Goal: Contribute content: Add original content to the website for others to see

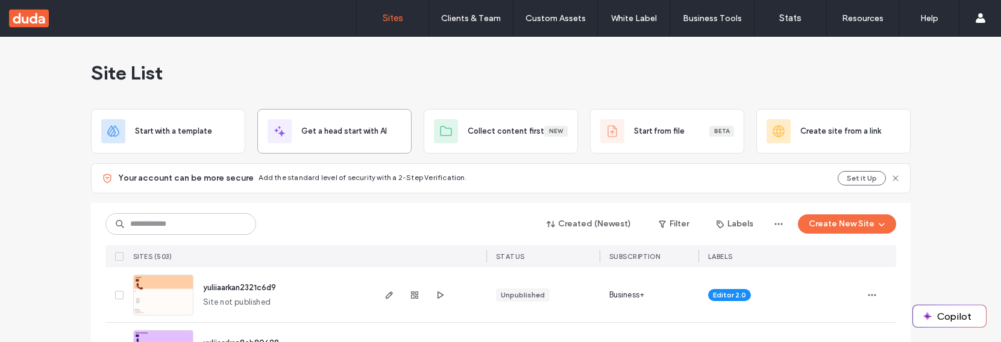
scroll to position [55, 0]
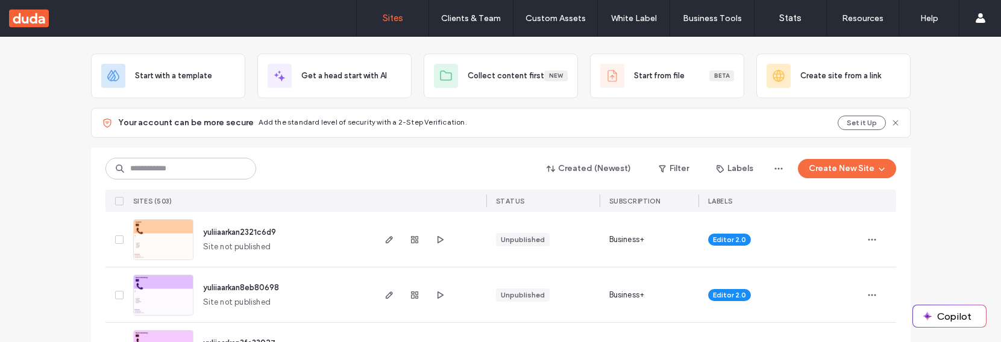
click at [402, 163] on div "Created (Newest) Filter Labels Create New Site" at bounding box center [500, 168] width 791 height 23
click at [385, 239] on icon "button" at bounding box center [390, 240] width 10 height 10
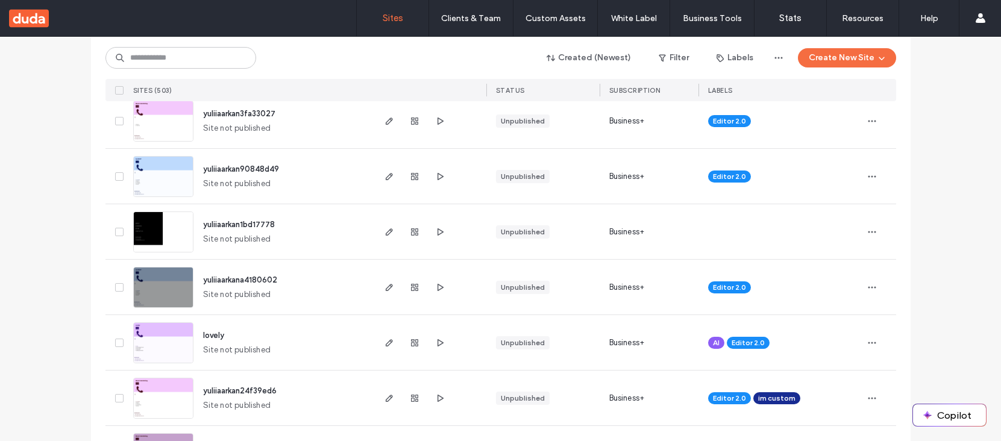
scroll to position [286, 0]
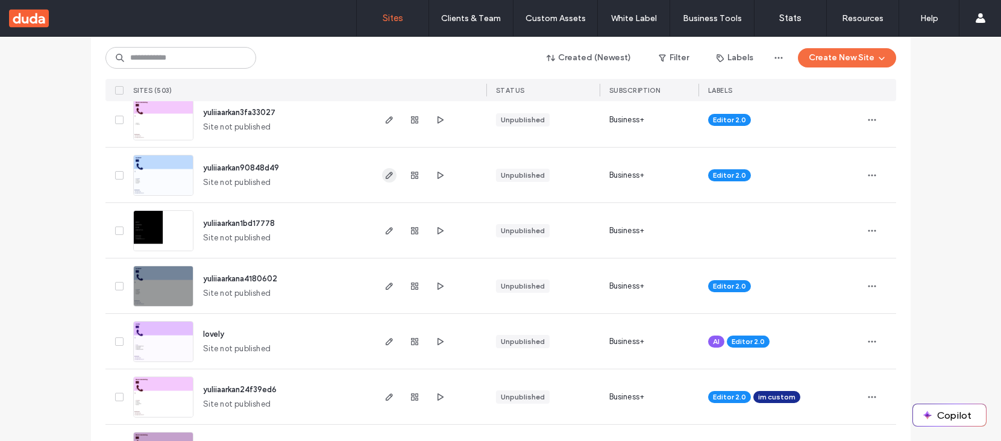
click at [385, 177] on icon "button" at bounding box center [390, 176] width 10 height 10
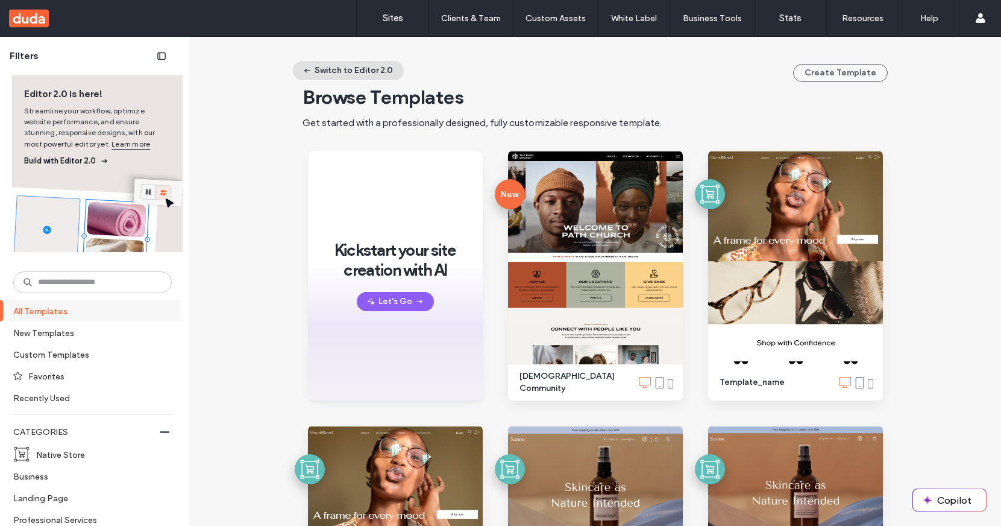
click at [306, 69] on icon "button" at bounding box center [308, 71] width 10 height 10
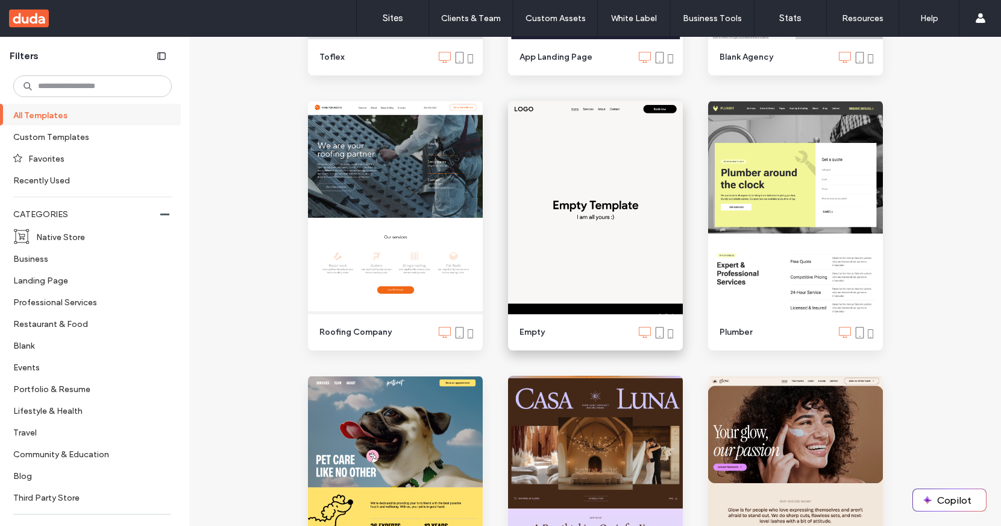
scroll to position [944, 0]
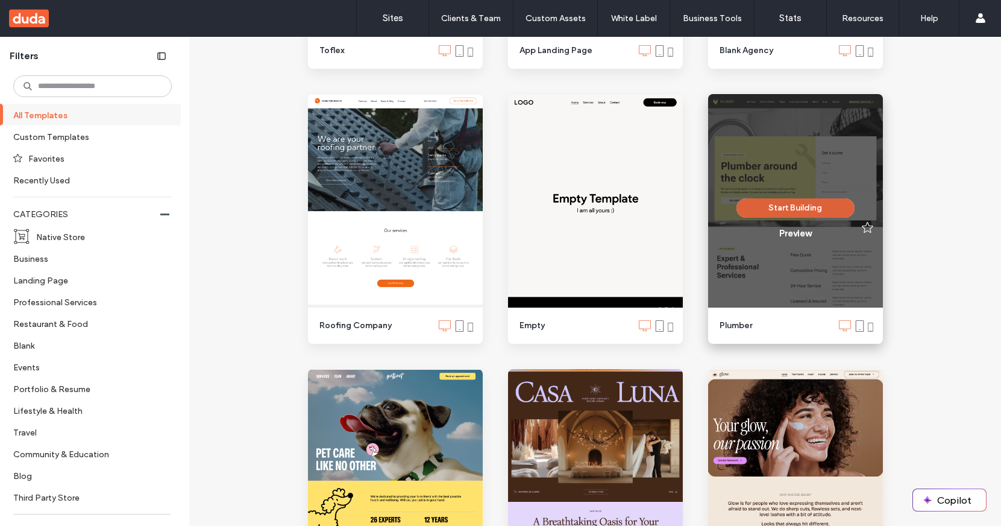
click at [773, 202] on button "Start Building" at bounding box center [795, 207] width 118 height 19
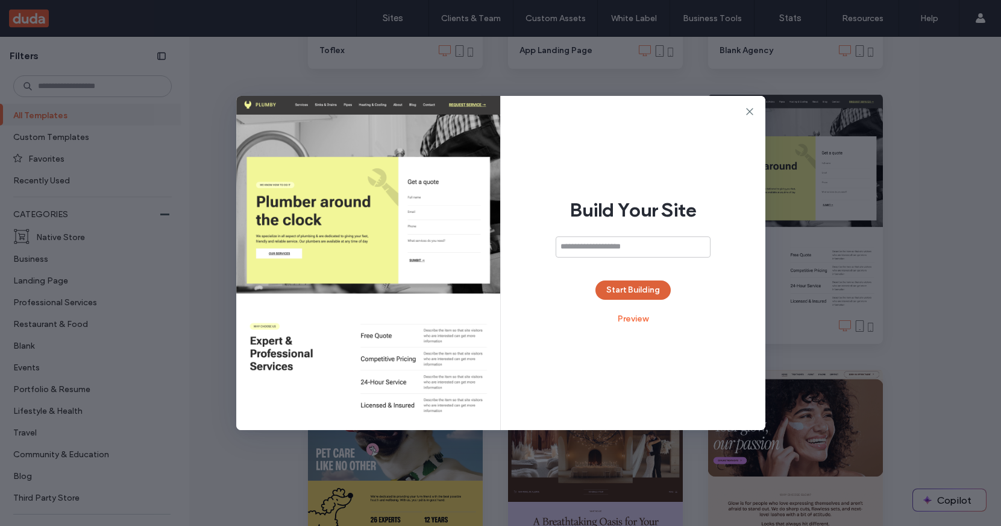
click at [635, 294] on button "Start Building" at bounding box center [632, 289] width 75 height 19
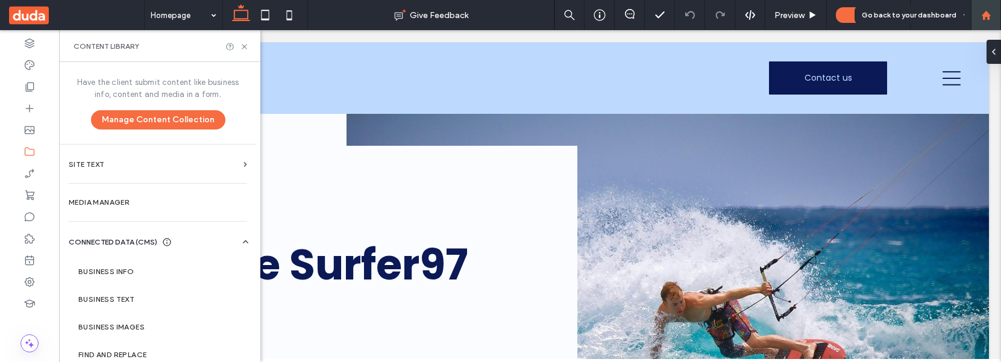
click at [991, 20] on div at bounding box center [985, 15] width 29 height 10
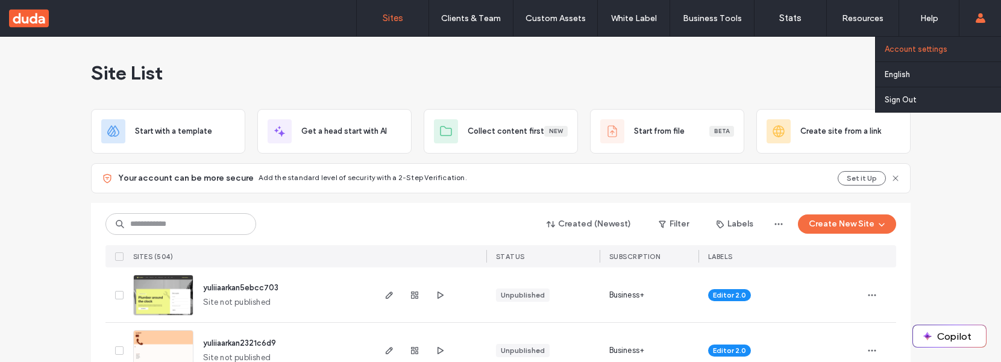
click at [928, 48] on label "Account settings" at bounding box center [916, 49] width 63 height 9
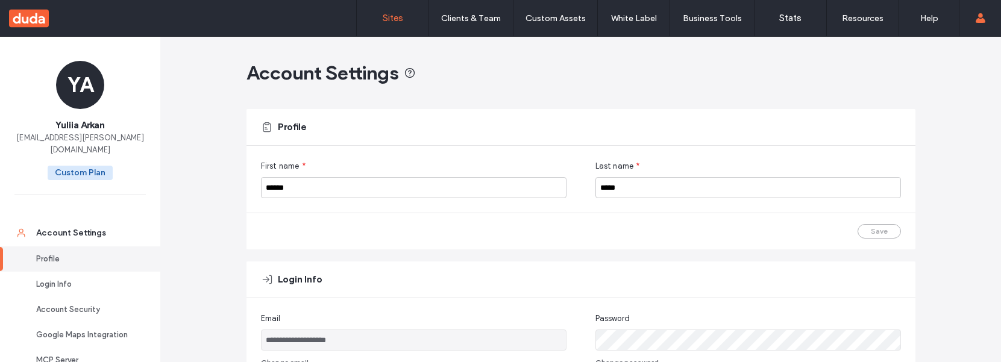
click at [403, 19] on link "Sites" at bounding box center [393, 18] width 72 height 36
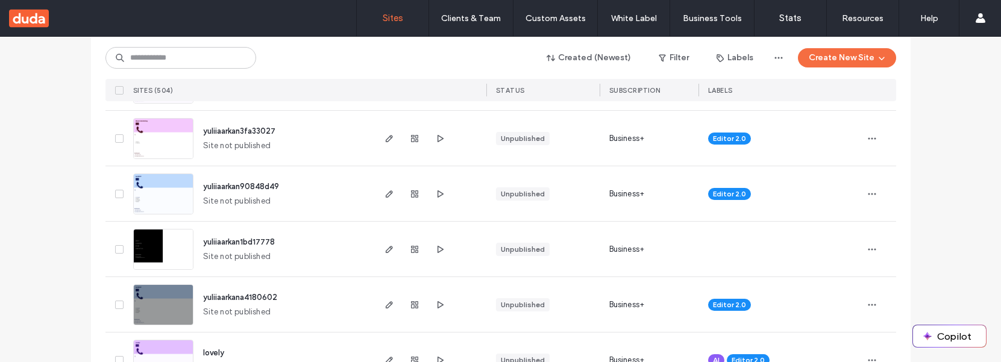
scroll to position [325, 0]
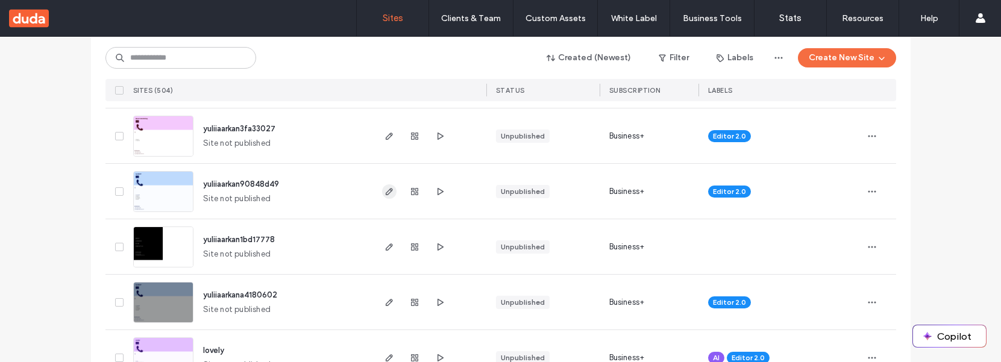
click at [388, 192] on icon "button" at bounding box center [390, 192] width 10 height 10
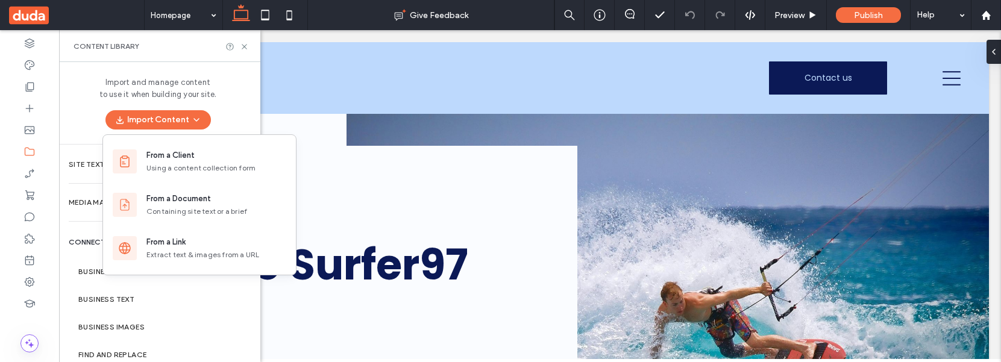
click at [228, 86] on div "Import and manage content to use it when building your site. Import Content" at bounding box center [158, 103] width 198 height 82
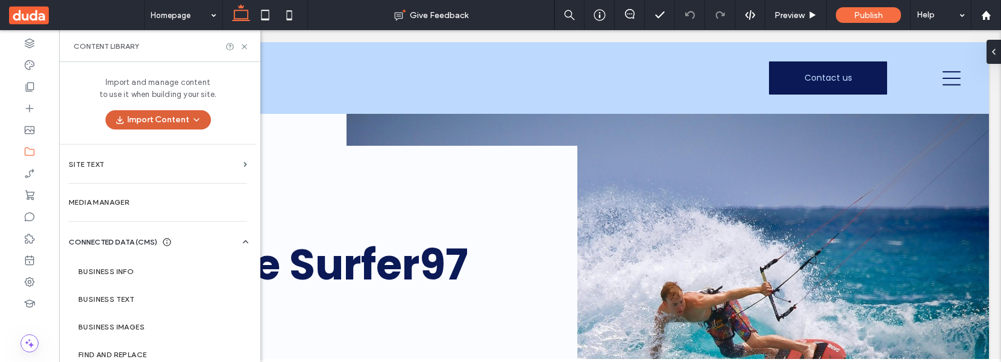
click at [192, 116] on icon "button" at bounding box center [197, 120] width 10 height 10
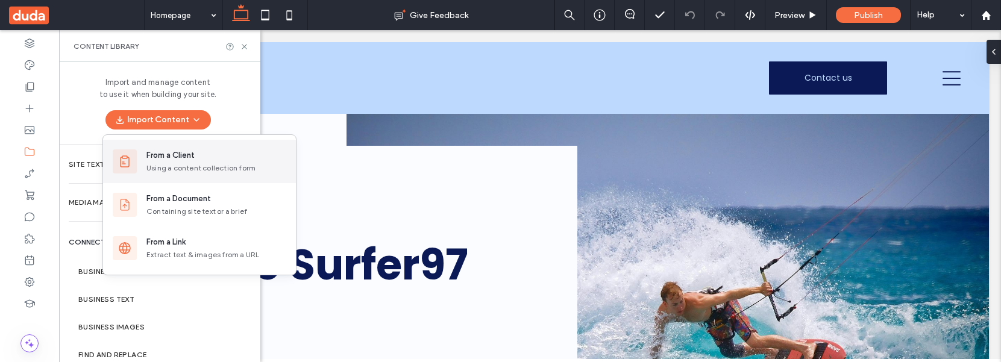
click at [163, 166] on div "Using a content collection form" at bounding box center [216, 168] width 140 height 11
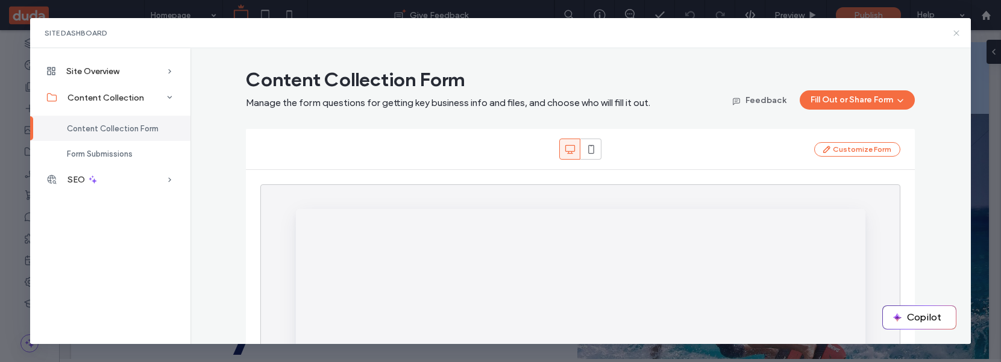
click at [954, 34] on icon at bounding box center [957, 33] width 10 height 10
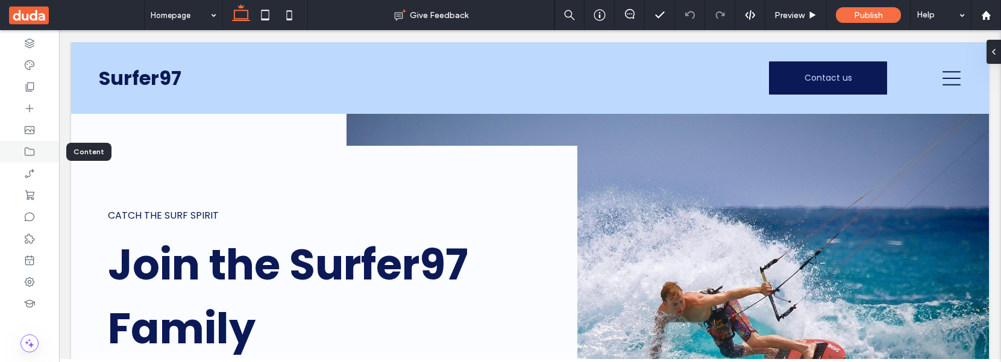
click at [30, 156] on icon at bounding box center [30, 152] width 12 height 12
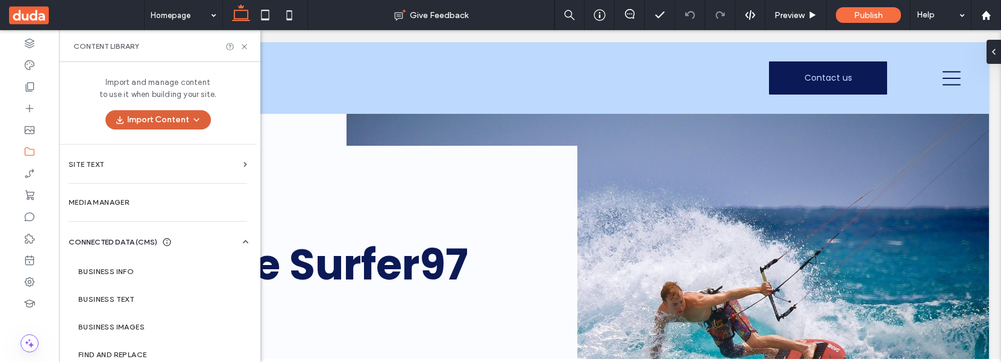
click at [200, 111] on button "Import Content" at bounding box center [157, 119] width 105 height 19
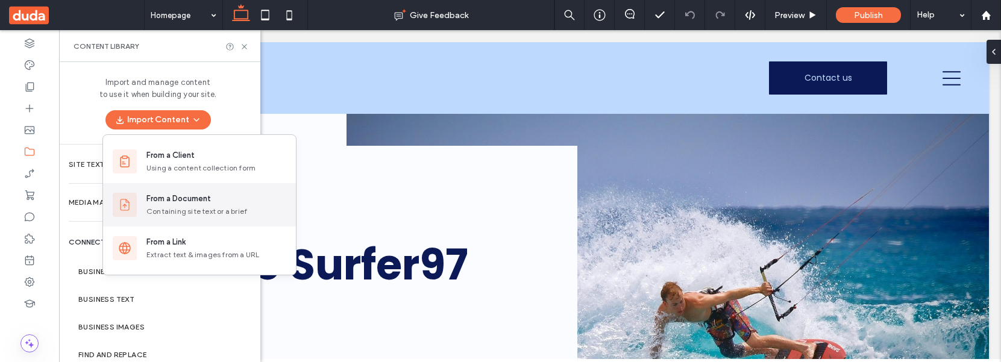
click at [169, 203] on div "From a Document" at bounding box center [178, 199] width 64 height 12
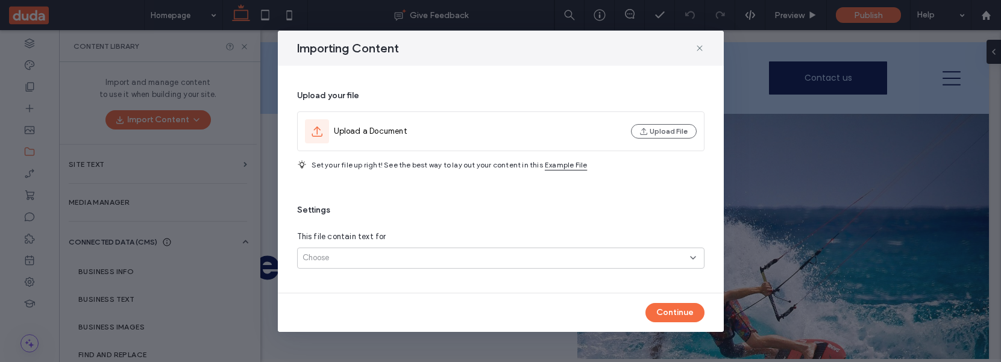
click at [325, 166] on span "Set your file up right! See the best way to lay out your content in this" at bounding box center [427, 164] width 231 height 9
click at [568, 164] on span "Example File" at bounding box center [566, 165] width 42 height 11
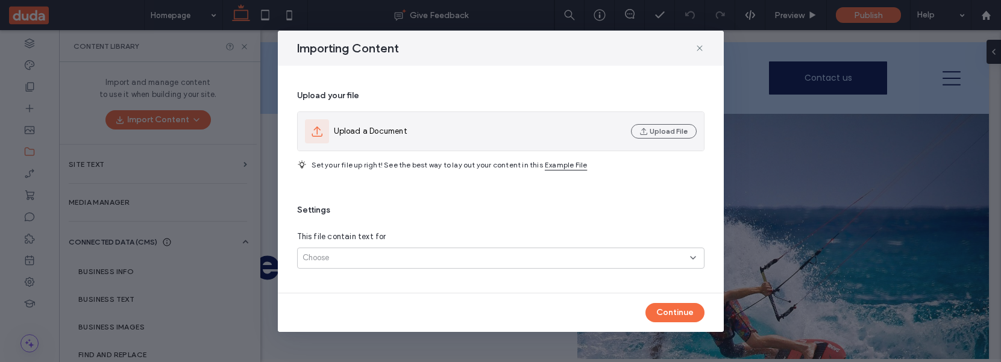
click at [523, 143] on div "Upload a Document Upload File" at bounding box center [501, 131] width 406 height 39
click at [530, 121] on div "Upload a Document" at bounding box center [465, 131] width 321 height 24
click at [647, 132] on icon "button" at bounding box center [644, 132] width 10 height 10
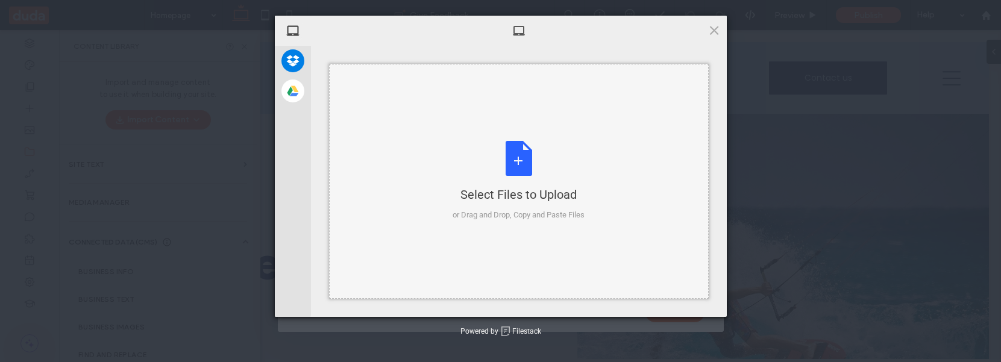
click at [453, 157] on div "Select Files to Upload or Drag and Drop, Copy and Paste Files" at bounding box center [519, 181] width 132 height 80
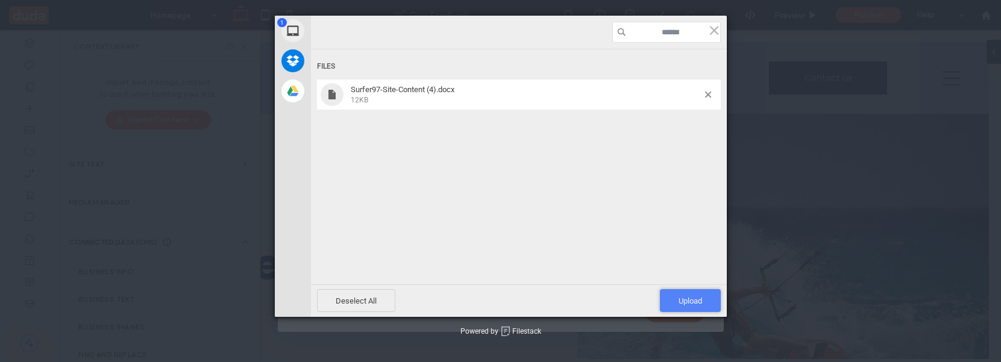
click at [698, 310] on span "Upload 1" at bounding box center [690, 300] width 61 height 23
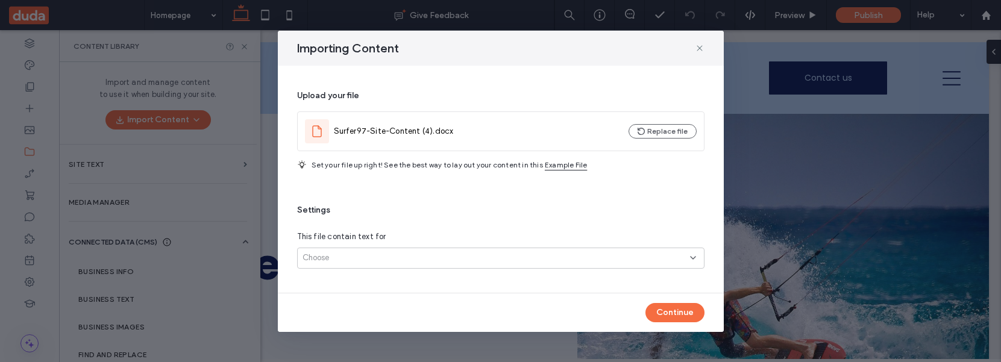
click at [512, 254] on div "Choose" at bounding box center [497, 258] width 388 height 12
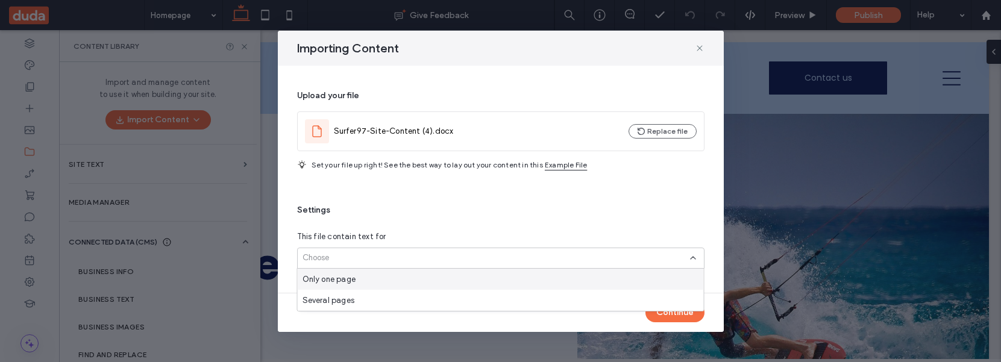
click at [489, 278] on div "Only one page" at bounding box center [501, 279] width 406 height 21
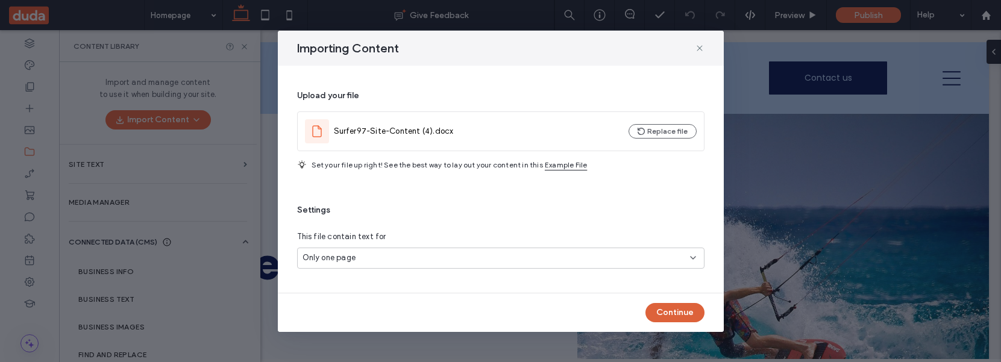
click at [667, 312] on button "Continue" at bounding box center [674, 312] width 59 height 19
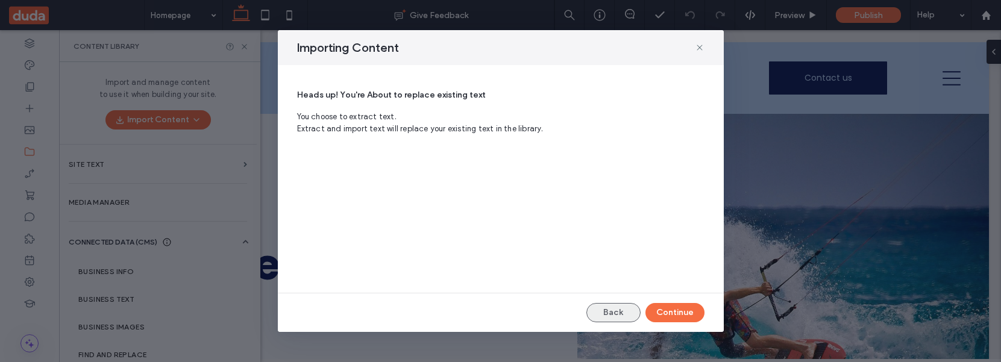
click at [609, 312] on button "Back" at bounding box center [613, 312] width 54 height 19
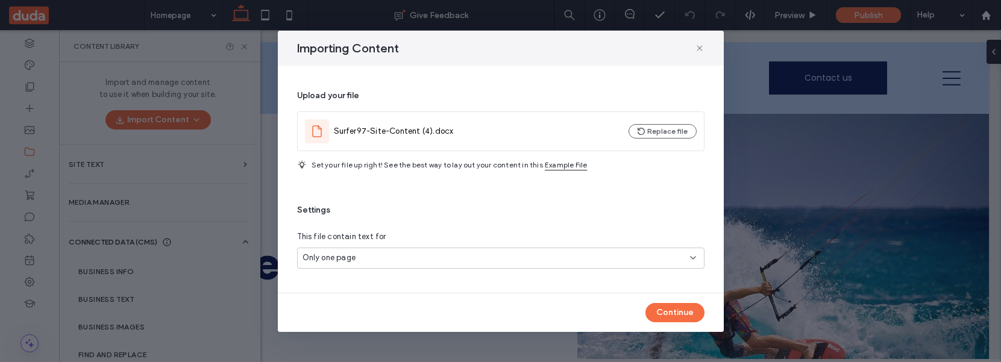
click at [390, 256] on div "Only one page" at bounding box center [497, 258] width 388 height 12
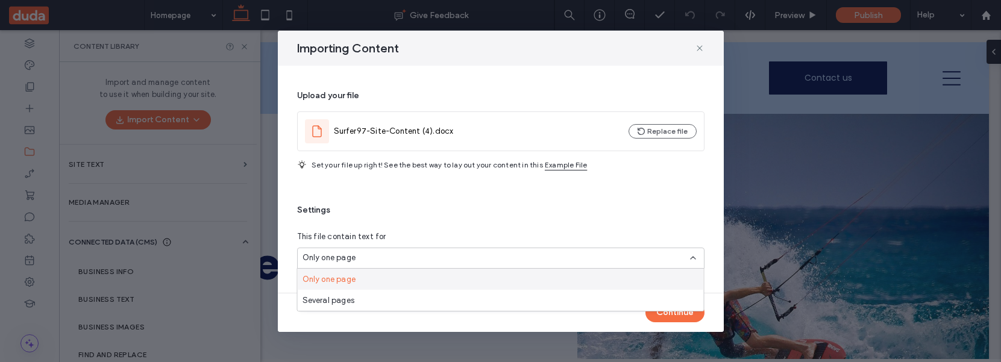
click at [390, 256] on div "Only one page" at bounding box center [497, 258] width 388 height 12
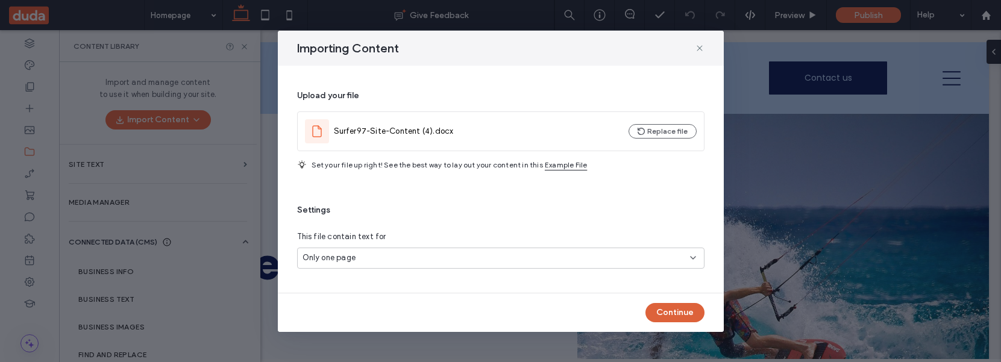
click at [688, 320] on button "Continue" at bounding box center [674, 312] width 59 height 19
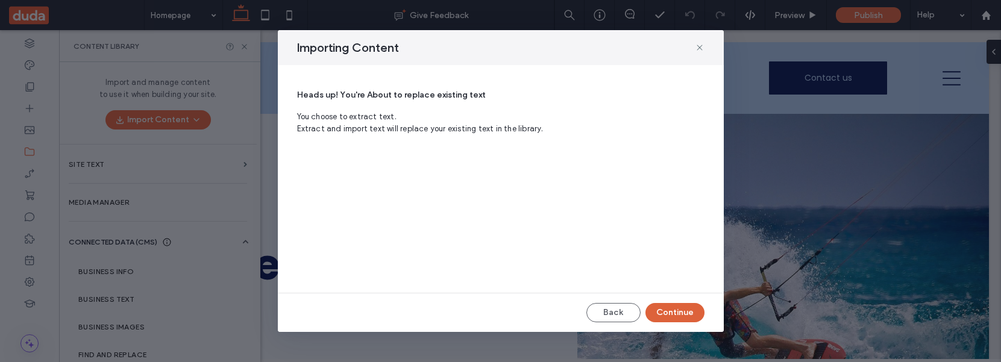
click at [671, 313] on button "Continue" at bounding box center [674, 312] width 59 height 19
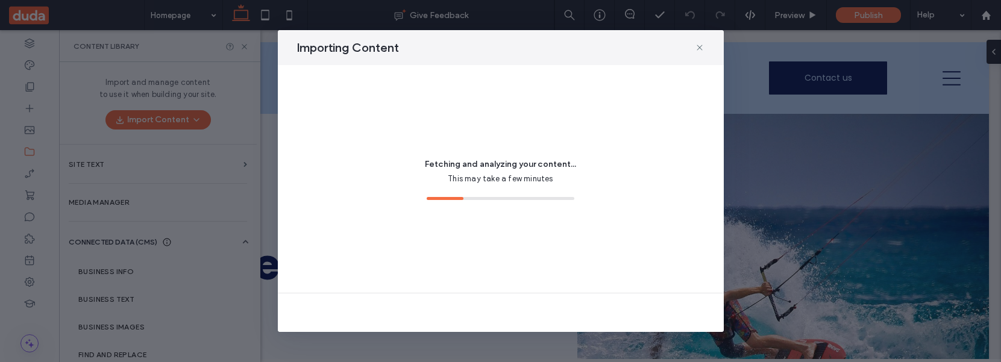
click at [479, 222] on div "Fetching and analyzing your content... This may take a few minutes" at bounding box center [500, 179] width 407 height 199
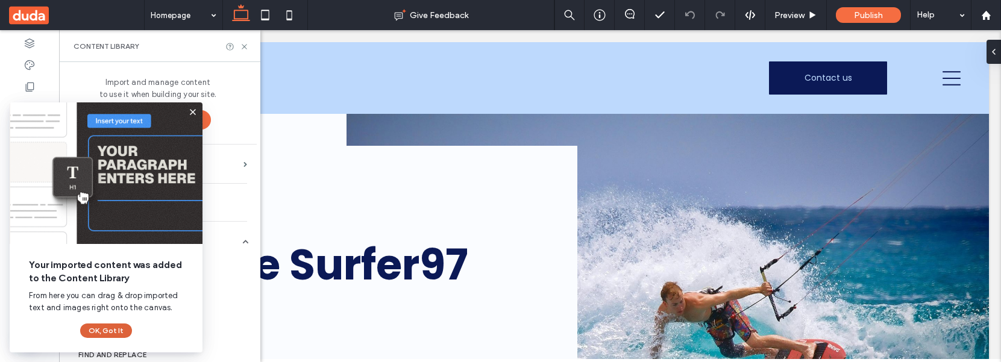
click at [105, 330] on button "OK, Got It" at bounding box center [106, 331] width 52 height 14
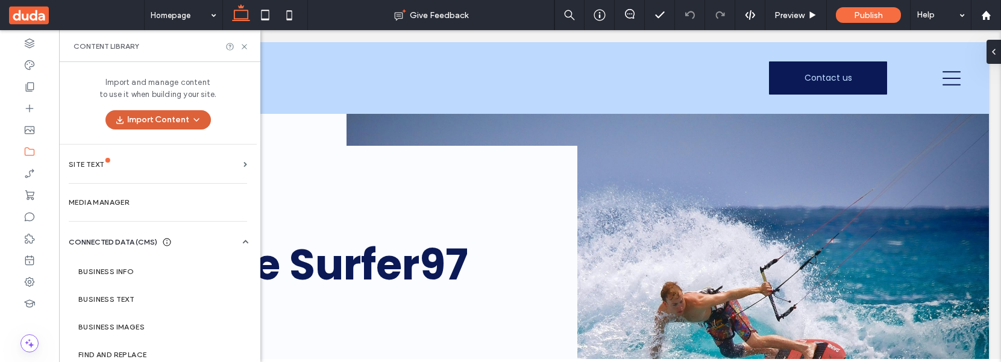
click at [197, 116] on button "Import Content" at bounding box center [157, 119] width 105 height 19
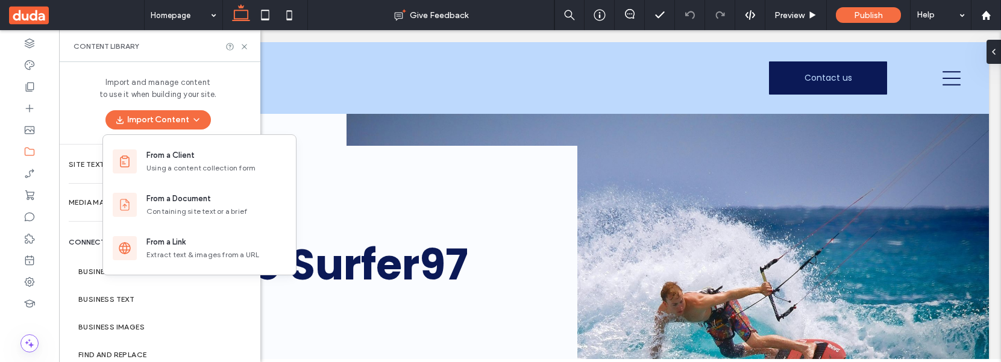
click at [228, 112] on div "Import and manage content to use it when building your site. Import Content" at bounding box center [158, 103] width 198 height 82
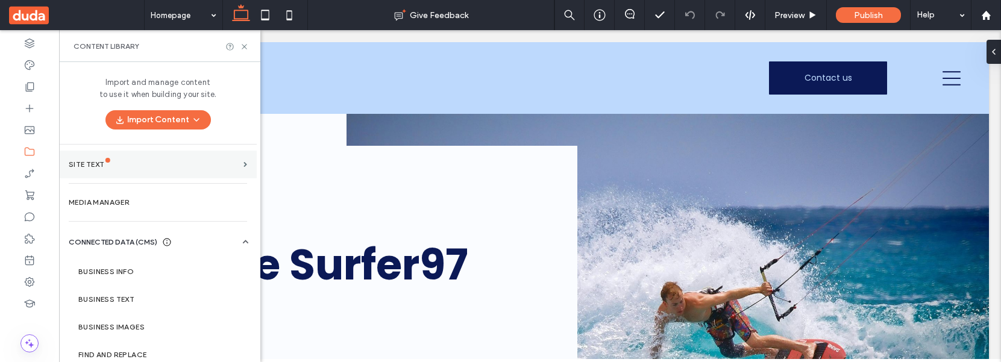
click at [166, 170] on section "Site Text" at bounding box center [158, 165] width 198 height 28
click at [166, 165] on div "Site Text" at bounding box center [154, 164] width 170 height 8
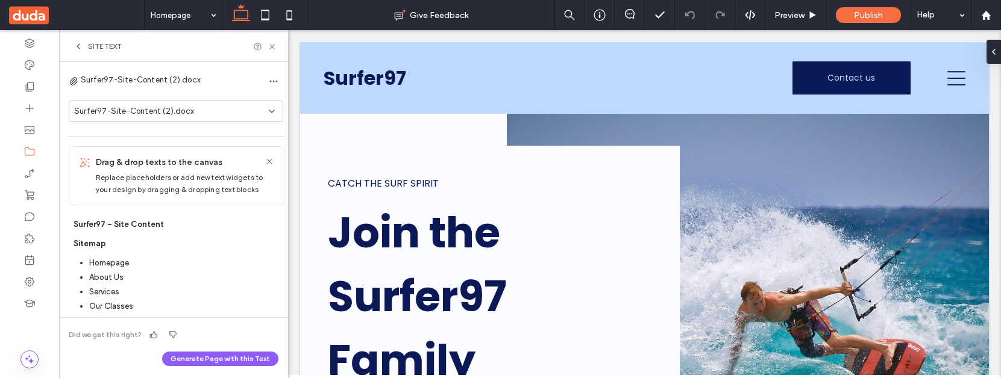
click at [75, 49] on icon at bounding box center [79, 47] width 10 height 10
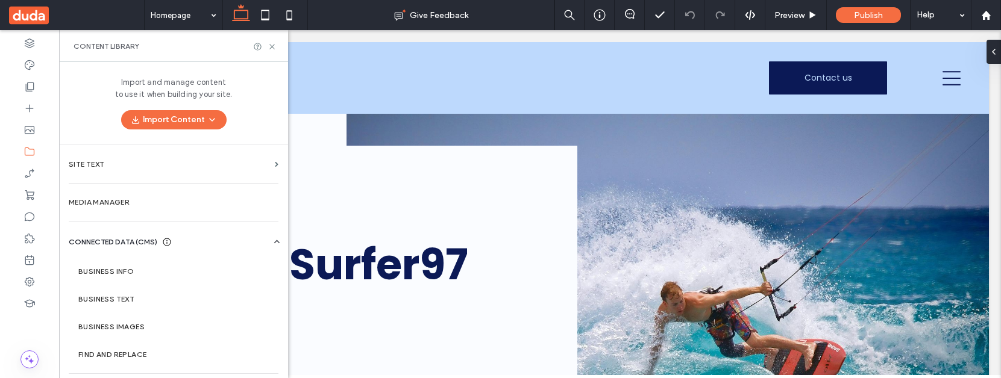
click at [176, 131] on div "Import and manage content to use it when building your site. Import Content" at bounding box center [173, 103] width 229 height 82
click at [182, 118] on button "Import Content" at bounding box center [173, 119] width 105 height 19
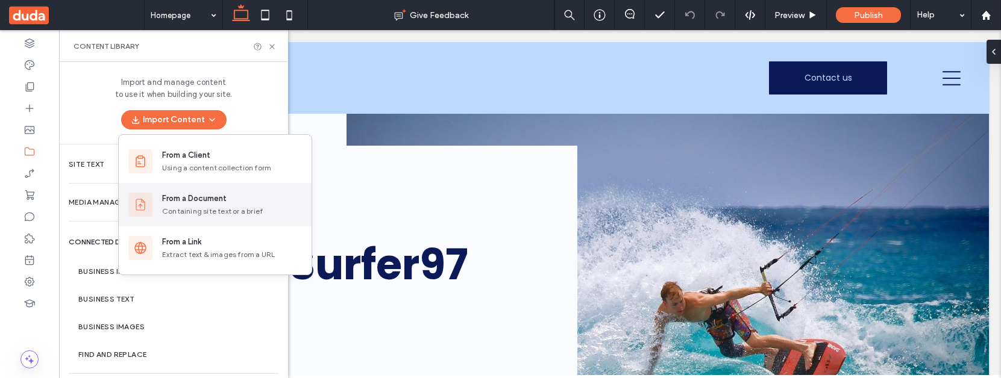
click at [220, 216] on div "Containing site text or a brief" at bounding box center [232, 211] width 140 height 11
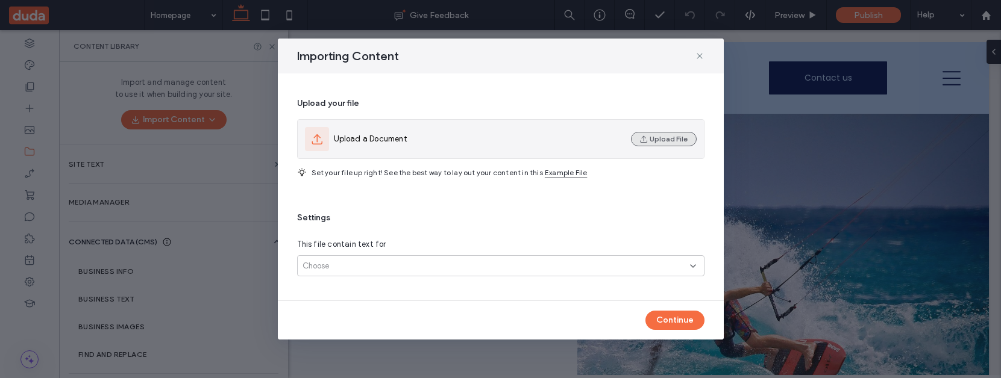
click at [665, 139] on button "Upload File" at bounding box center [664, 139] width 66 height 14
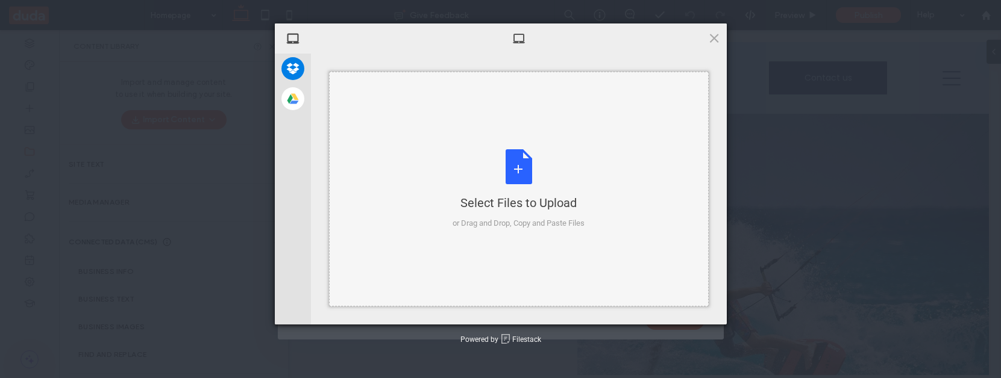
click at [597, 190] on div "Select Files to Upload or Drag and Drop, Copy and Paste Files" at bounding box center [519, 189] width 380 height 235
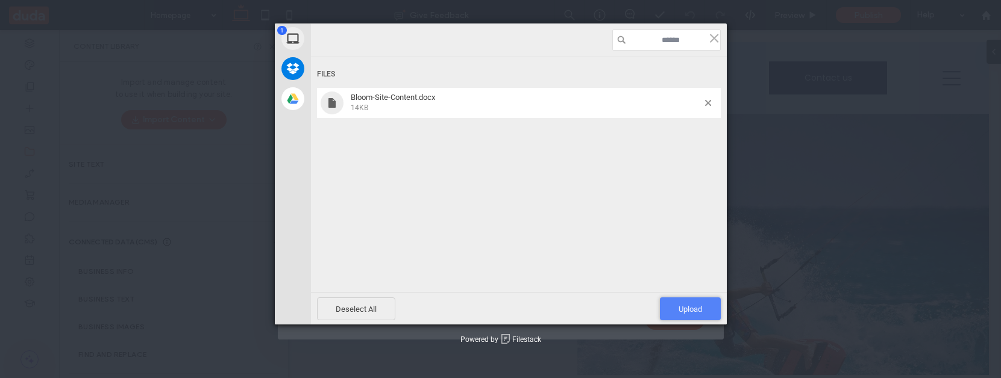
click at [687, 300] on span "Upload 1" at bounding box center [690, 309] width 61 height 23
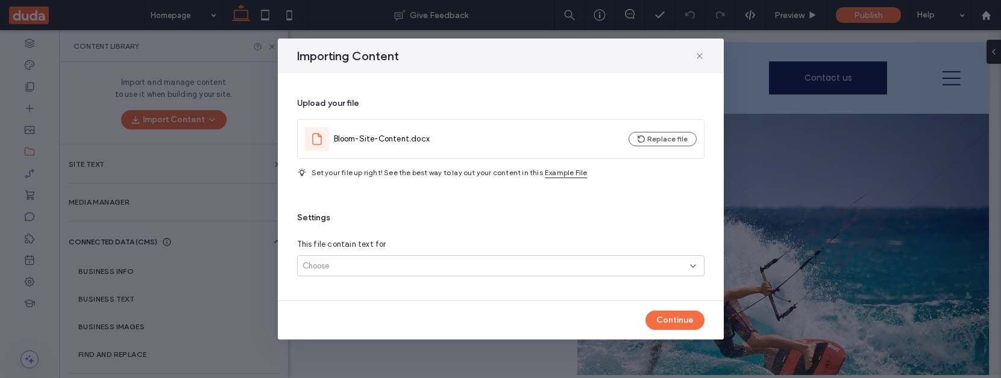
click at [610, 264] on div "Choose" at bounding box center [497, 266] width 388 height 12
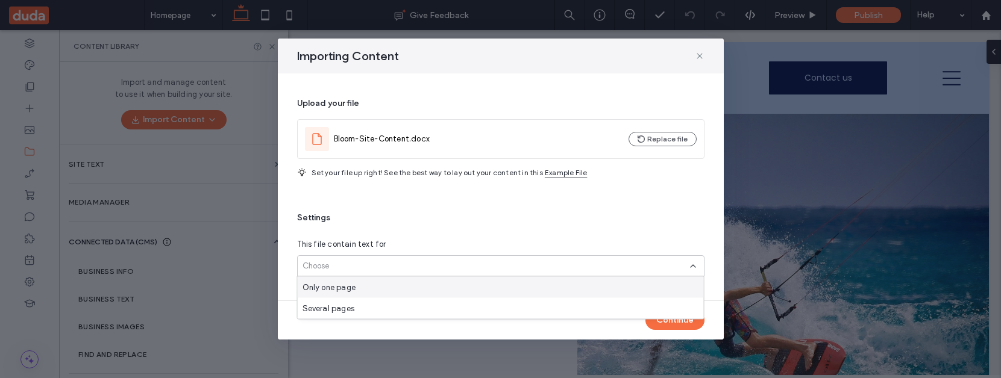
click at [601, 293] on div "Only one page" at bounding box center [501, 287] width 406 height 21
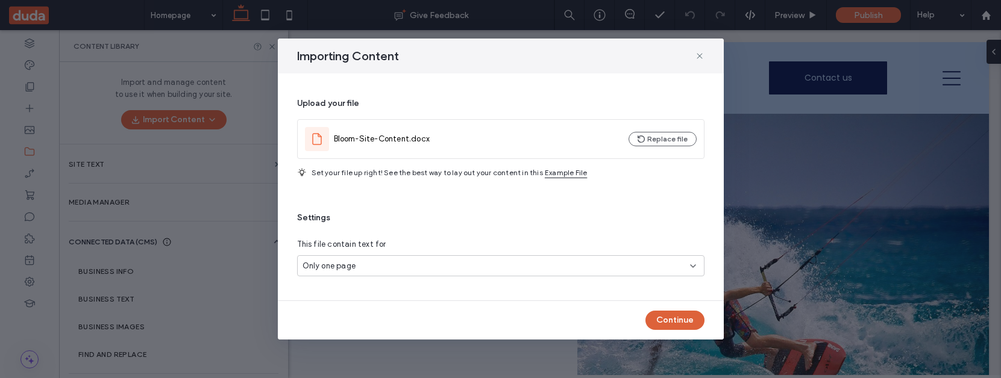
click at [681, 321] on button "Continue" at bounding box center [674, 320] width 59 height 19
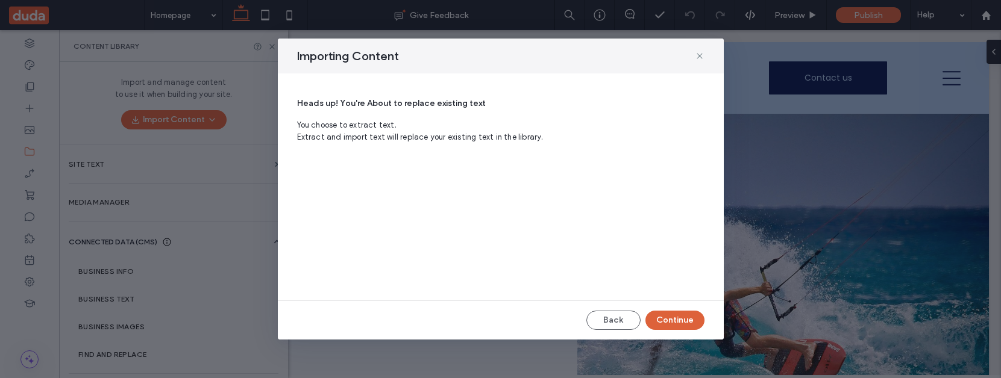
click at [680, 321] on button "Continue" at bounding box center [674, 320] width 59 height 19
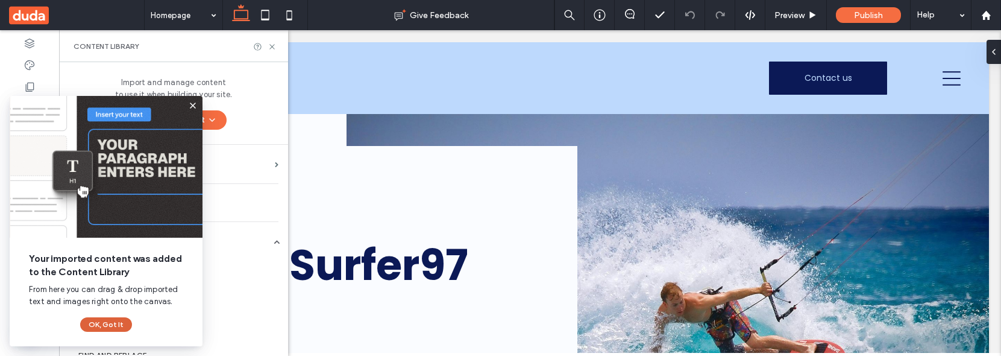
click at [97, 319] on button "OK, Got It" at bounding box center [106, 324] width 52 height 14
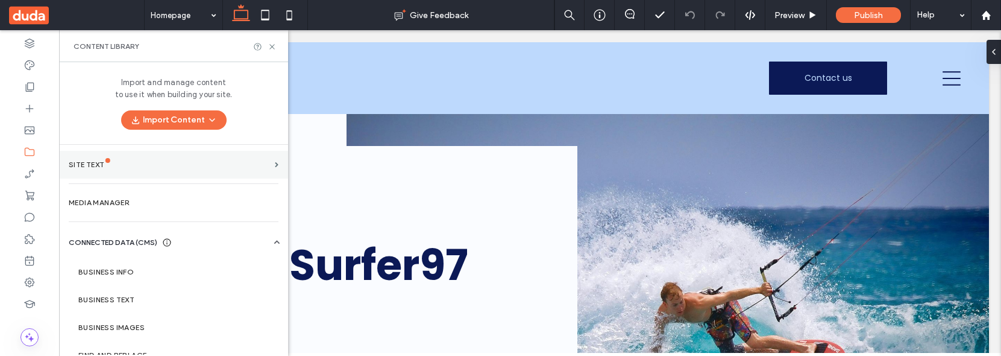
click at [139, 172] on section "Site Text" at bounding box center [173, 165] width 229 height 28
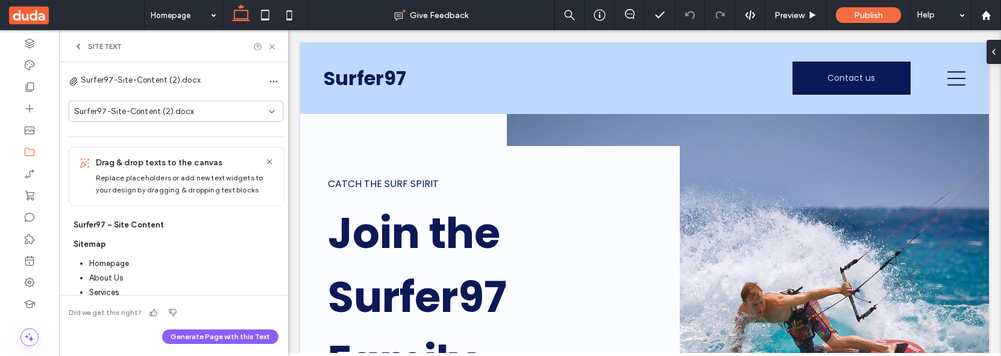
click at [267, 109] on icon at bounding box center [272, 112] width 10 height 10
click at [245, 93] on div "Surfer97-Site-Content (2).docx Surfer97-Site-Content (2).docx" at bounding box center [176, 104] width 215 height 64
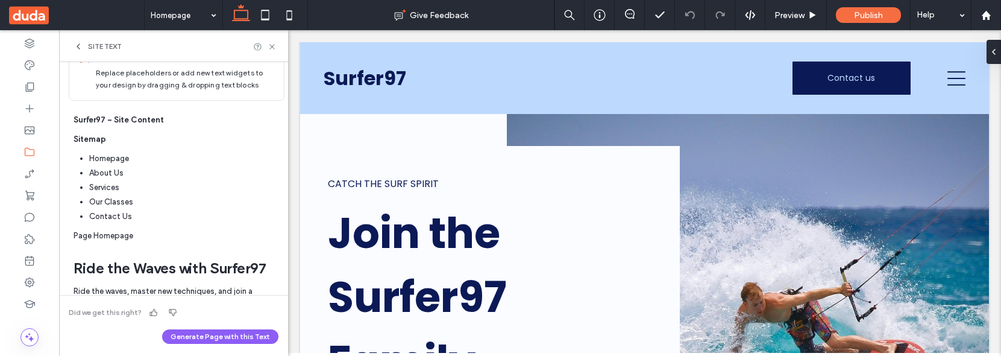
scroll to position [102, 0]
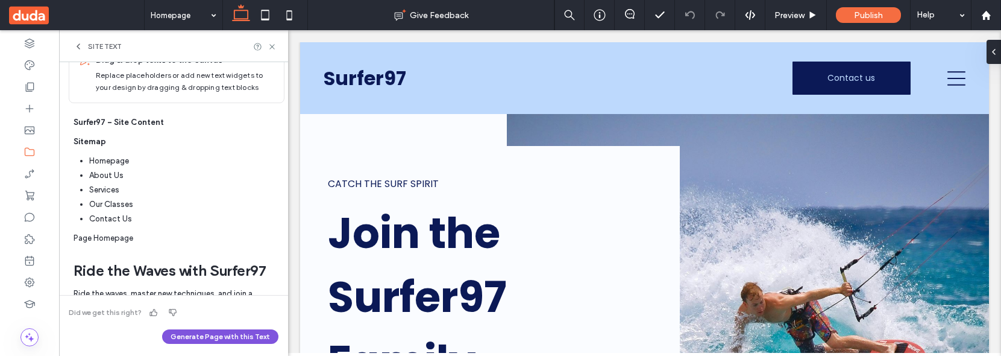
click at [198, 336] on button "Generate Page with this Text" at bounding box center [220, 336] width 116 height 14
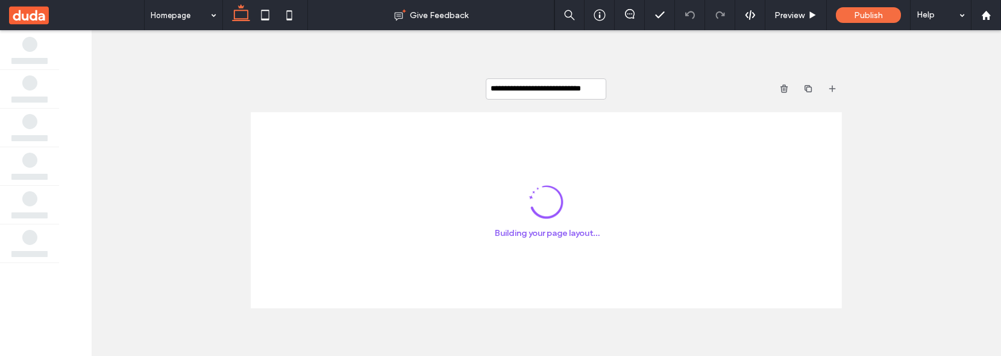
scroll to position [0, 4]
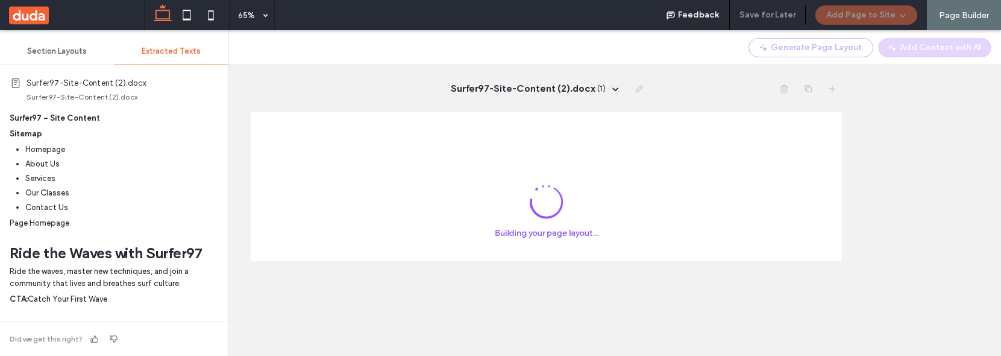
click at [72, 46] on span "Section Layouts" at bounding box center [57, 51] width 60 height 10
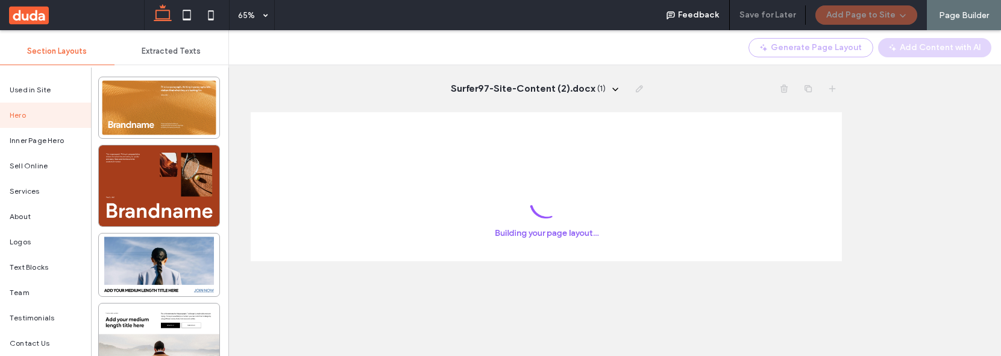
click at [181, 52] on span "Extracted Texts" at bounding box center [171, 51] width 59 height 10
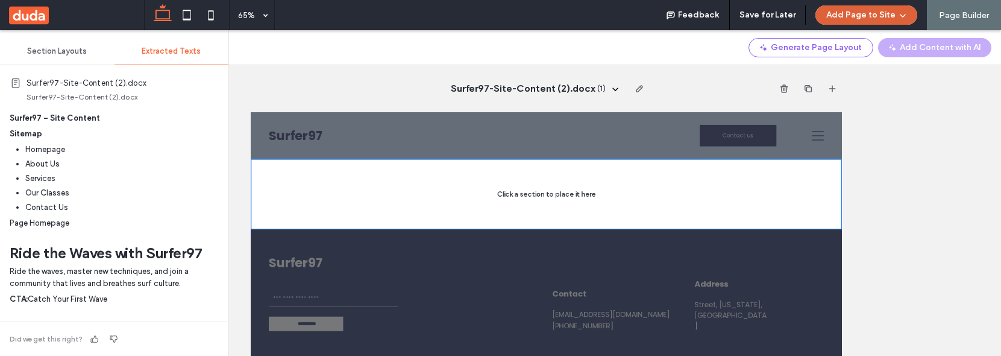
click at [896, 15] on button "Add Page to Site" at bounding box center [866, 14] width 102 height 19
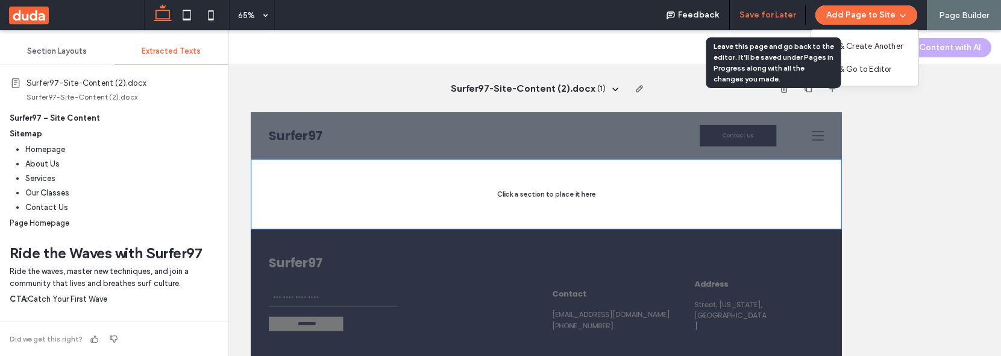
click at [783, 14] on button "Save for Later" at bounding box center [767, 14] width 56 height 19
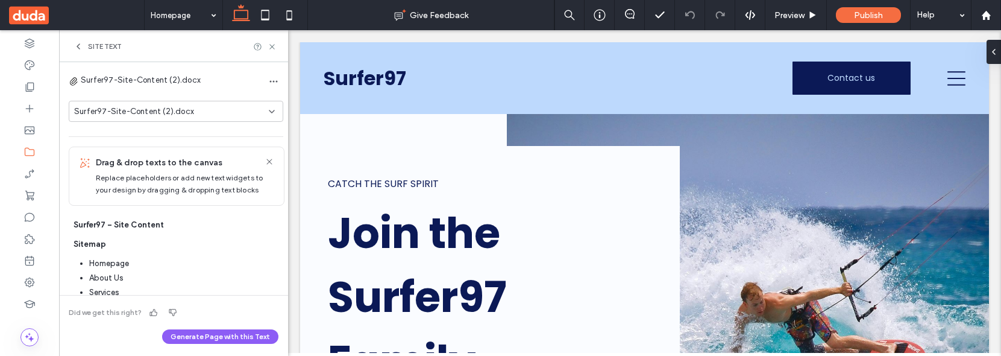
click at [89, 42] on span "Site Text" at bounding box center [105, 47] width 34 height 10
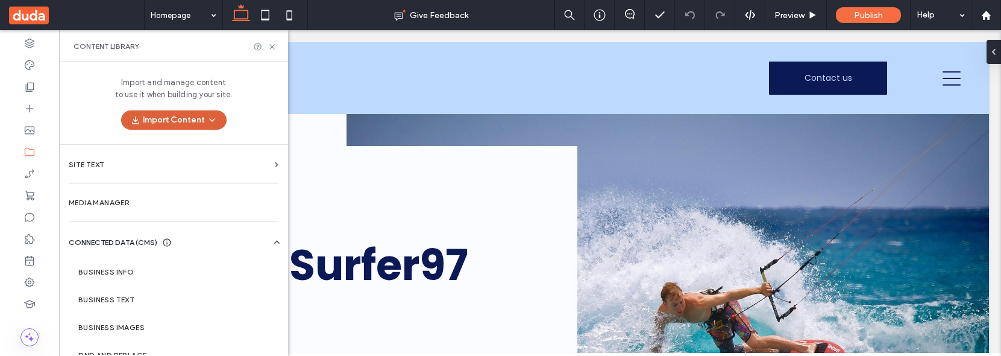
click at [210, 124] on icon "button" at bounding box center [212, 120] width 10 height 10
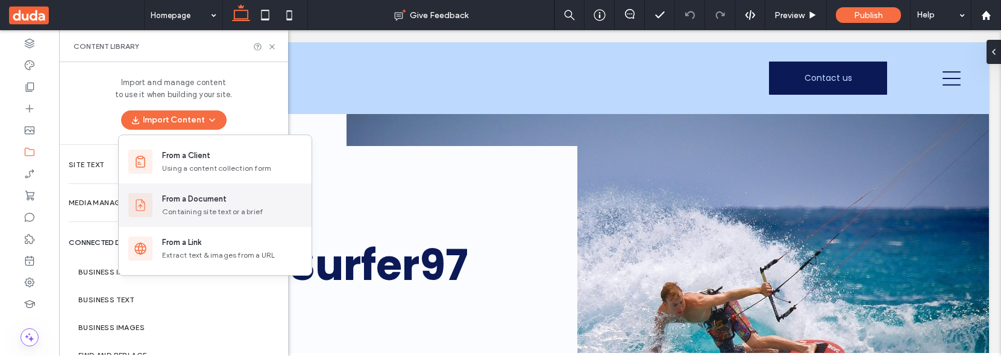
click at [212, 189] on div "From a Document Containing site text or a brief" at bounding box center [215, 204] width 193 height 43
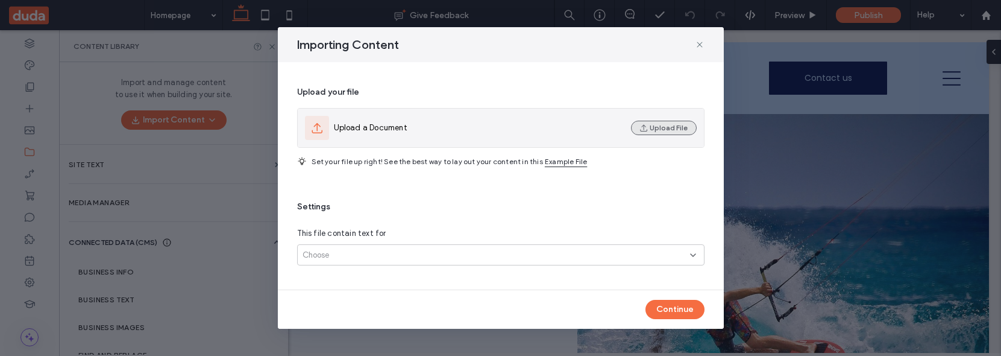
click at [661, 128] on button "Upload File" at bounding box center [664, 128] width 66 height 14
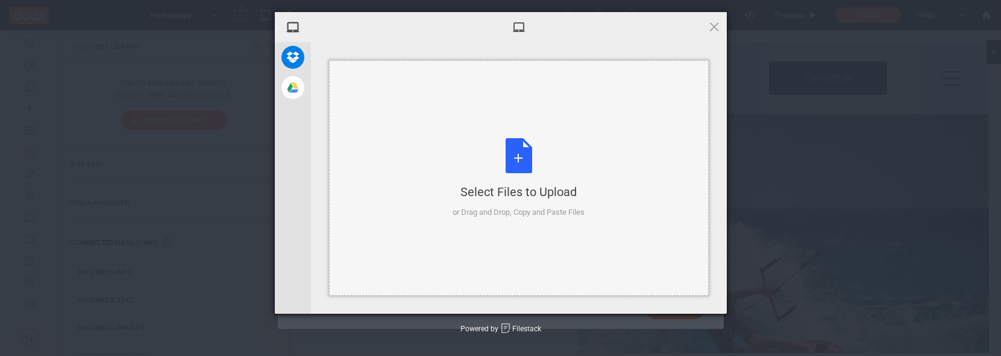
click at [482, 188] on div "Select Files to Upload" at bounding box center [519, 191] width 132 height 17
click at [715, 22] on span at bounding box center [714, 26] width 13 height 13
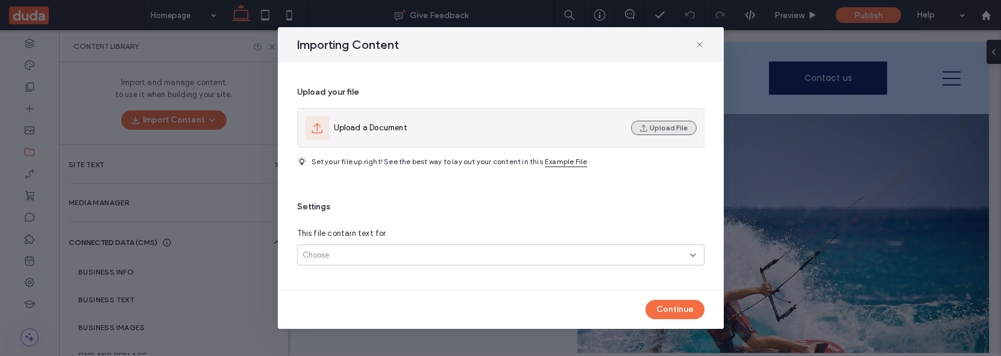
click at [673, 125] on button "Upload File" at bounding box center [664, 128] width 66 height 14
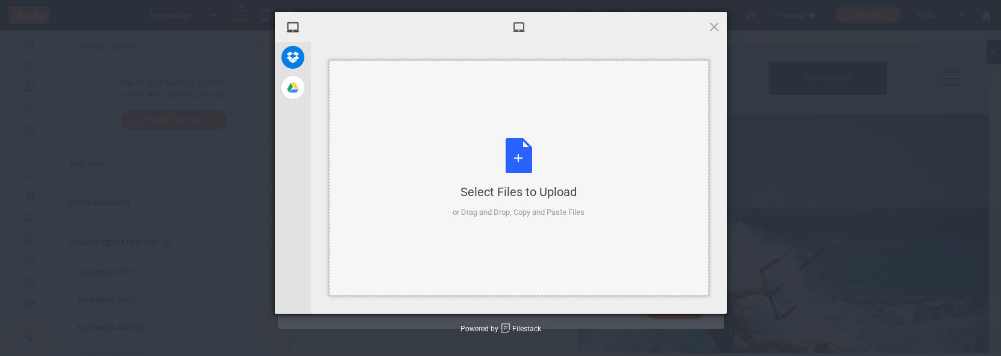
click at [535, 125] on div "Select Files to Upload or Drag and Drop, Copy and Paste Files" at bounding box center [519, 177] width 380 height 235
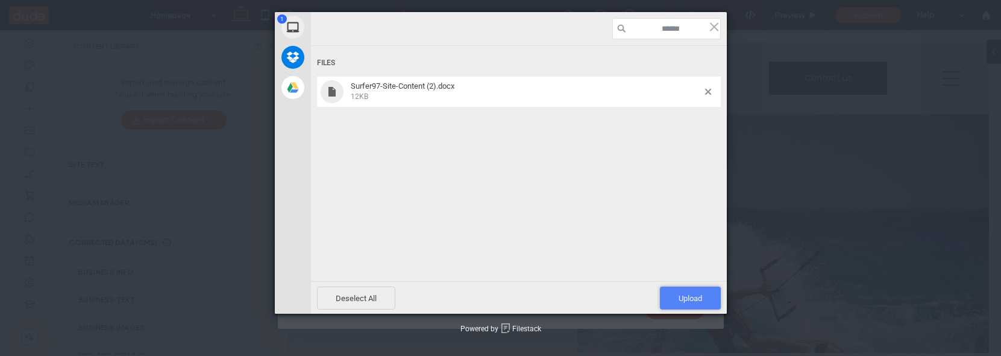
click at [679, 293] on span "Upload 1" at bounding box center [690, 297] width 61 height 23
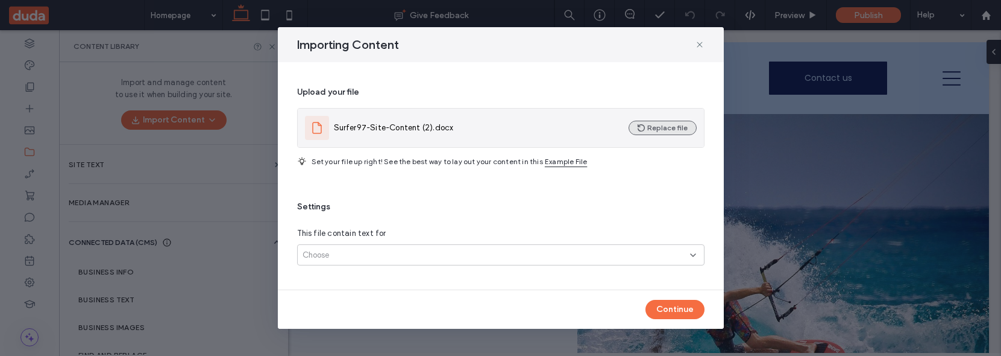
click at [655, 130] on button "Replace file" at bounding box center [663, 128] width 68 height 14
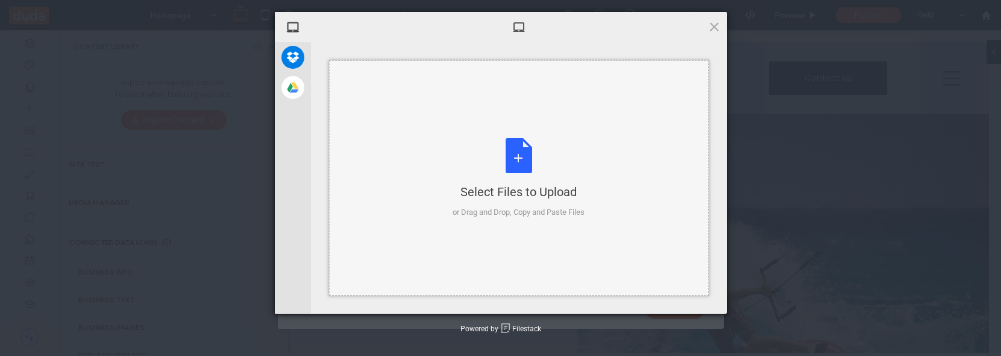
click at [493, 194] on div "Select Files to Upload" at bounding box center [519, 191] width 132 height 17
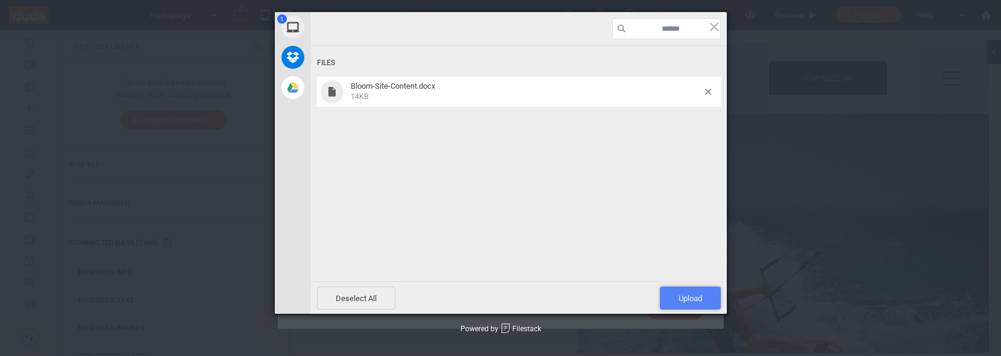
click at [695, 293] on span "Upload 1" at bounding box center [691, 297] width 24 height 9
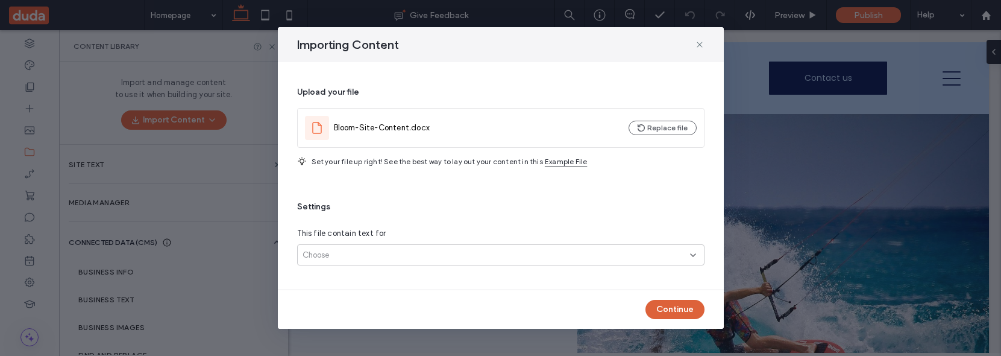
click at [689, 312] on button "Continue" at bounding box center [674, 309] width 59 height 19
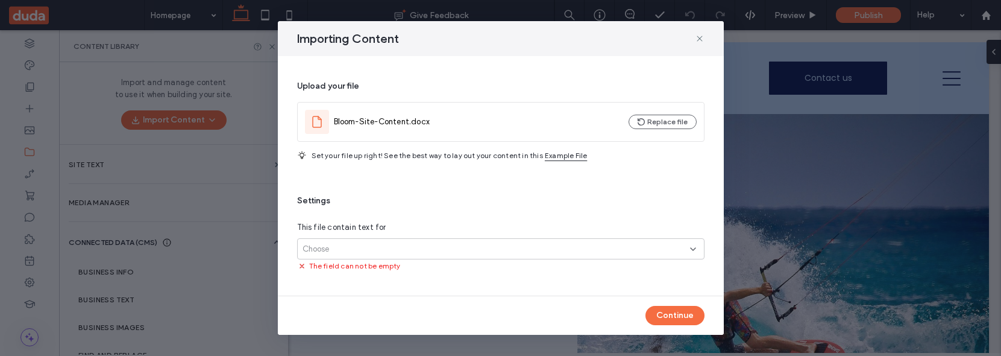
click at [618, 249] on div "Choose" at bounding box center [497, 249] width 388 height 12
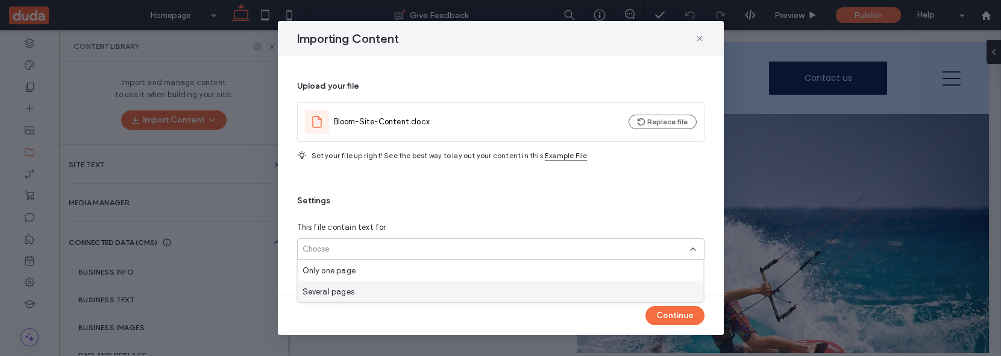
click at [619, 292] on div "Several pages" at bounding box center [501, 291] width 406 height 21
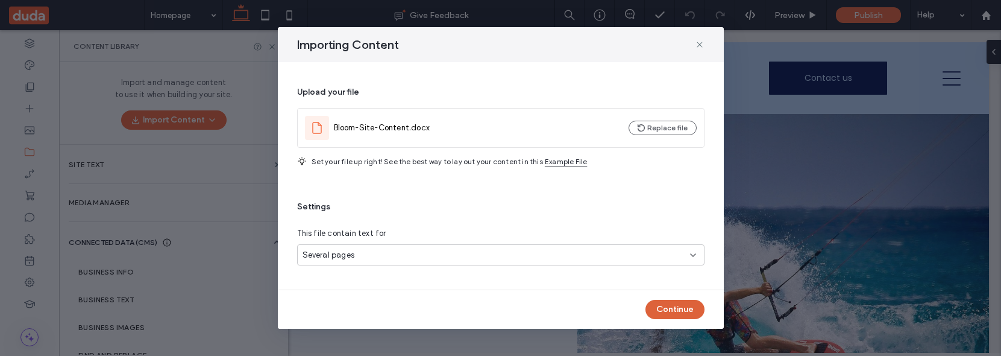
click at [677, 313] on button "Continue" at bounding box center [674, 309] width 59 height 19
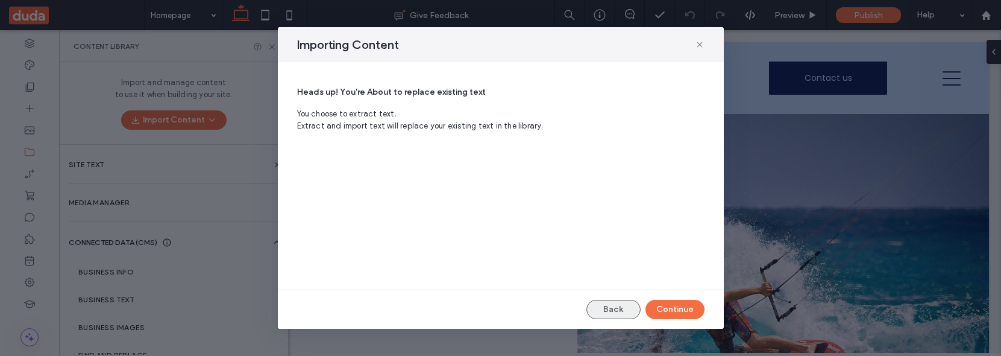
click at [615, 311] on button "Back" at bounding box center [613, 309] width 54 height 19
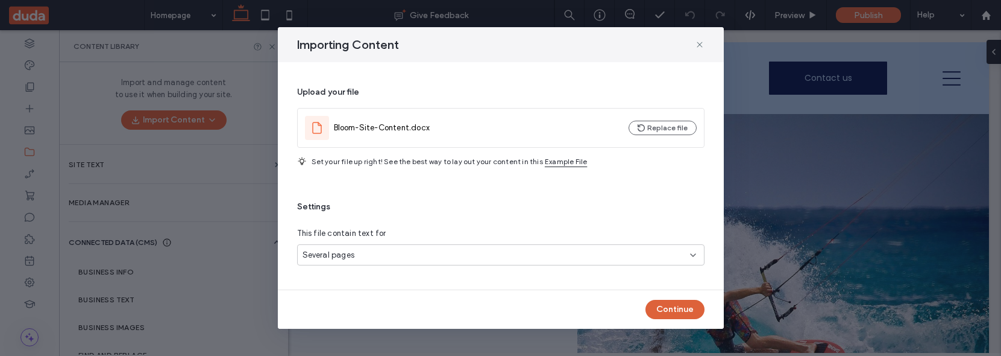
click at [681, 310] on button "Continue" at bounding box center [674, 309] width 59 height 19
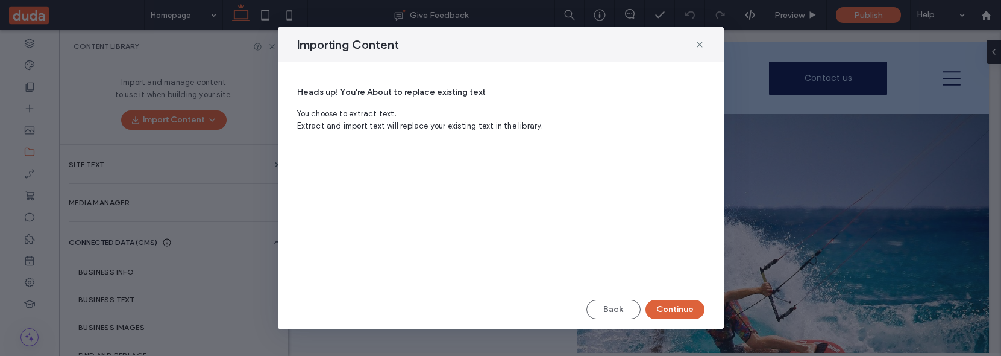
click at [680, 314] on button "Continue" at bounding box center [674, 309] width 59 height 19
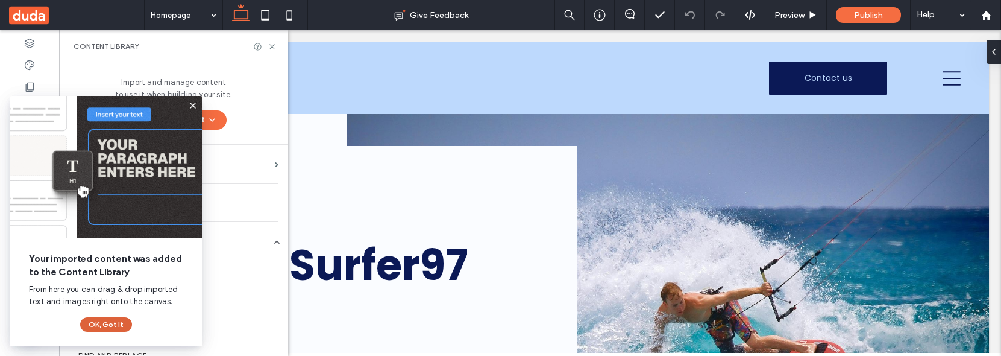
click at [104, 325] on button "OK, Got It" at bounding box center [106, 324] width 52 height 14
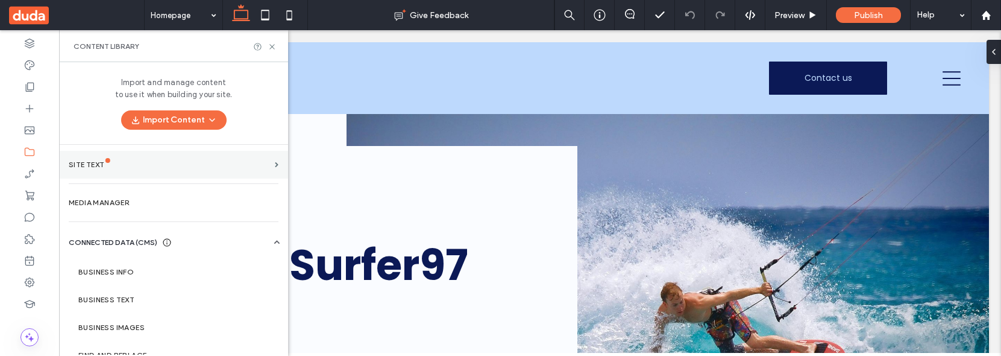
click at [173, 163] on div "Site Text" at bounding box center [169, 164] width 201 height 8
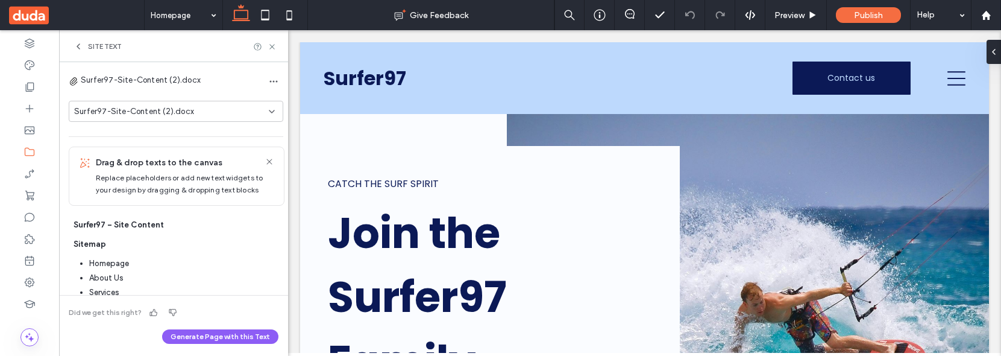
click at [250, 110] on div "Surfer97-Site-Content (2).docx" at bounding box center [171, 111] width 195 height 12
click at [233, 95] on div "Surfer97-Site-Content (2).docx Surfer97-Site-Content (2).docx" at bounding box center [176, 104] width 215 height 64
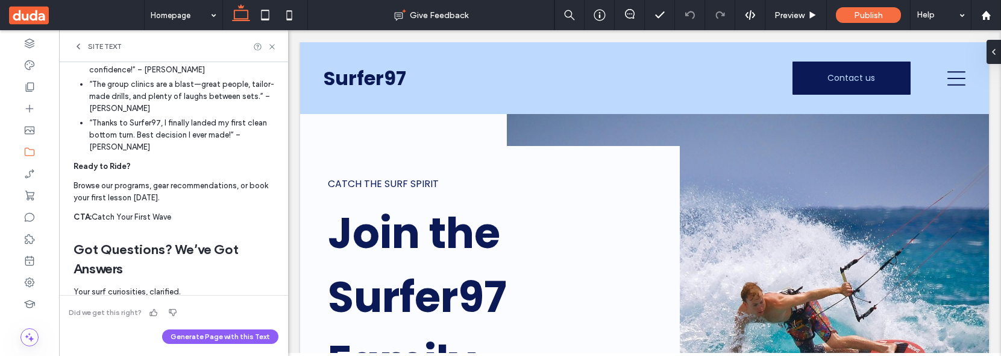
scroll to position [0, 0]
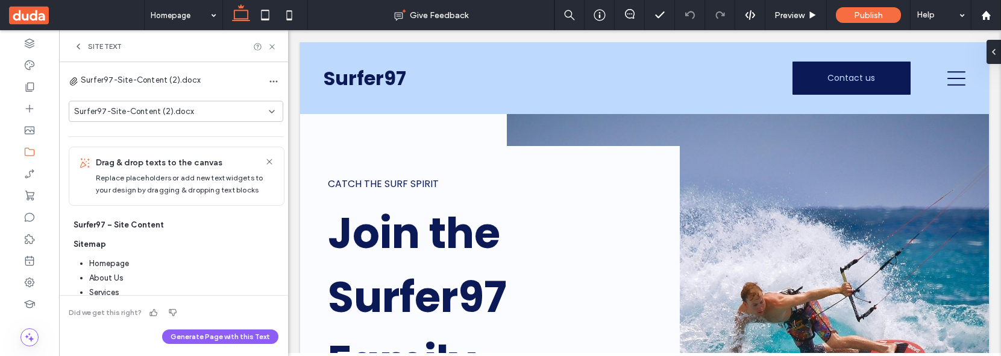
click at [78, 46] on use at bounding box center [78, 46] width 2 height 5
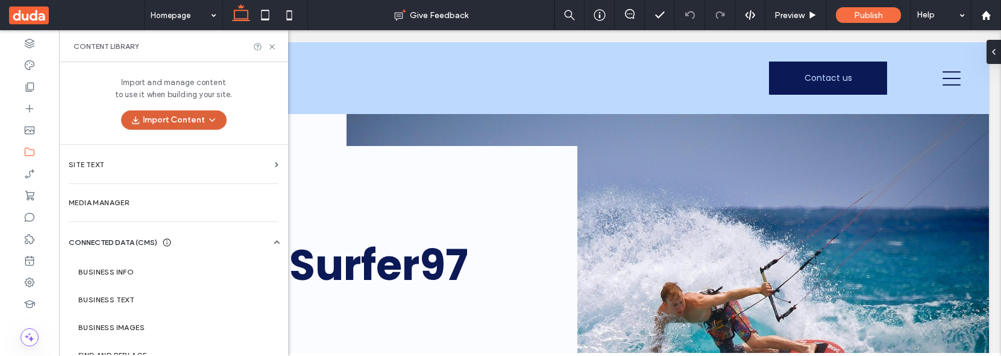
click at [195, 124] on button "Import Content" at bounding box center [173, 119] width 105 height 19
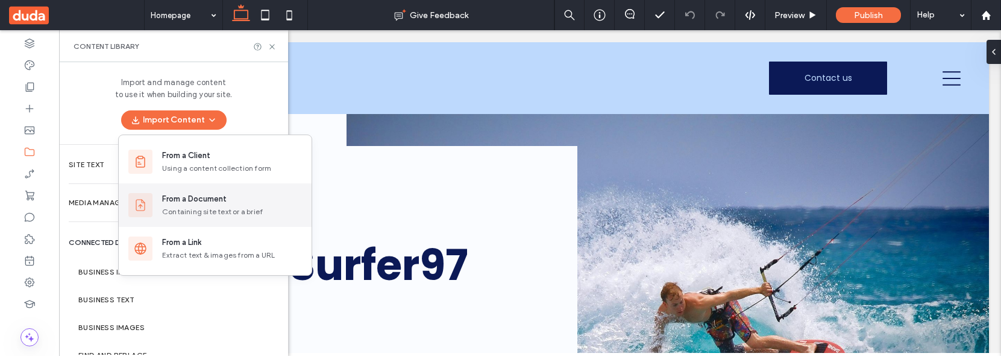
click at [221, 209] on div "Containing site text or a brief" at bounding box center [232, 211] width 140 height 11
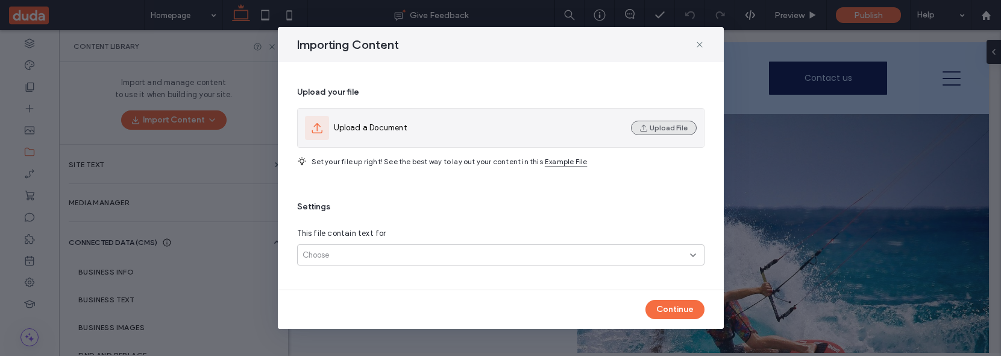
click at [670, 121] on button "Upload File" at bounding box center [664, 128] width 66 height 14
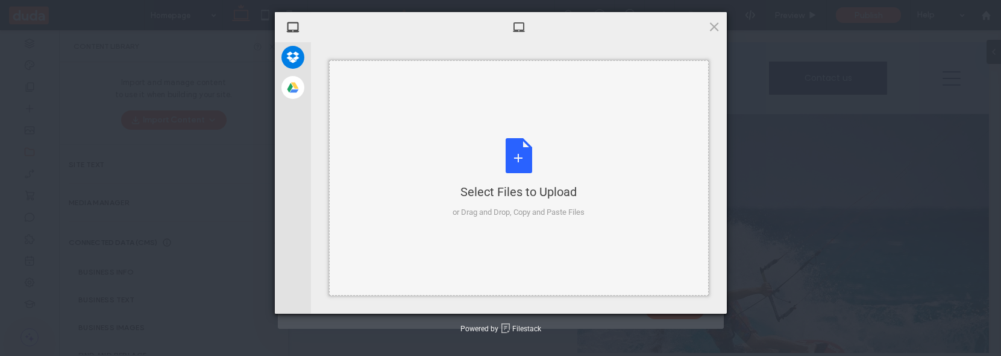
click at [530, 181] on div "Select Files to Upload or Drag and Drop, Copy and Paste Files" at bounding box center [519, 178] width 132 height 80
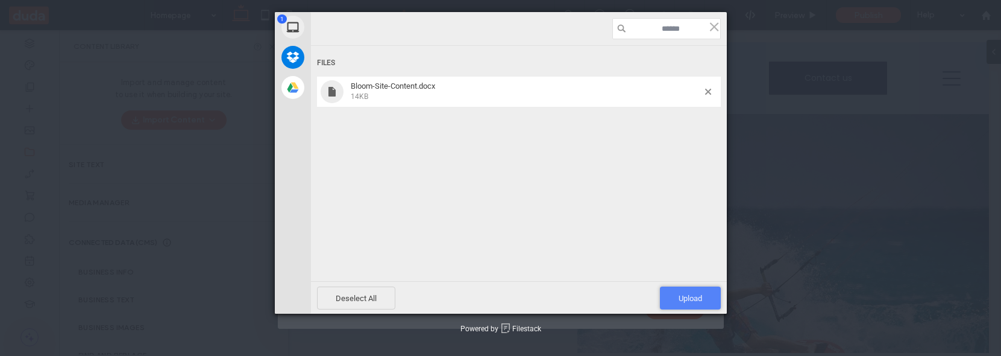
click at [691, 289] on span "Upload 1" at bounding box center [690, 297] width 61 height 23
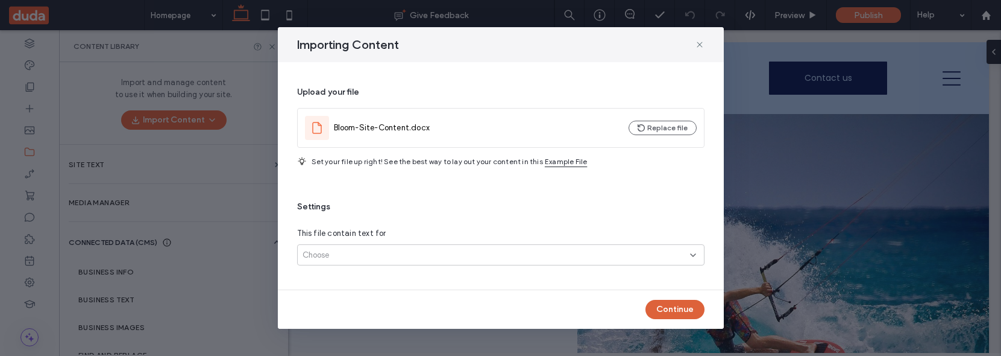
click at [670, 309] on button "Continue" at bounding box center [674, 309] width 59 height 19
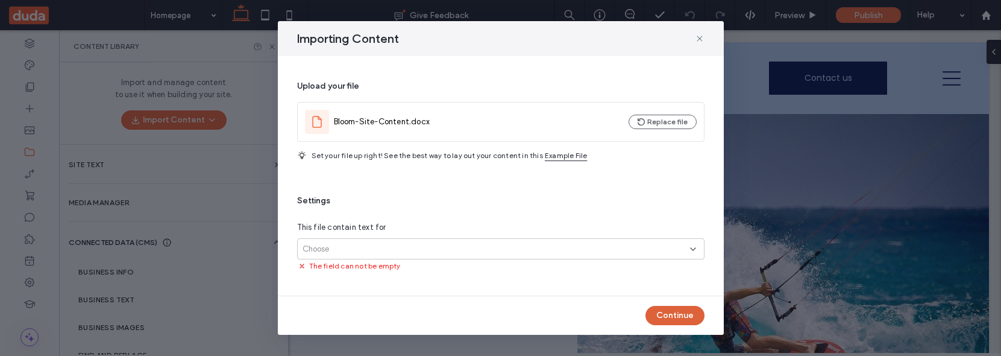
click at [670, 309] on button "Continue" at bounding box center [674, 315] width 59 height 19
click at [641, 246] on div "Choose" at bounding box center [497, 249] width 388 height 12
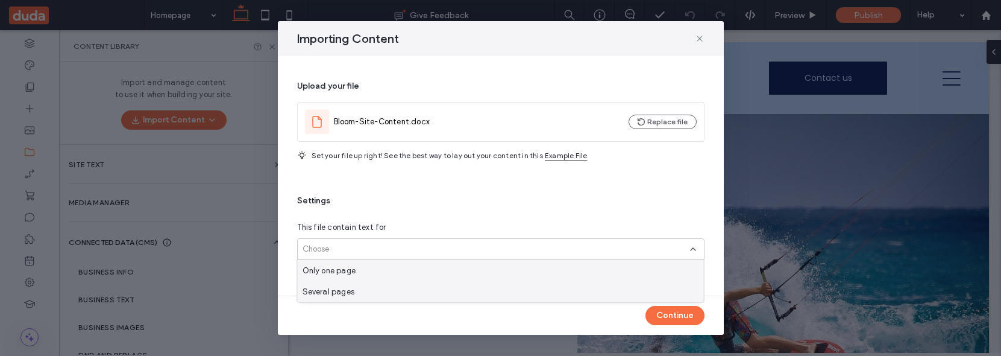
click at [639, 282] on div "Several pages" at bounding box center [501, 291] width 406 height 21
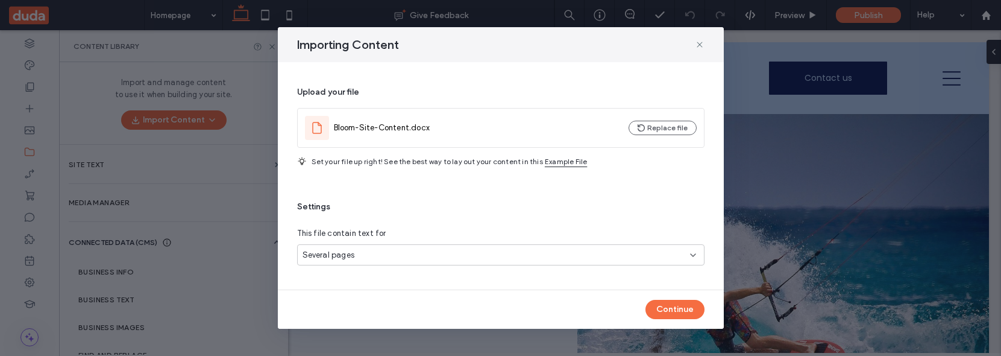
click at [665, 322] on div "Continue" at bounding box center [501, 309] width 446 height 39
click at [665, 311] on button "Continue" at bounding box center [674, 309] width 59 height 19
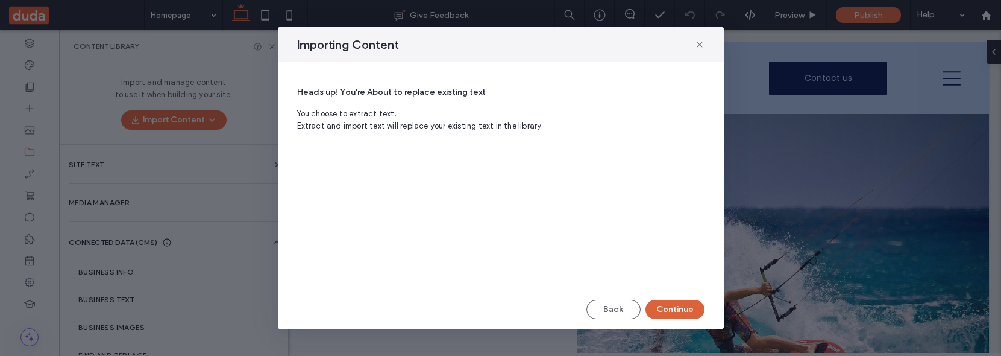
click at [670, 314] on button "Continue" at bounding box center [674, 309] width 59 height 19
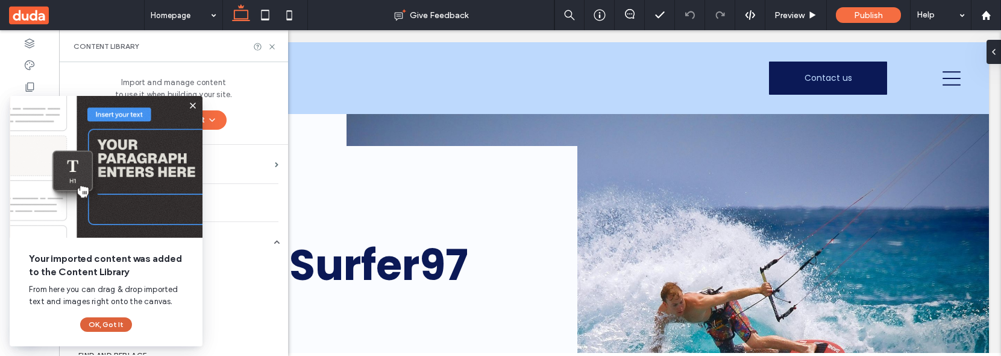
click at [108, 325] on button "OK, Got It" at bounding box center [106, 324] width 52 height 14
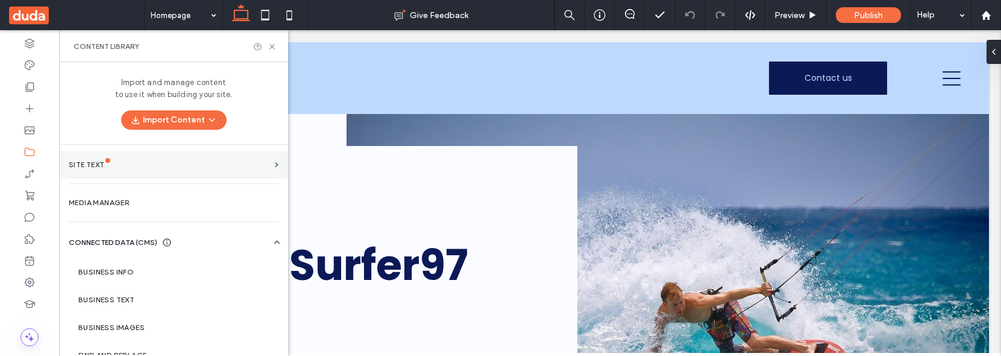
click at [132, 165] on div "Site Text" at bounding box center [169, 164] width 201 height 8
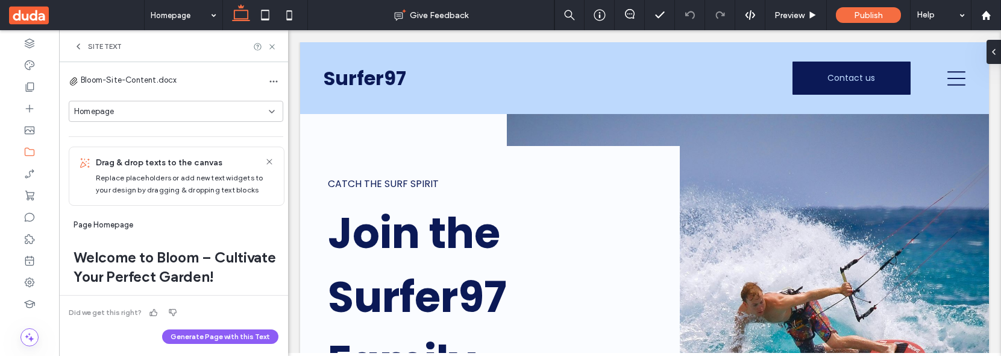
click at [190, 108] on div "Homepage" at bounding box center [171, 111] width 195 height 12
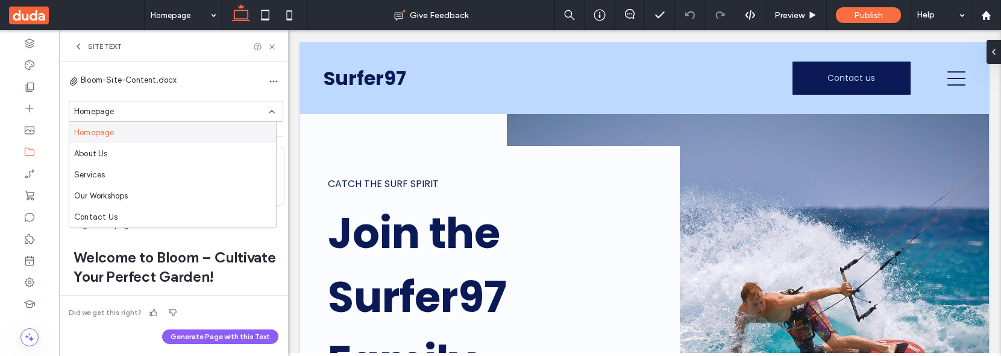
click at [225, 95] on div "Bloom-Site-Content.docx Homepage" at bounding box center [176, 104] width 215 height 64
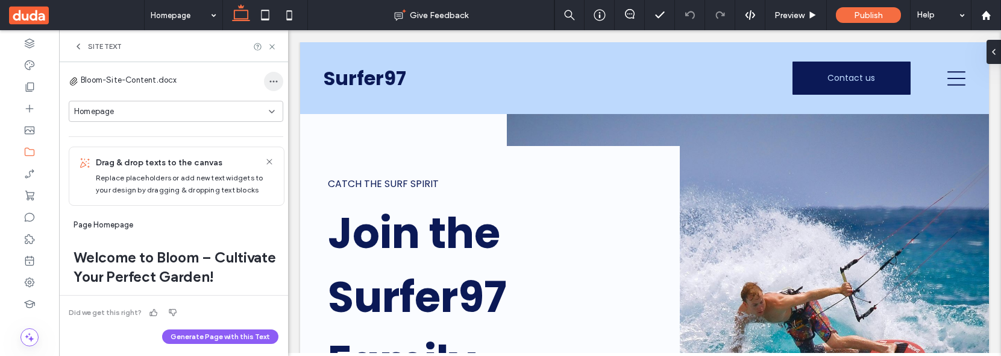
click at [272, 78] on span "button" at bounding box center [273, 81] width 19 height 19
click at [201, 74] on div "Bloom-Site-Content.docx" at bounding box center [176, 81] width 215 height 19
click at [81, 46] on icon at bounding box center [79, 47] width 10 height 10
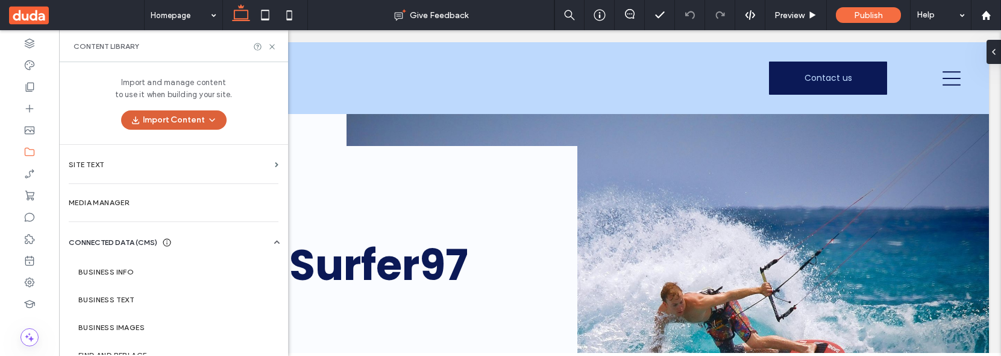
click at [177, 111] on button "Import Content" at bounding box center [173, 119] width 105 height 19
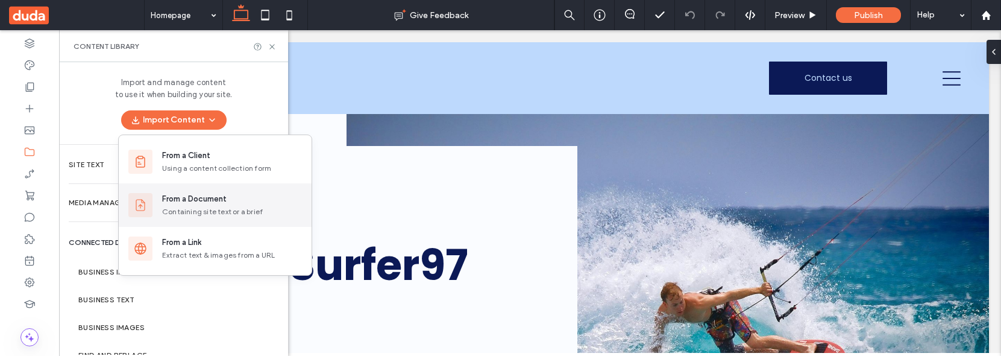
click at [217, 192] on div "From a Document Containing site text or a brief" at bounding box center [215, 204] width 193 height 43
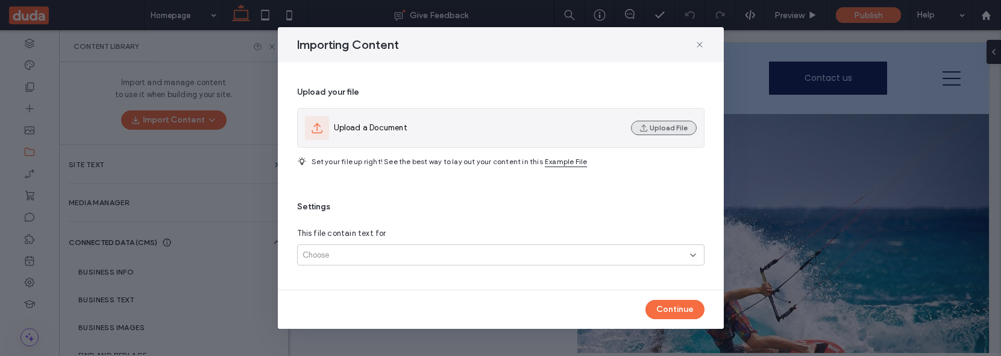
click at [666, 124] on button "Upload File" at bounding box center [664, 128] width 66 height 14
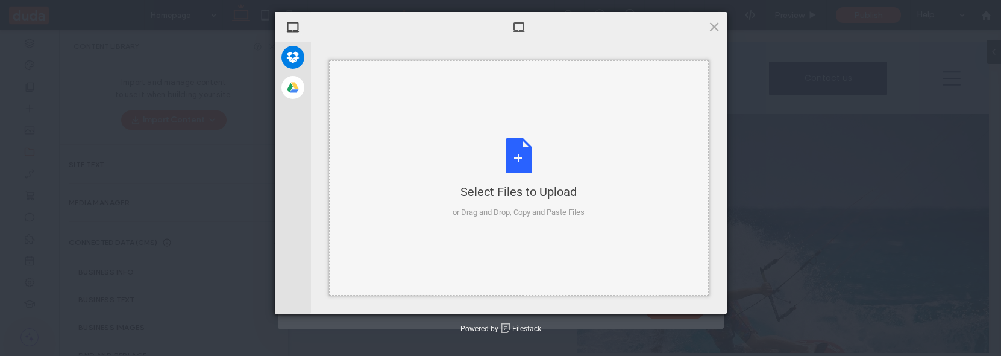
click at [539, 194] on div "Select Files to Upload" at bounding box center [519, 191] width 132 height 17
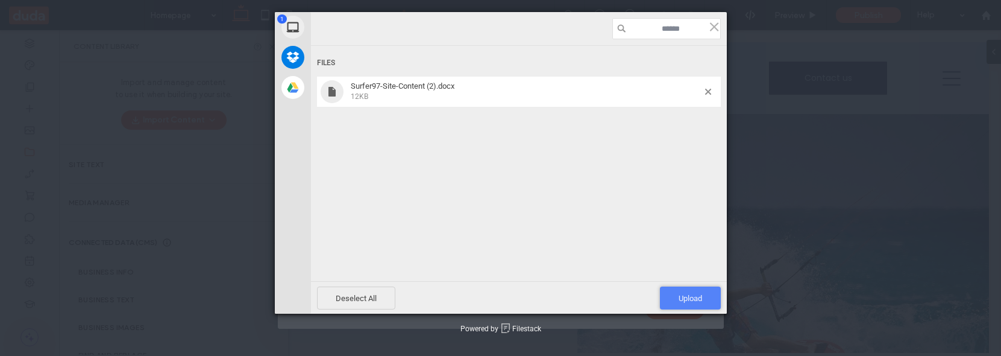
click at [692, 297] on span "Upload 1" at bounding box center [691, 297] width 24 height 9
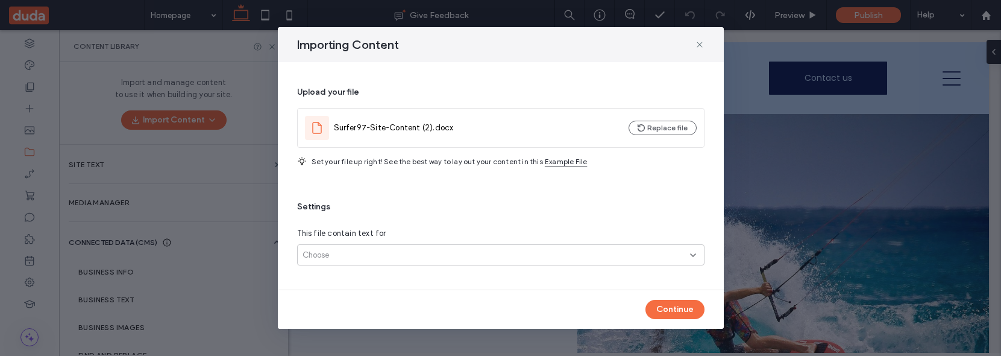
click at [652, 250] on div "Choose" at bounding box center [497, 255] width 388 height 12
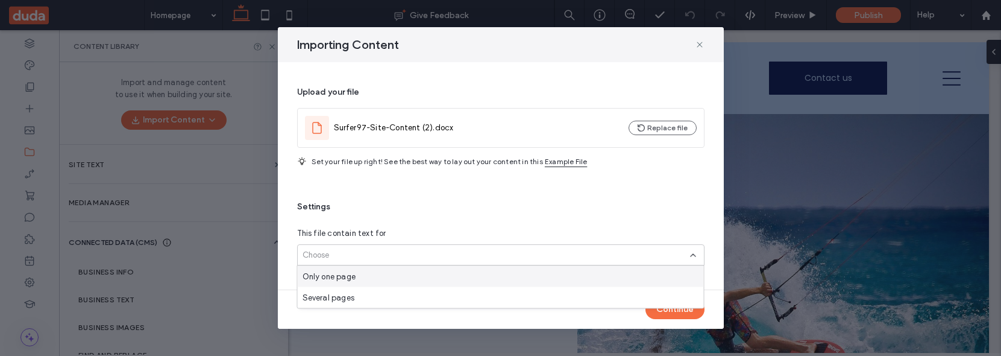
click at [645, 285] on div "Only one page" at bounding box center [501, 276] width 406 height 21
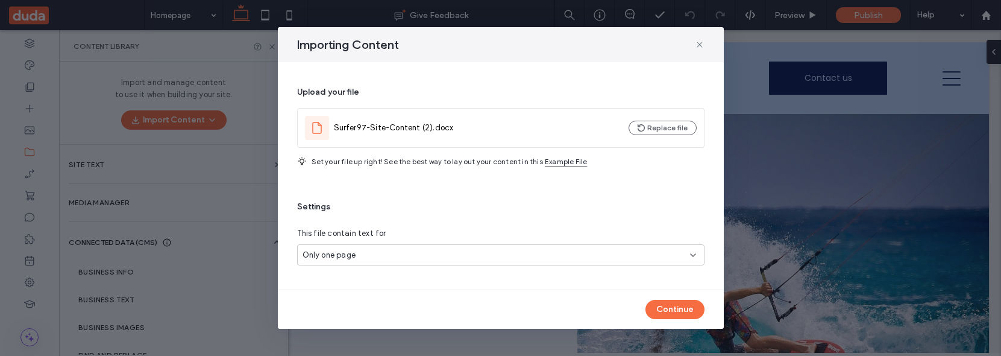
click at [659, 297] on div "Continue" at bounding box center [501, 309] width 446 height 39
click at [659, 313] on button "Continue" at bounding box center [674, 309] width 59 height 19
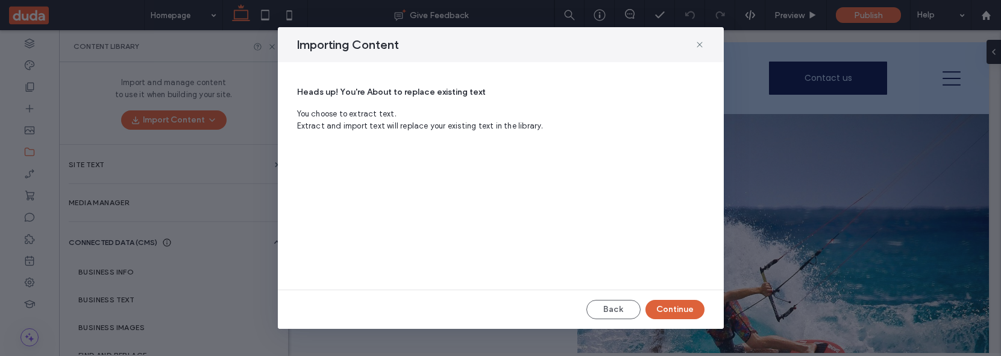
click at [694, 315] on button "Continue" at bounding box center [674, 309] width 59 height 19
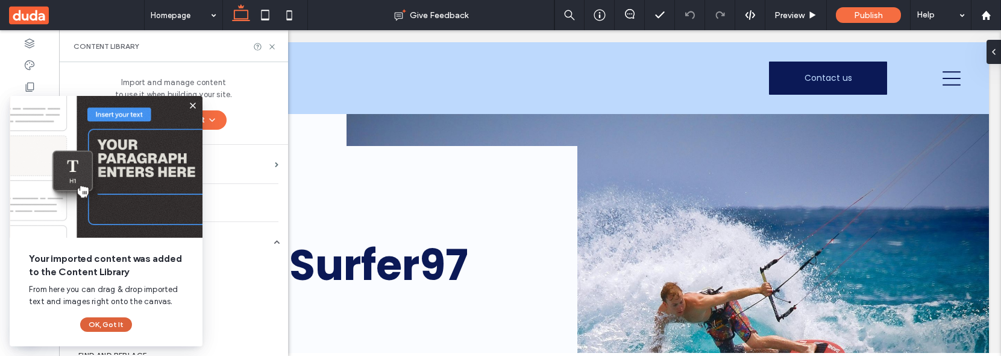
click at [103, 324] on button "OK, Got It" at bounding box center [106, 324] width 52 height 14
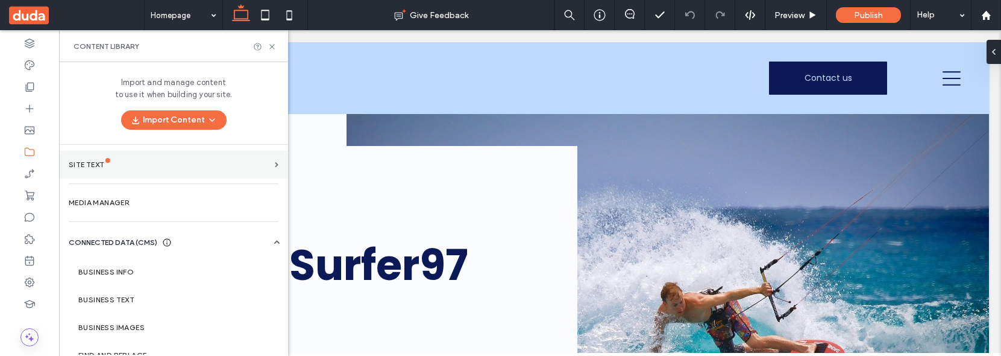
click at [181, 167] on div "Site Text" at bounding box center [169, 164] width 201 height 8
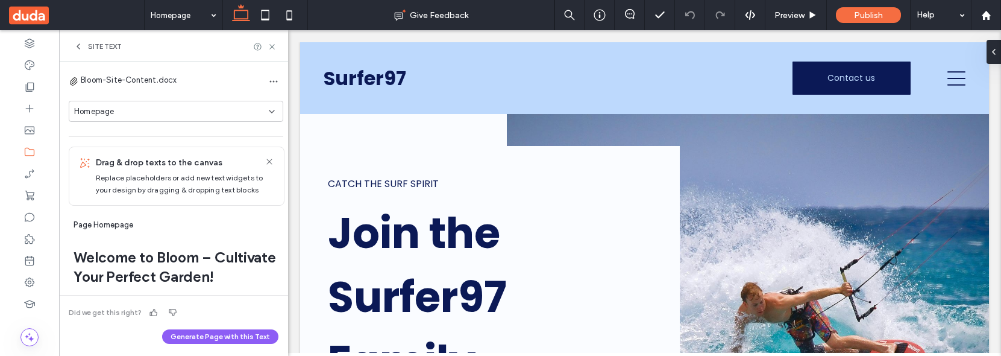
click at [257, 114] on div "Homepage" at bounding box center [171, 111] width 195 height 12
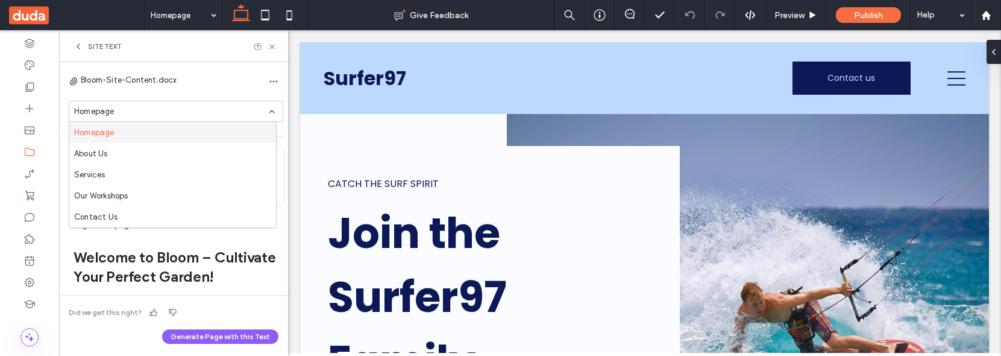
click at [219, 80] on div "Bloom-Site-Content.docx" at bounding box center [176, 81] width 215 height 19
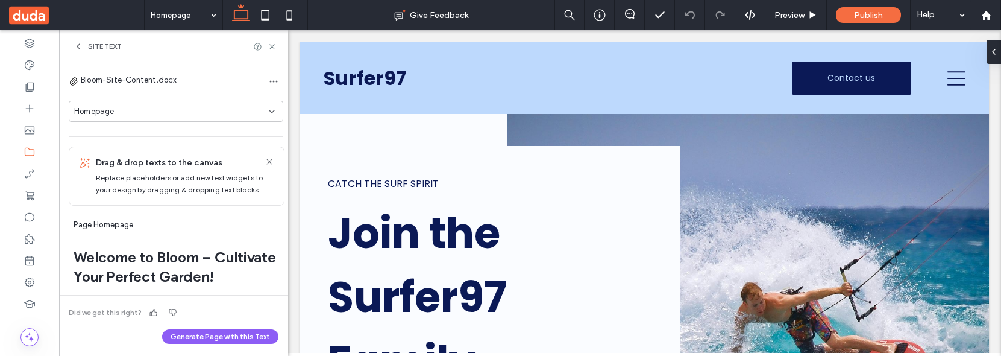
click at [178, 50] on div "Site Text" at bounding box center [174, 47] width 200 height 10
click at [169, 51] on div "Site Text" at bounding box center [174, 47] width 200 height 10
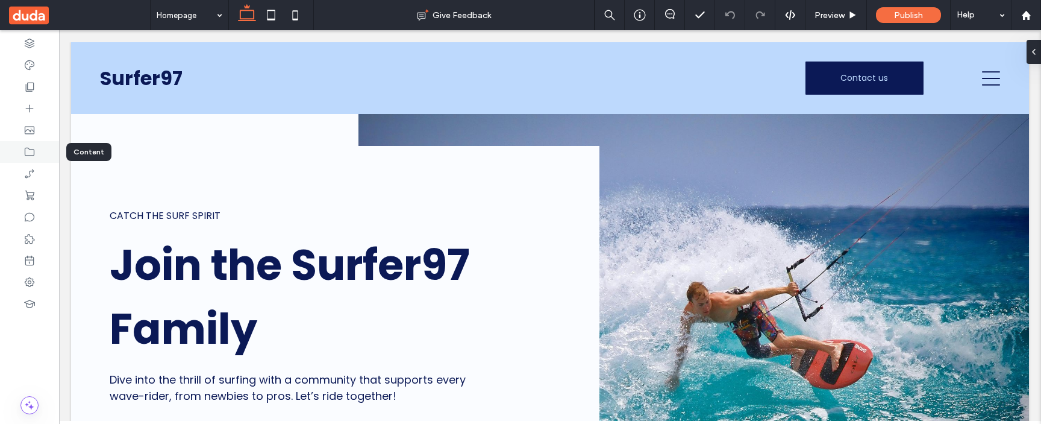
click at [32, 150] on icon at bounding box center [30, 152] width 12 height 12
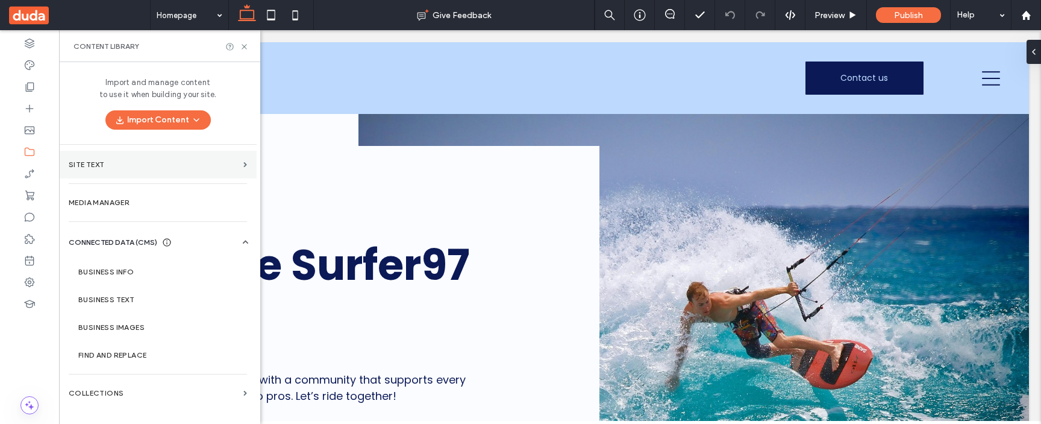
click at [163, 171] on section "Site Text" at bounding box center [158, 165] width 198 height 28
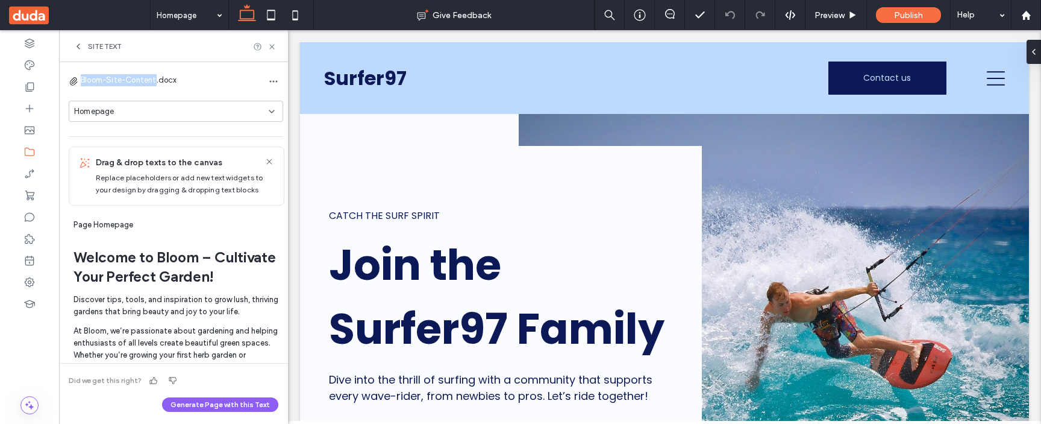
drag, startPoint x: 81, startPoint y: 78, endPoint x: 158, endPoint y: 79, distance: 77.1
click at [158, 79] on span "Bloom-Site-Content.docx" at bounding box center [129, 80] width 96 height 12
click at [79, 46] on icon at bounding box center [79, 47] width 10 height 10
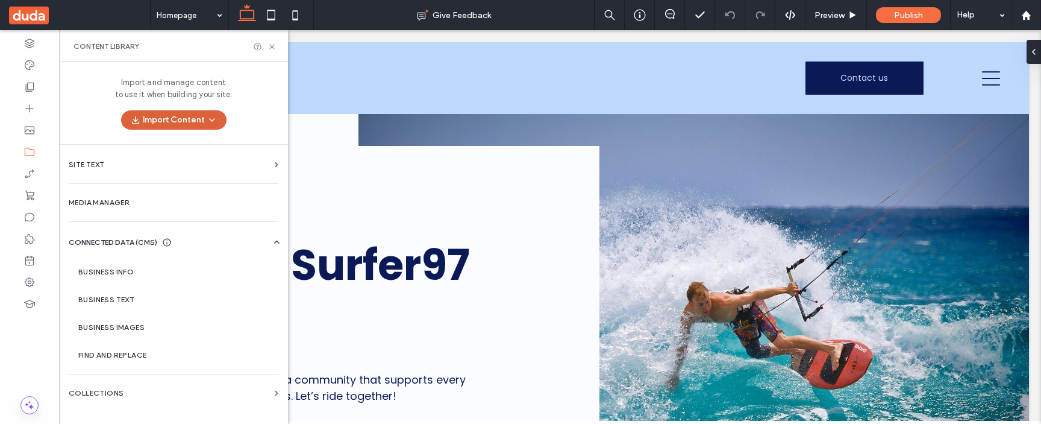
click at [209, 123] on icon "button" at bounding box center [212, 120] width 10 height 10
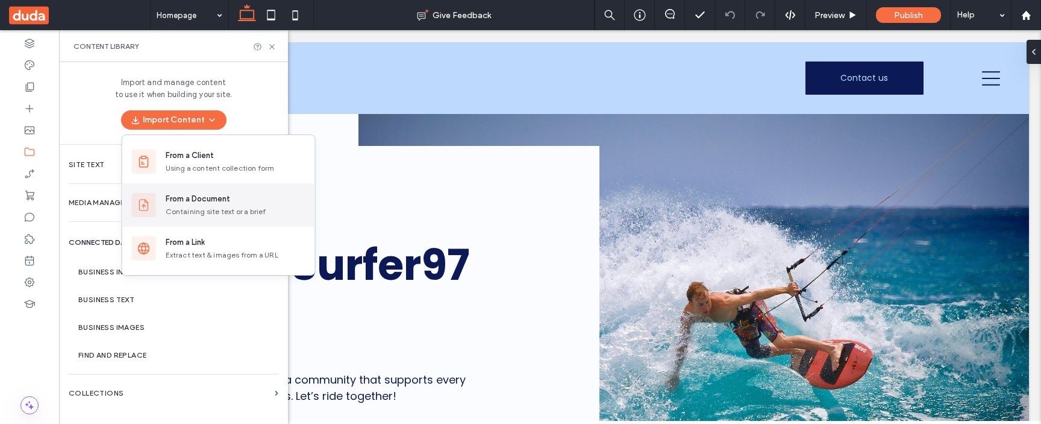
click at [206, 193] on div "From a Document" at bounding box center [198, 199] width 64 height 12
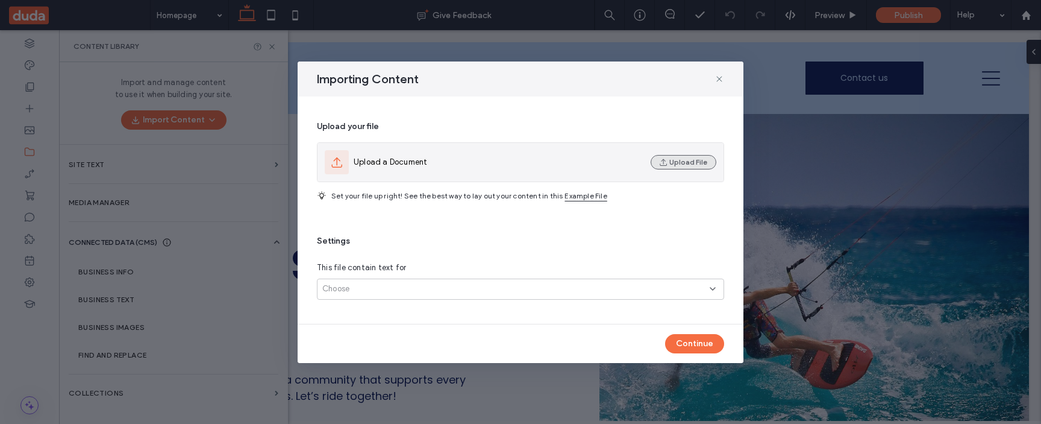
click at [702, 160] on button "Upload File" at bounding box center [684, 162] width 66 height 14
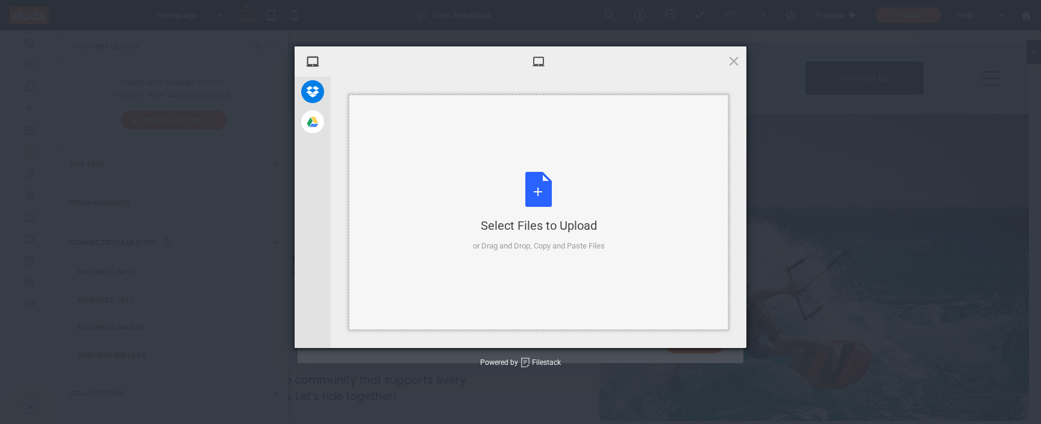
click at [553, 225] on div "Select Files to Upload" at bounding box center [539, 225] width 132 height 17
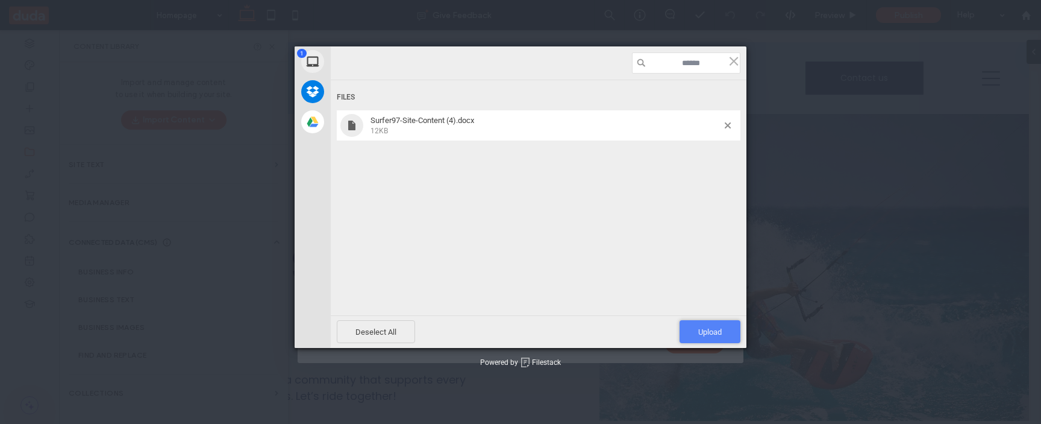
click at [724, 336] on span "Upload 1" at bounding box center [710, 331] width 61 height 23
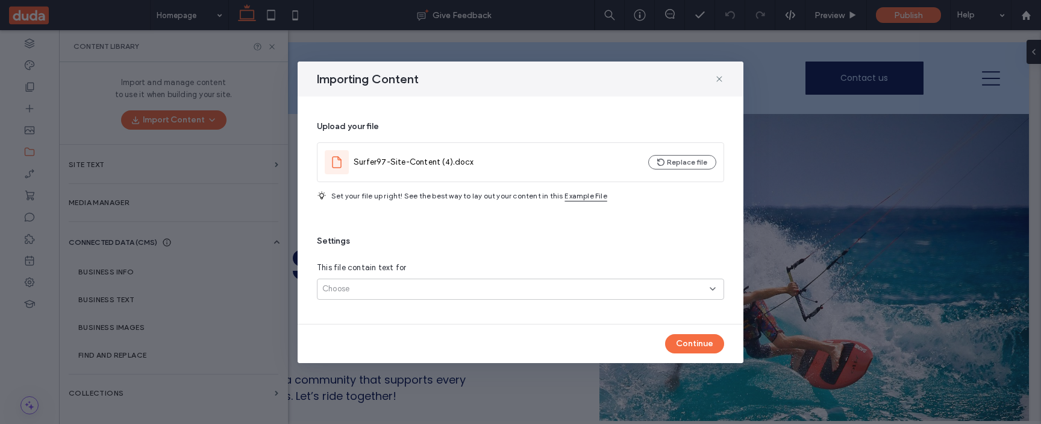
click at [558, 283] on div "Choose" at bounding box center [516, 289] width 388 height 12
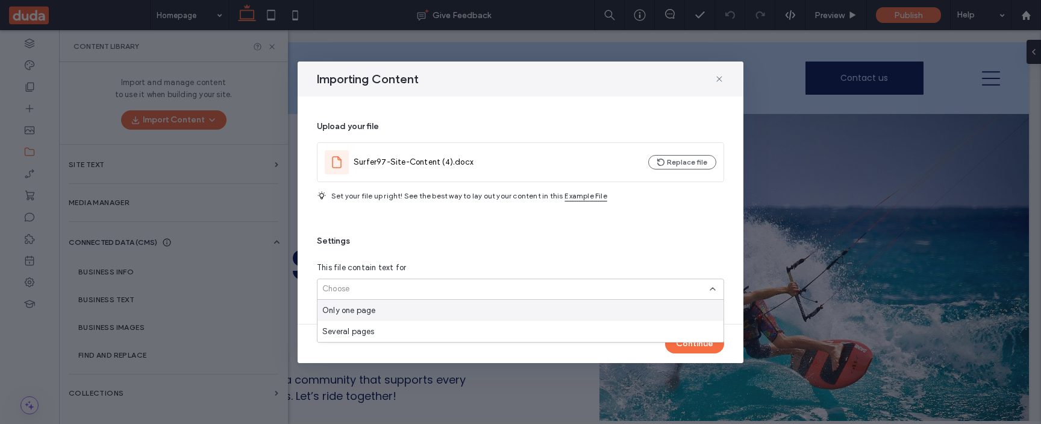
click at [547, 310] on div "Only one page" at bounding box center [521, 310] width 406 height 21
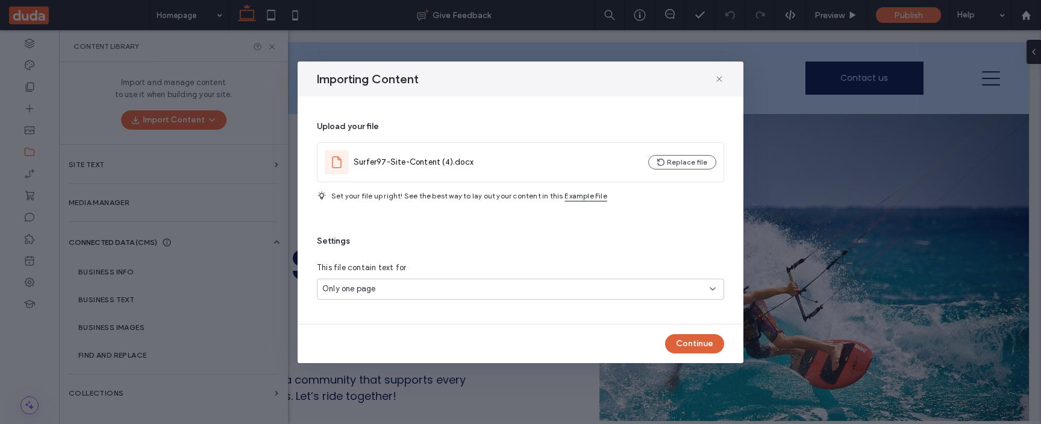
click at [692, 340] on button "Continue" at bounding box center [694, 343] width 59 height 19
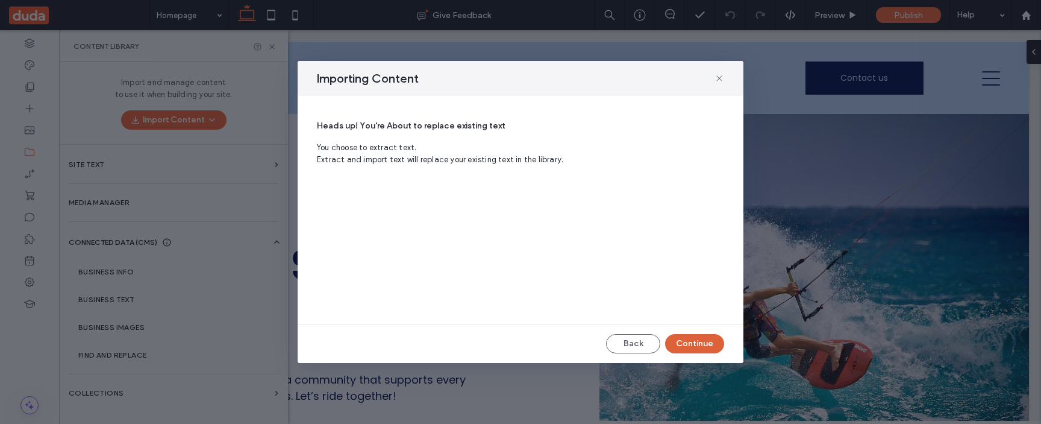
click at [692, 340] on button "Continue" at bounding box center [694, 343] width 59 height 19
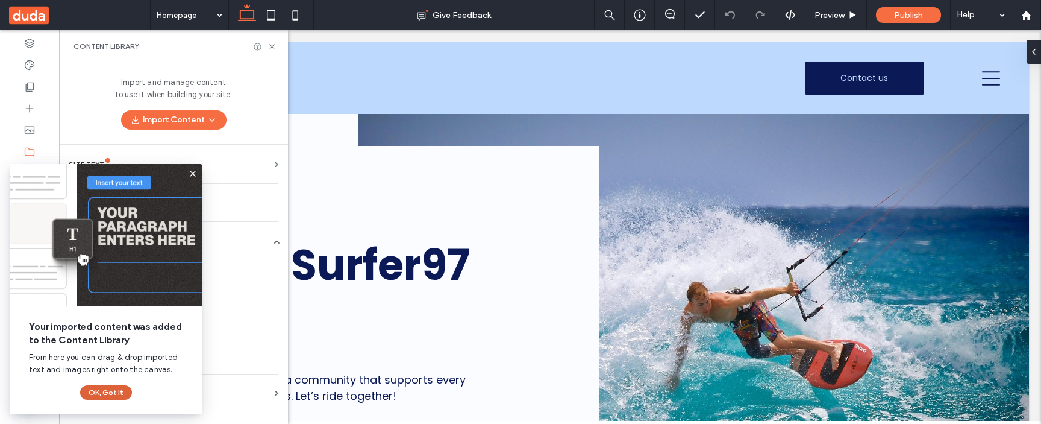
click at [105, 355] on button "OK, Got It" at bounding box center [106, 392] width 52 height 14
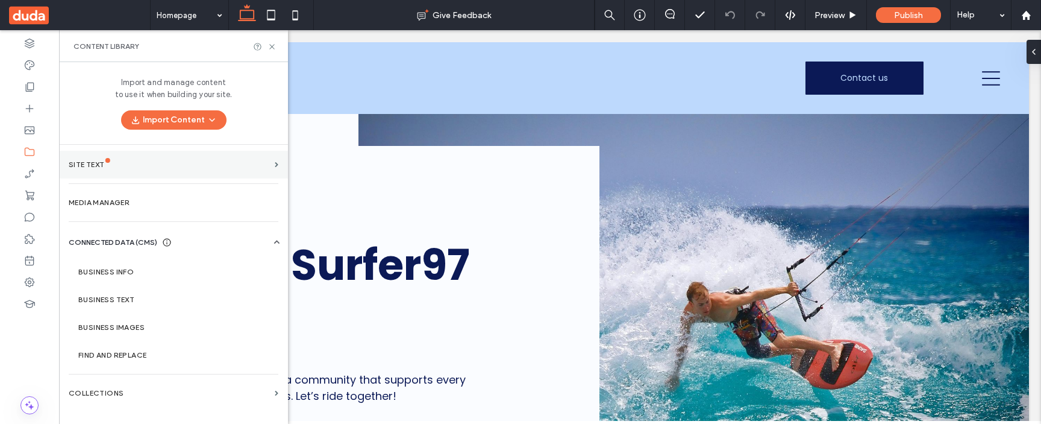
click at [140, 166] on div "Site Text" at bounding box center [169, 164] width 201 height 8
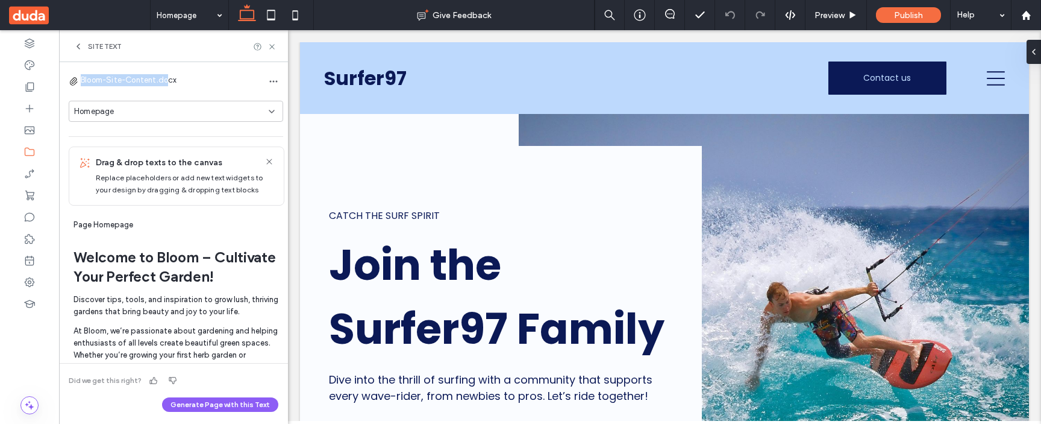
drag, startPoint x: 81, startPoint y: 75, endPoint x: 167, endPoint y: 75, distance: 85.6
click at [167, 75] on span "Bloom-Site-Content.docx" at bounding box center [129, 80] width 96 height 12
click at [81, 47] on icon at bounding box center [79, 47] width 10 height 10
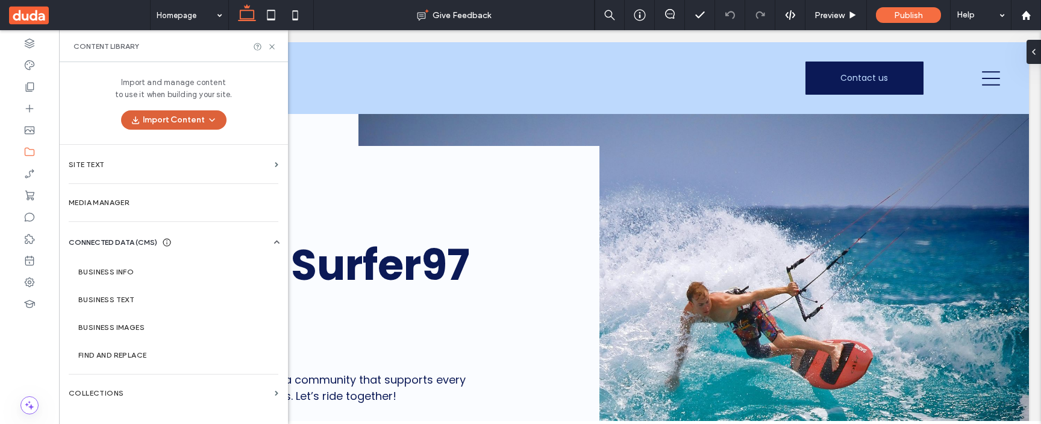
click at [215, 121] on icon "button" at bounding box center [212, 120] width 10 height 10
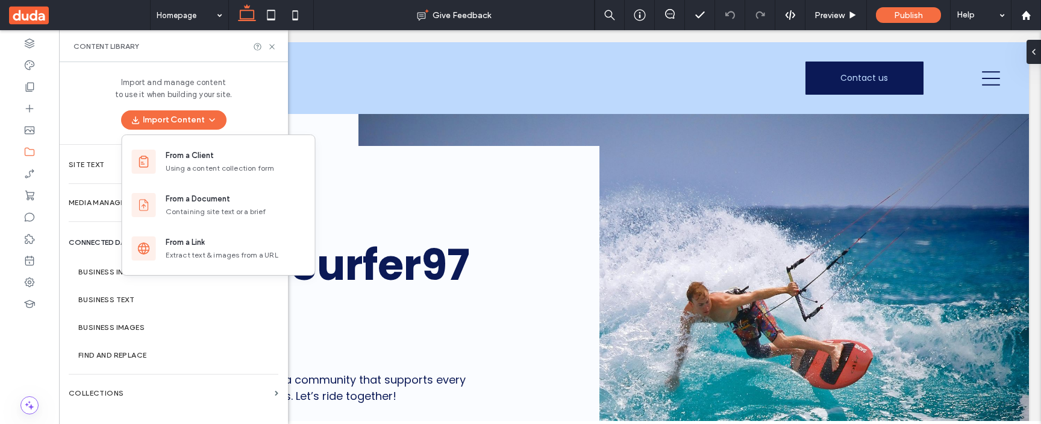
click at [83, 92] on div "Import and manage content to use it when building your site. Import Content" at bounding box center [173, 103] width 229 height 82
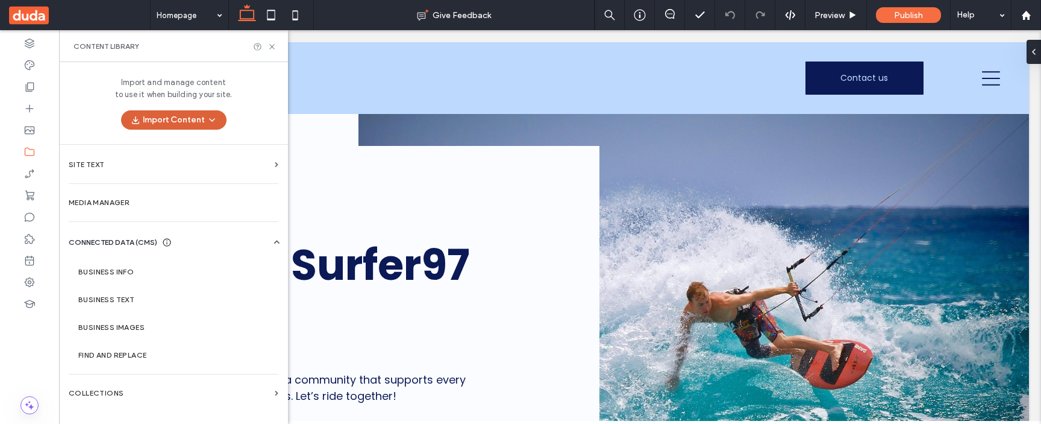
click at [205, 118] on span "button" at bounding box center [211, 120] width 12 height 18
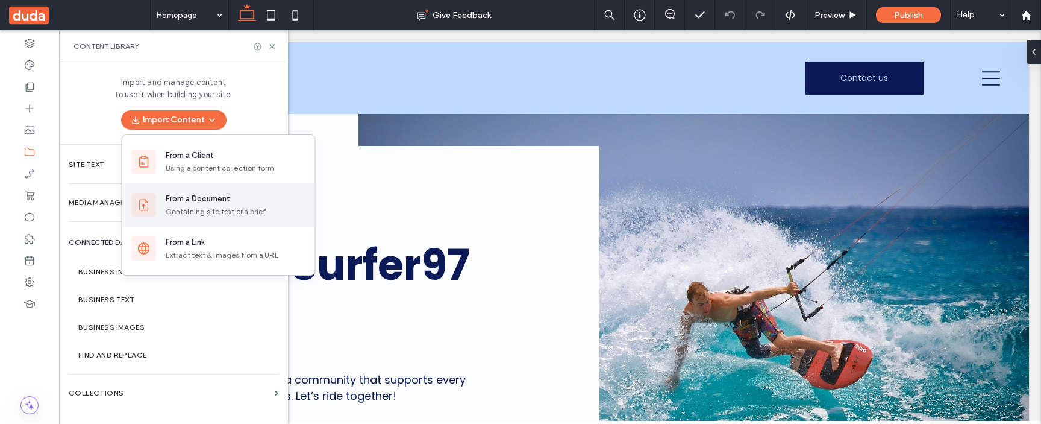
click at [225, 193] on div "From a Document" at bounding box center [198, 199] width 64 height 12
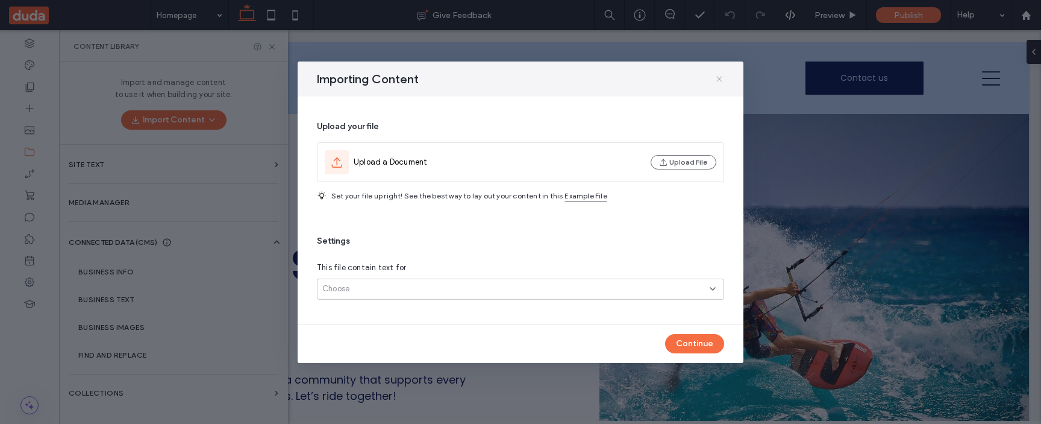
click at [722, 78] on icon at bounding box center [720, 79] width 10 height 10
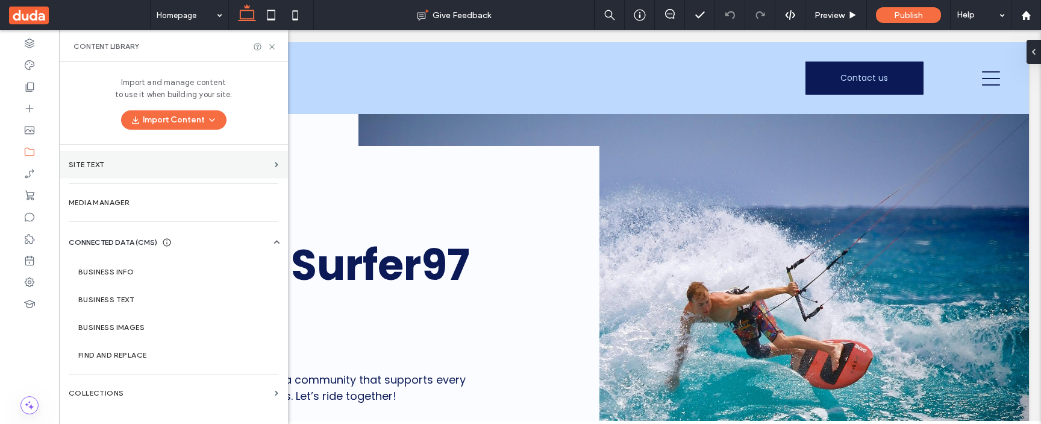
click at [109, 172] on section "Site Text" at bounding box center [173, 165] width 229 height 28
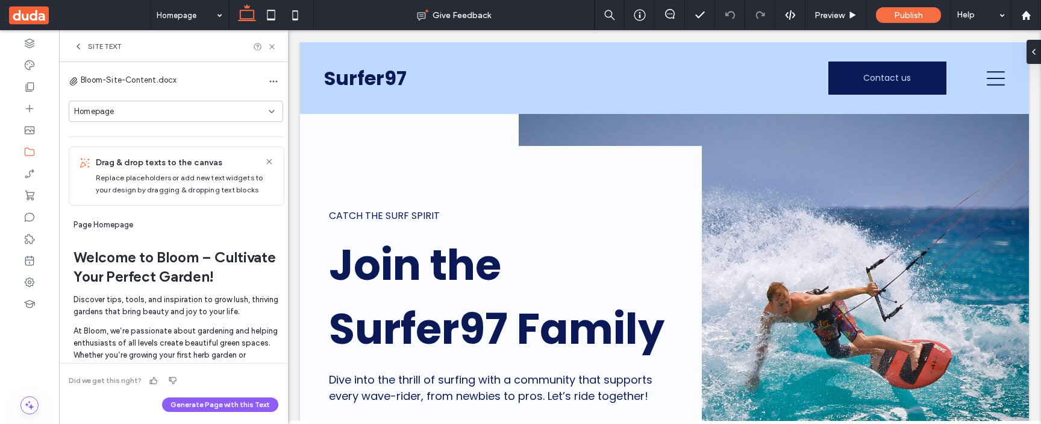
click at [75, 46] on icon at bounding box center [79, 47] width 10 height 10
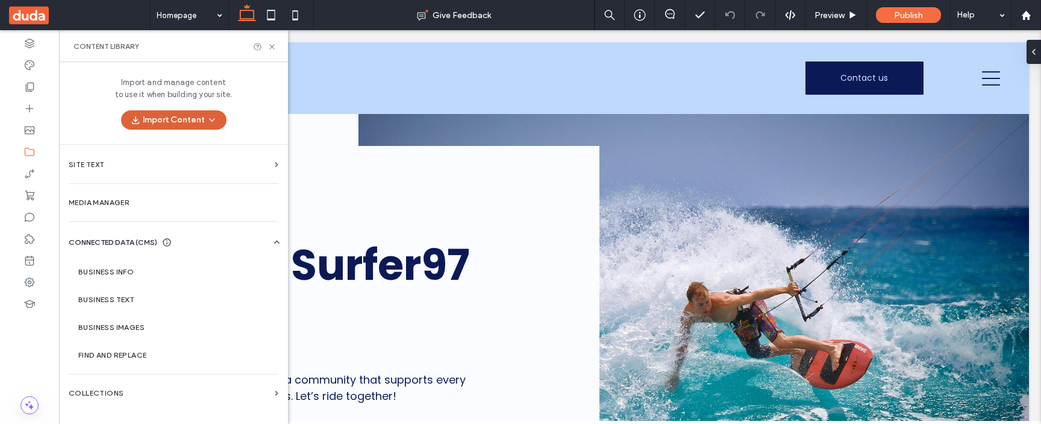
click at [189, 116] on button "Import Content" at bounding box center [173, 119] width 105 height 19
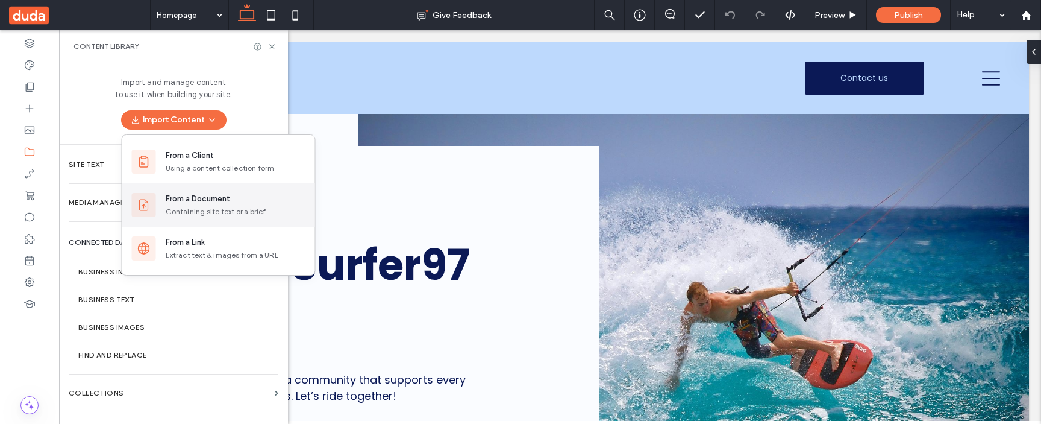
click at [211, 205] on div "From a Document Containing site text or a brief" at bounding box center [236, 205] width 140 height 24
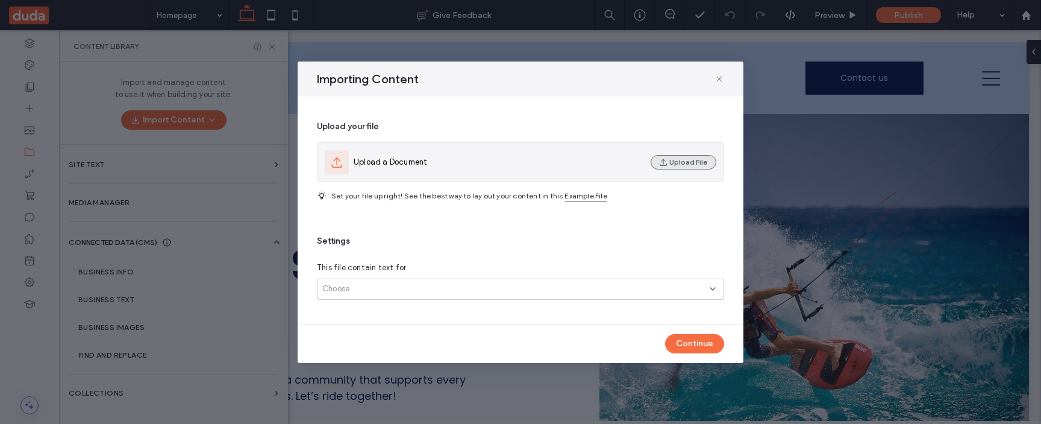
click at [680, 169] on button "Upload File" at bounding box center [684, 162] width 66 height 14
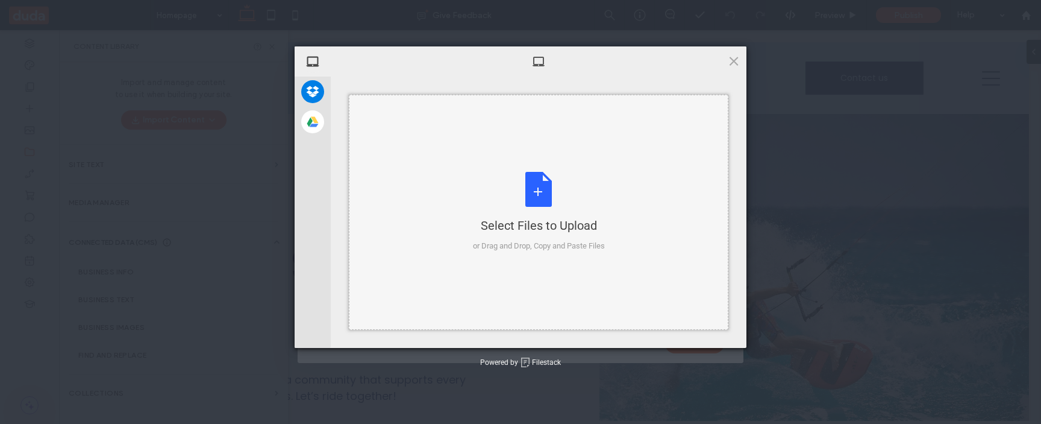
click at [510, 239] on div "Select Files to Upload or Drag and Drop, Copy and Paste Files" at bounding box center [539, 212] width 132 height 80
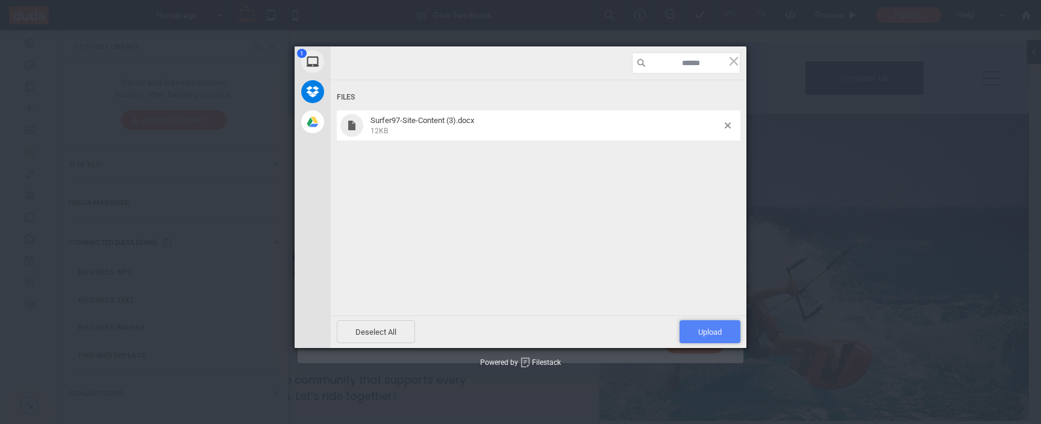
click at [698, 331] on span "Upload 1" at bounding box center [710, 331] width 24 height 9
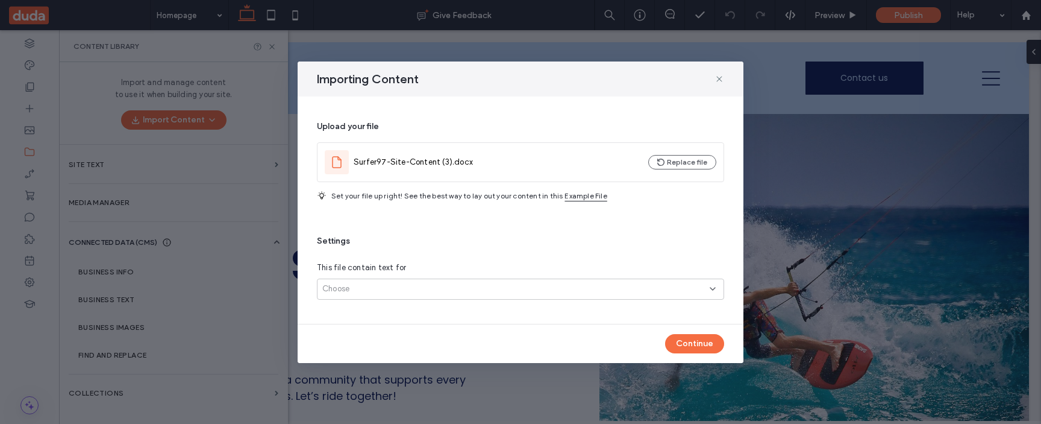
click at [465, 287] on div "Choose" at bounding box center [516, 289] width 388 height 12
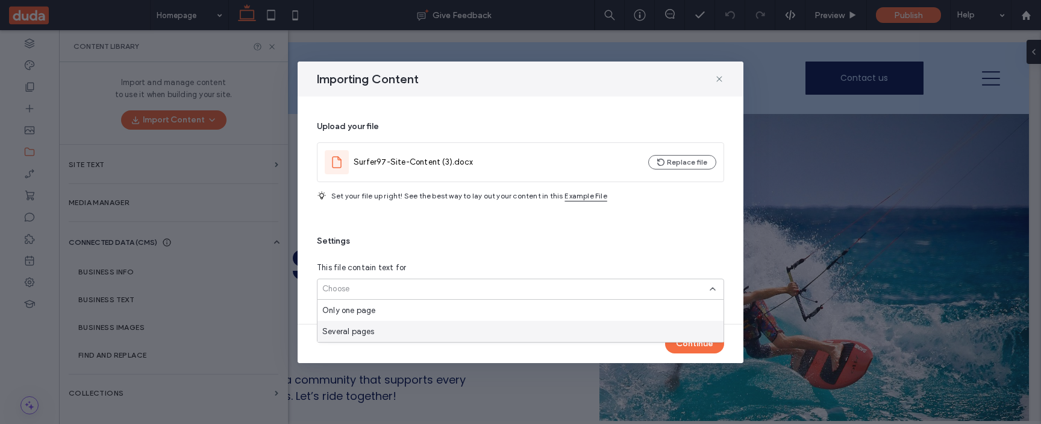
click at [464, 332] on div "Several pages" at bounding box center [521, 331] width 406 height 21
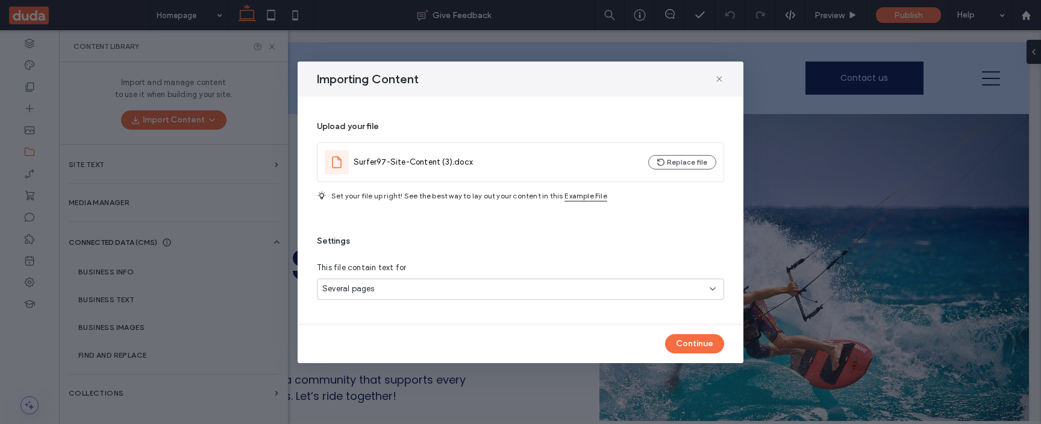
click at [679, 289] on div "Several pages" at bounding box center [516, 289] width 388 height 12
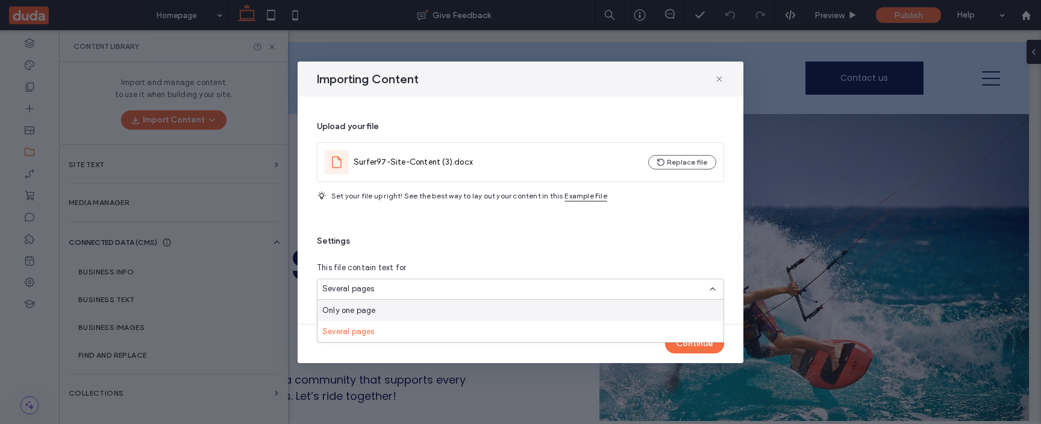
click at [665, 293] on div "Several pages" at bounding box center [516, 289] width 388 height 12
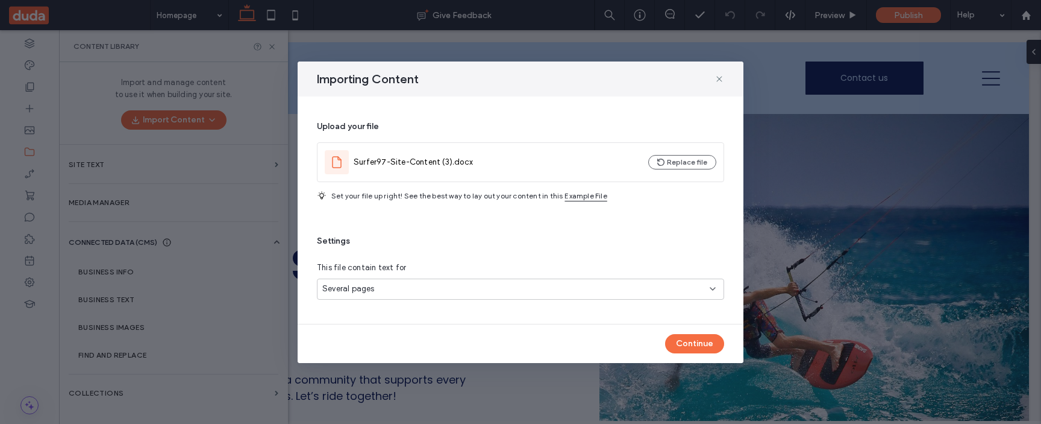
click at [665, 293] on div "Several pages" at bounding box center [516, 289] width 388 height 12
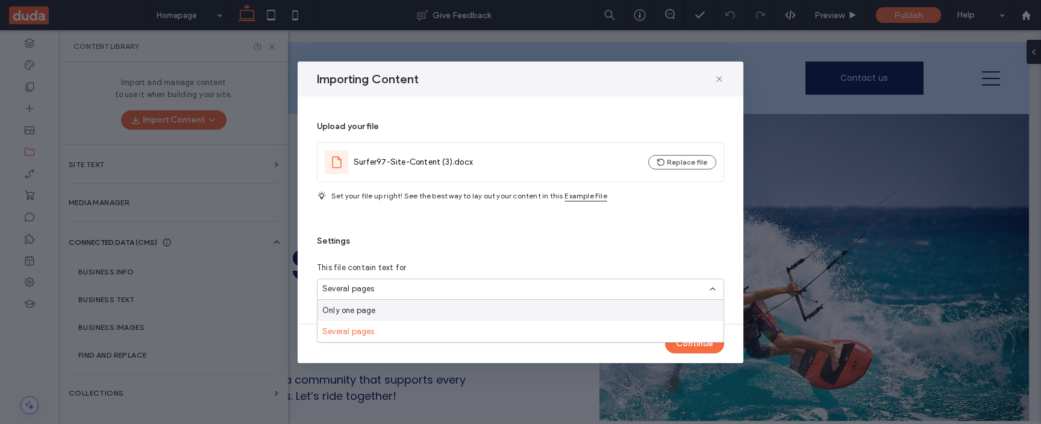
click at [665, 309] on div "Only one page" at bounding box center [521, 310] width 406 height 21
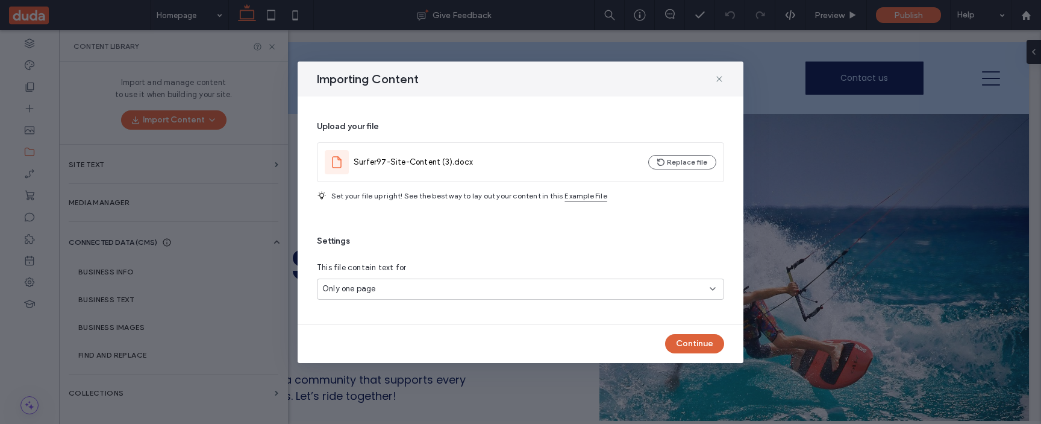
click at [683, 334] on button "Continue" at bounding box center [694, 343] width 59 height 19
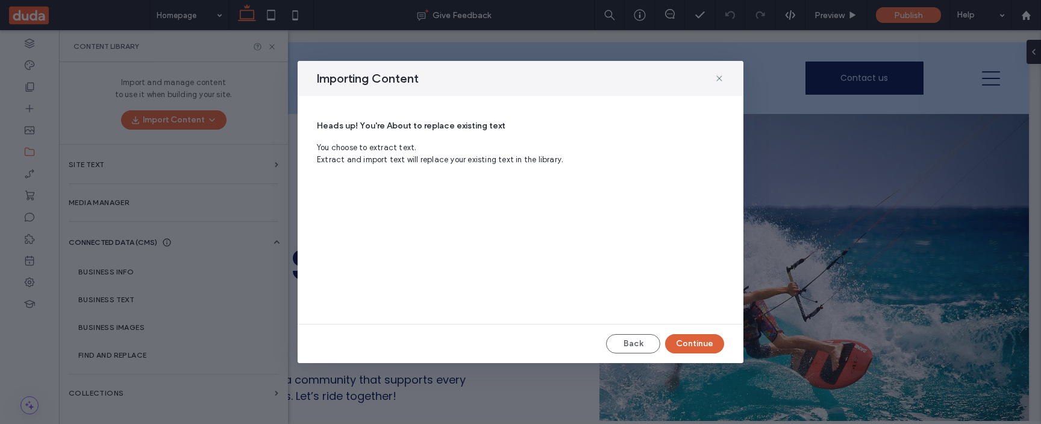
click at [694, 335] on button "Continue" at bounding box center [694, 343] width 59 height 19
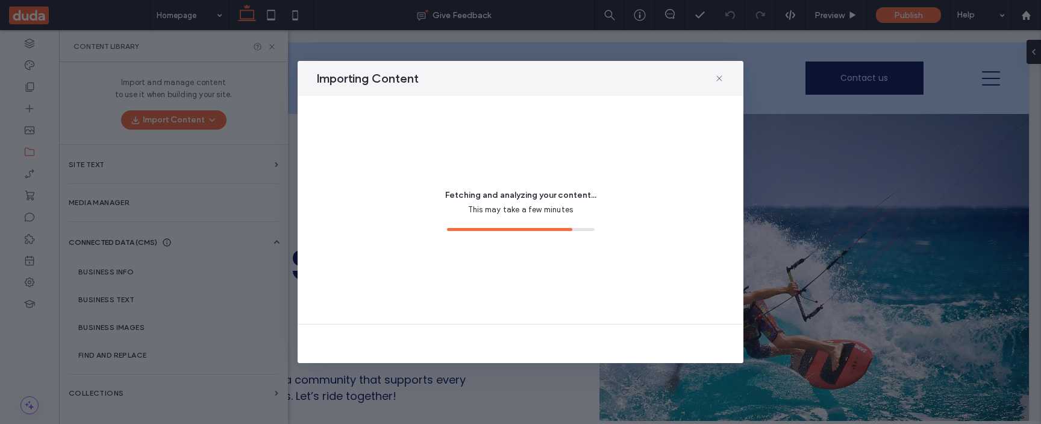
click at [598, 183] on div "Fetching and analyzing your content... This may take a few minutes" at bounding box center [520, 209] width 407 height 199
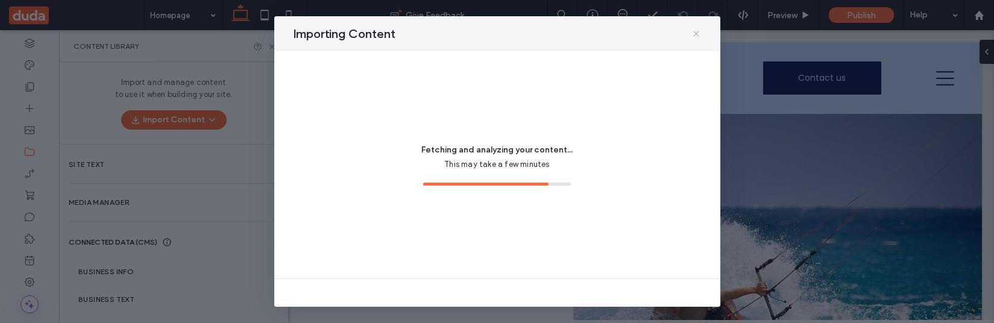
click at [694, 33] on icon at bounding box center [696, 34] width 10 height 10
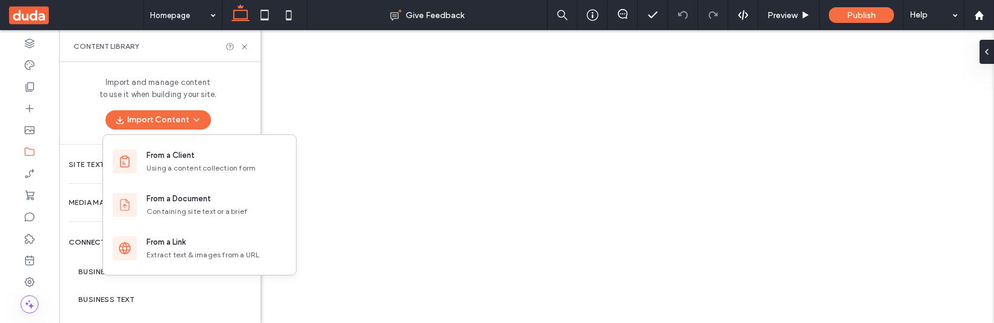
click at [181, 201] on div "From a Document" at bounding box center [178, 199] width 64 height 12
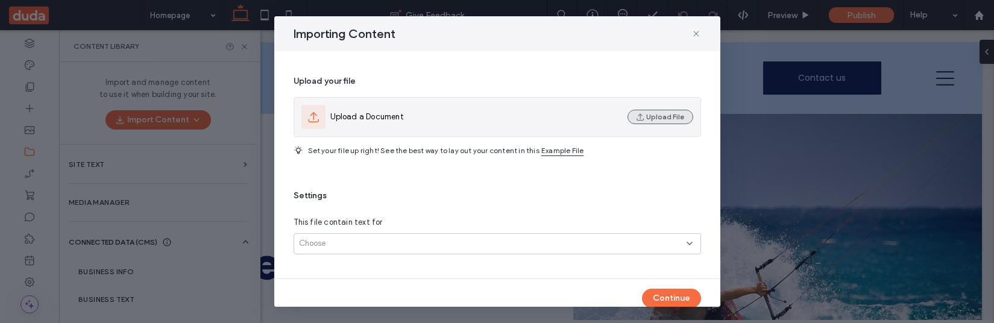
click at [667, 115] on button "Upload File" at bounding box center [660, 117] width 66 height 14
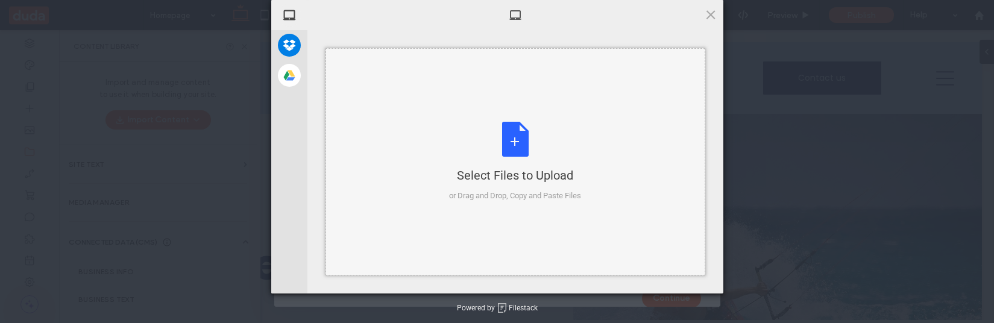
click at [509, 184] on div "Select Files to Upload or Drag and Drop, Copy and Paste Files" at bounding box center [515, 162] width 132 height 80
click at [712, 11] on span at bounding box center [710, 14] width 13 height 13
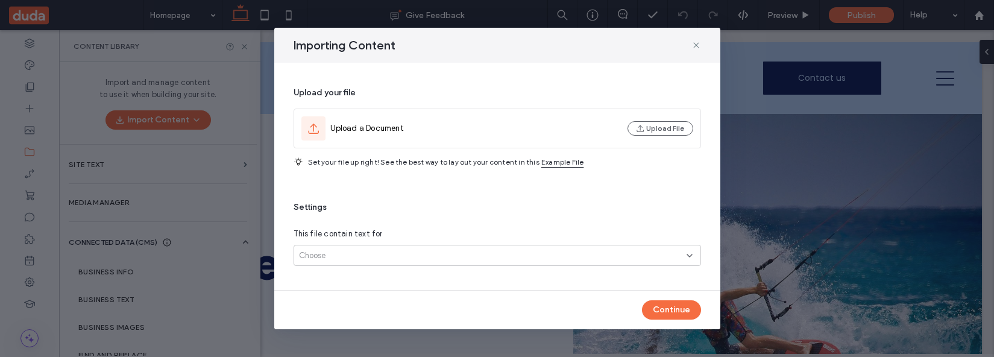
click at [615, 255] on div "Choose" at bounding box center [493, 256] width 388 height 12
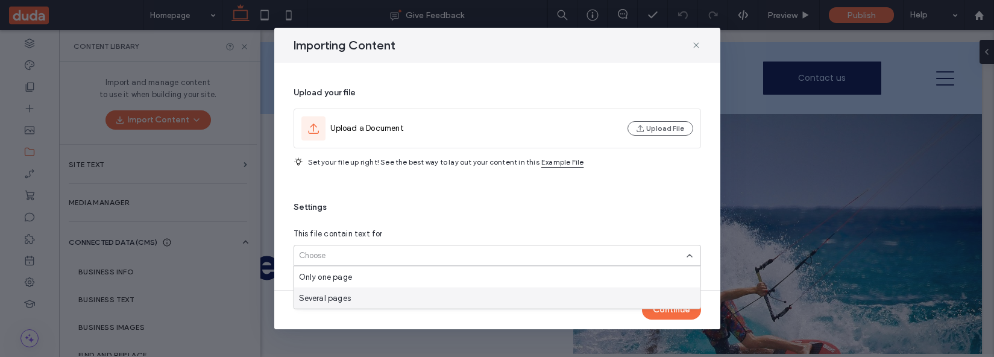
click at [615, 289] on div "Several pages" at bounding box center [497, 297] width 406 height 21
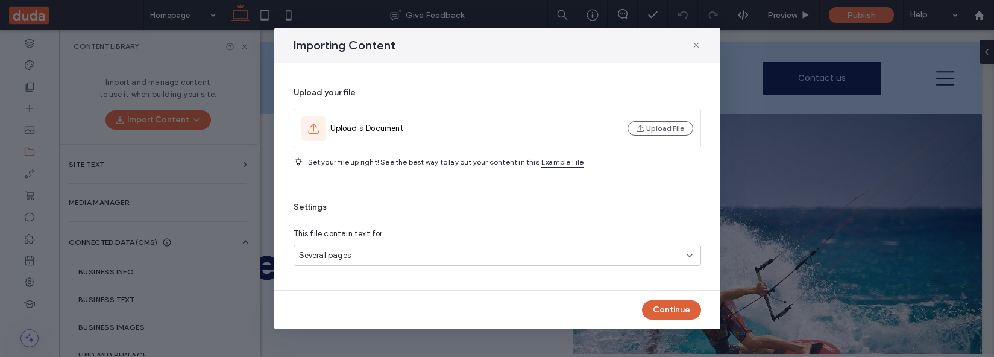
click at [667, 310] on button "Continue" at bounding box center [671, 309] width 59 height 19
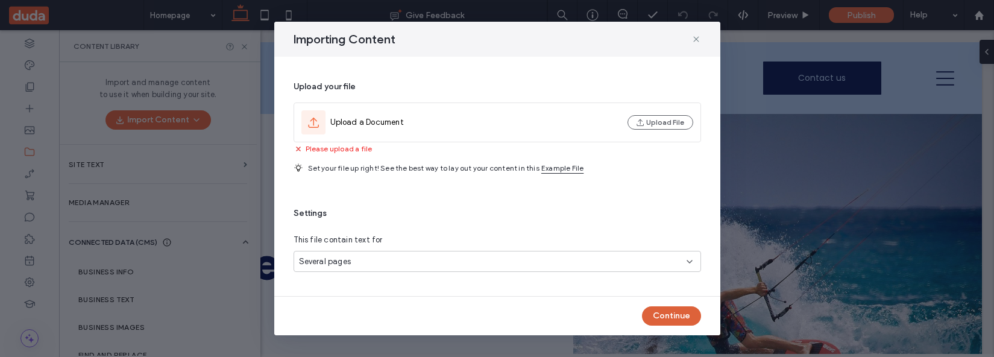
click at [663, 318] on button "Continue" at bounding box center [671, 315] width 59 height 19
click at [694, 37] on use at bounding box center [695, 38] width 5 height 5
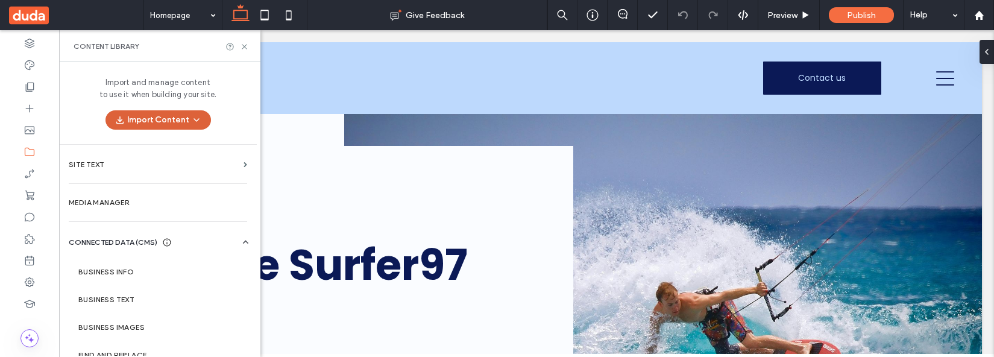
click at [192, 117] on icon "button" at bounding box center [197, 120] width 10 height 10
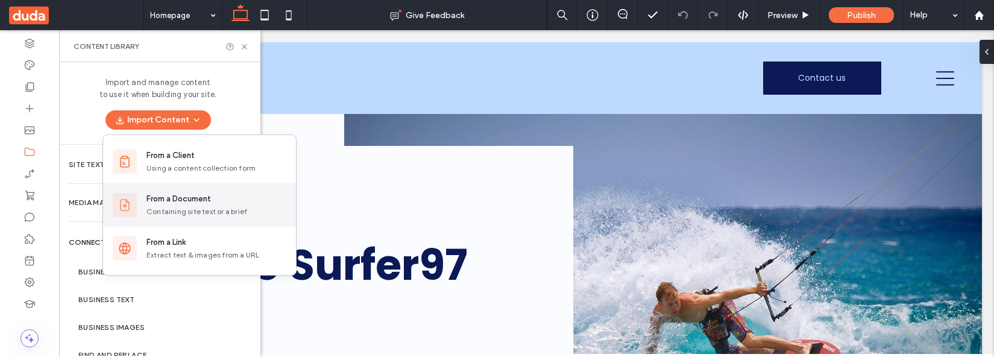
click at [181, 207] on div "Containing site text or a brief" at bounding box center [216, 211] width 140 height 11
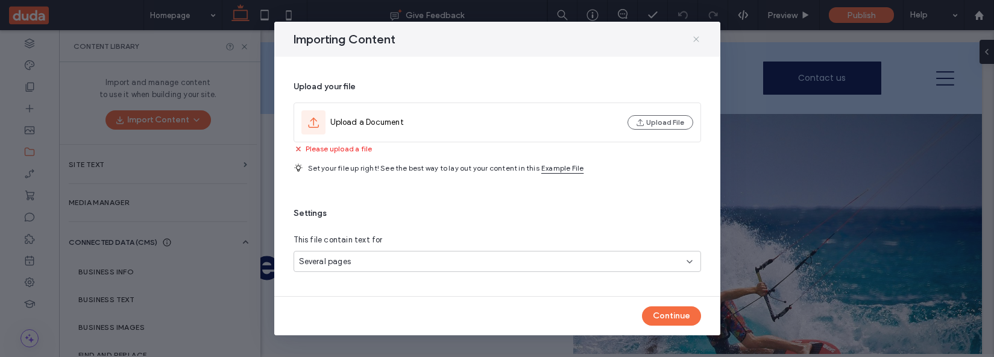
drag, startPoint x: 697, startPoint y: 41, endPoint x: 292, endPoint y: 98, distance: 408.9
click at [697, 41] on icon at bounding box center [696, 39] width 10 height 10
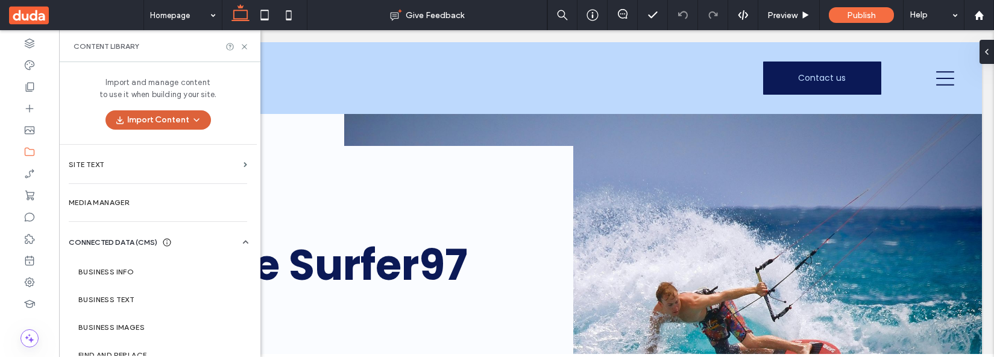
click at [177, 122] on button "Import Content" at bounding box center [157, 119] width 105 height 19
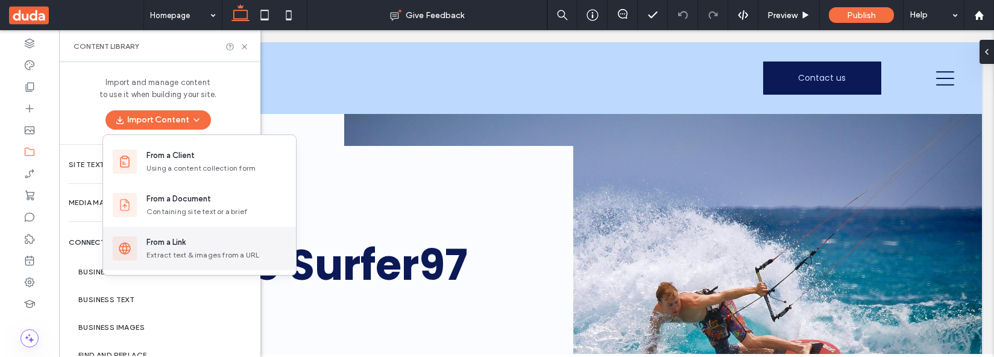
click at [191, 254] on div "Extract text & images from a URL" at bounding box center [216, 255] width 140 height 11
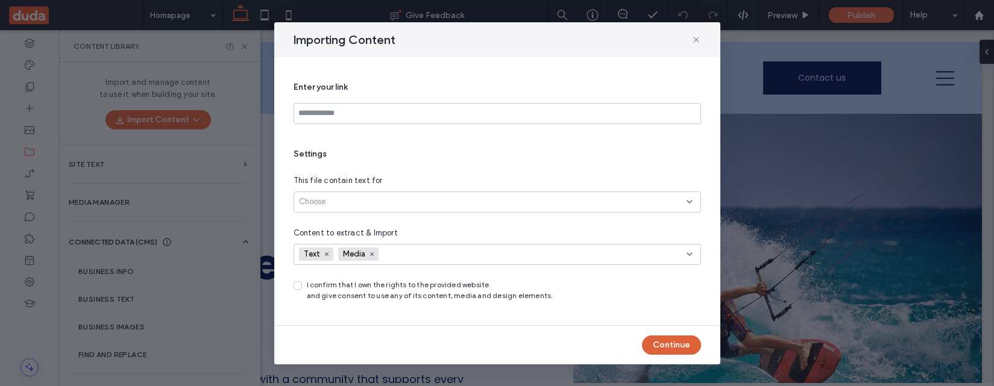
click at [669, 322] on button "Continue" at bounding box center [671, 345] width 59 height 19
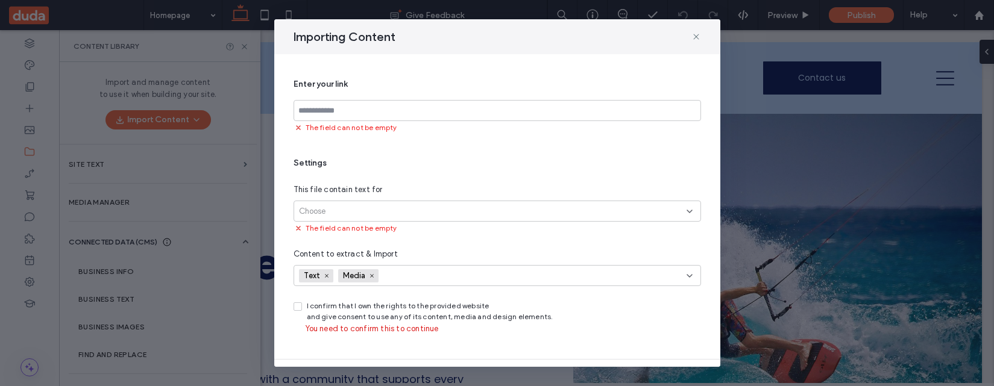
click at [626, 207] on div "Choose" at bounding box center [493, 212] width 388 height 12
click at [623, 233] on div "Link’s exact page" at bounding box center [497, 232] width 406 height 21
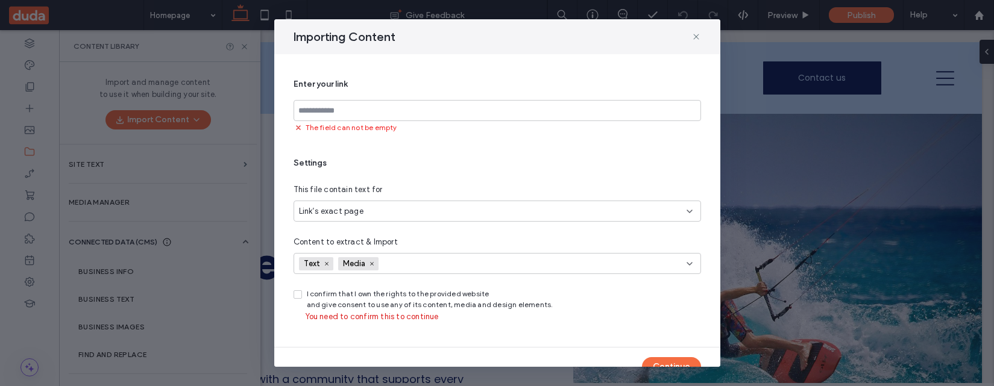
click at [327, 297] on span "I confirm that I own the rights to the provided website and give consent to use…" at bounding box center [430, 300] width 246 height 22
click at [298, 296] on icon at bounding box center [297, 295] width 5 height 4
click at [296, 295] on icon at bounding box center [297, 295] width 4 height 4
click at [670, 322] on button "Continue" at bounding box center [671, 354] width 59 height 19
click at [295, 294] on icon at bounding box center [297, 295] width 4 height 4
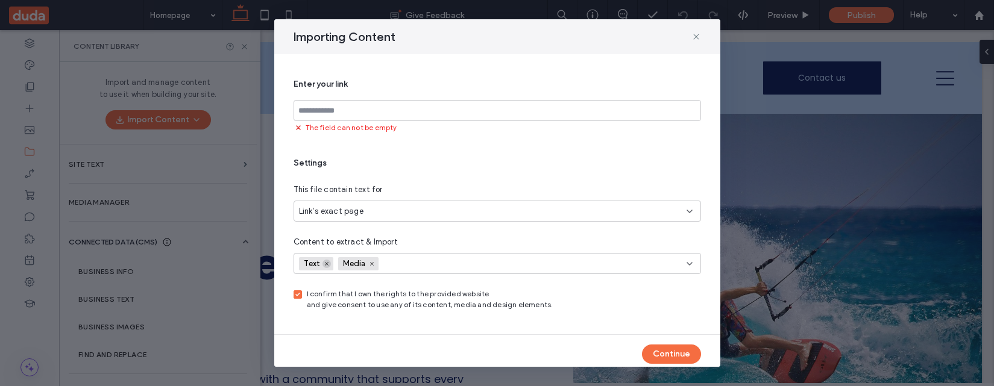
click at [327, 266] on span at bounding box center [326, 264] width 8 height 8
click at [333, 267] on span at bounding box center [332, 264] width 8 height 8
click at [688, 322] on button "Continue" at bounding box center [671, 354] width 59 height 19
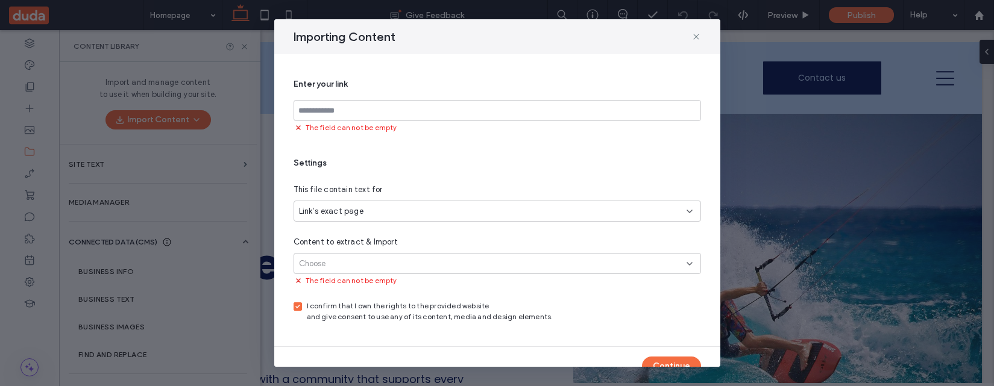
click at [568, 216] on div "Link’s exact page" at bounding box center [493, 212] width 388 height 12
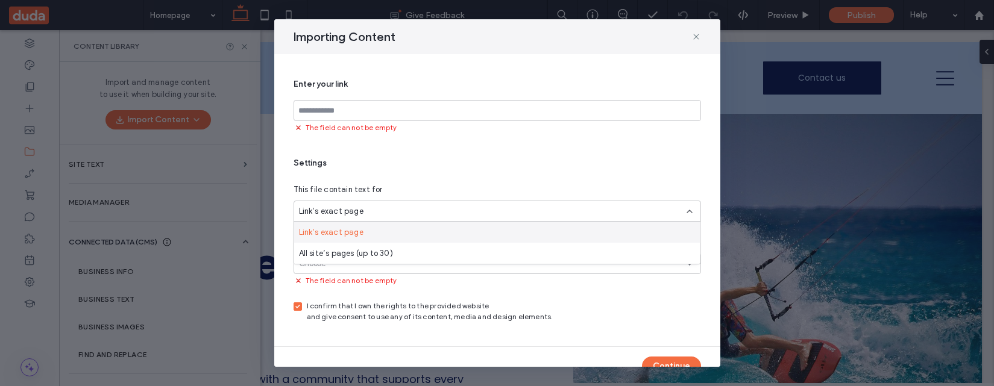
click at [544, 168] on span "Settings" at bounding box center [496, 163] width 407 height 12
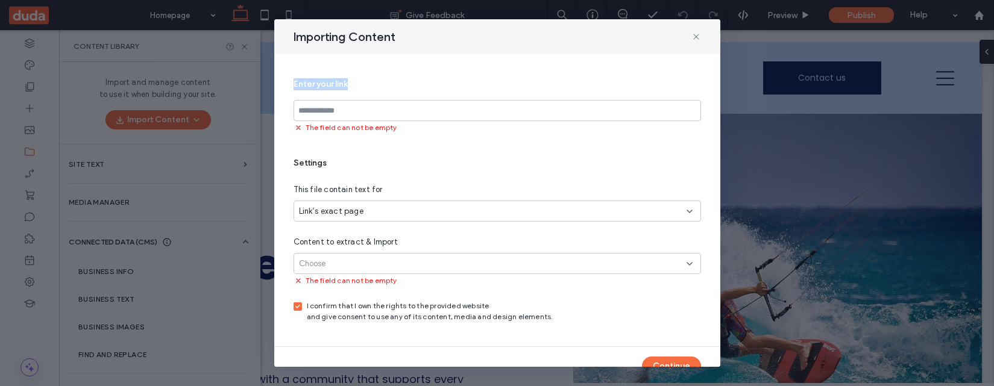
drag, startPoint x: 295, startPoint y: 83, endPoint x: 371, endPoint y: 83, distance: 75.9
click at [371, 83] on span "Enter your link" at bounding box center [496, 84] width 407 height 12
copy span "Enter your link"
click at [347, 116] on input at bounding box center [496, 110] width 407 height 21
paste input "**********"
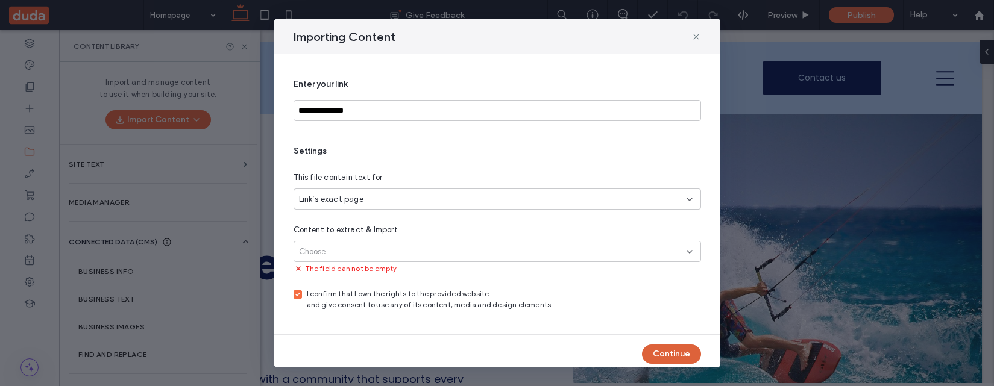
click at [673, 322] on button "Continue" at bounding box center [671, 354] width 59 height 19
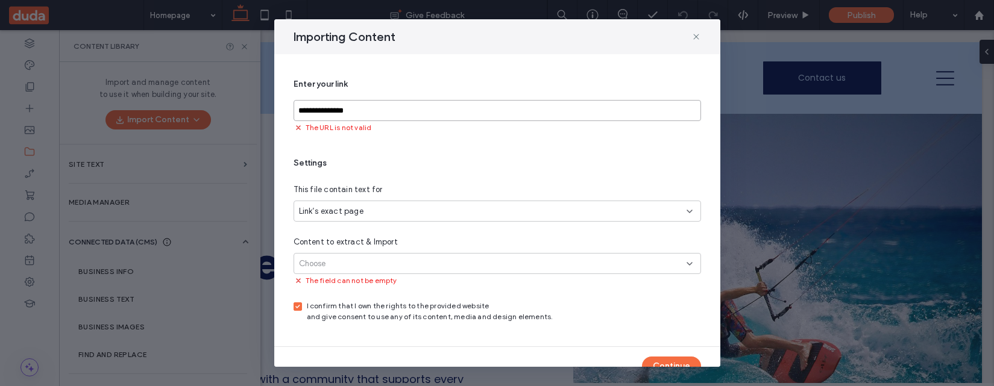
click at [319, 111] on input "**********" at bounding box center [496, 110] width 407 height 21
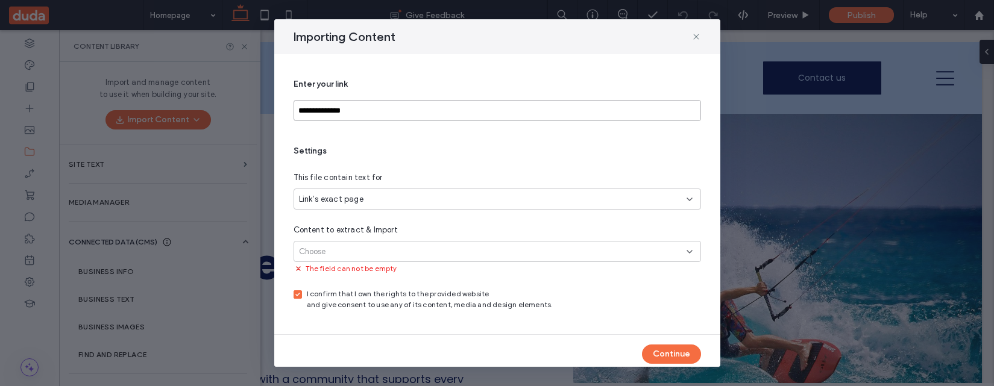
click at [334, 111] on input "**********" at bounding box center [496, 110] width 407 height 21
type input "**********"
click at [688, 322] on button "Continue" at bounding box center [671, 354] width 59 height 19
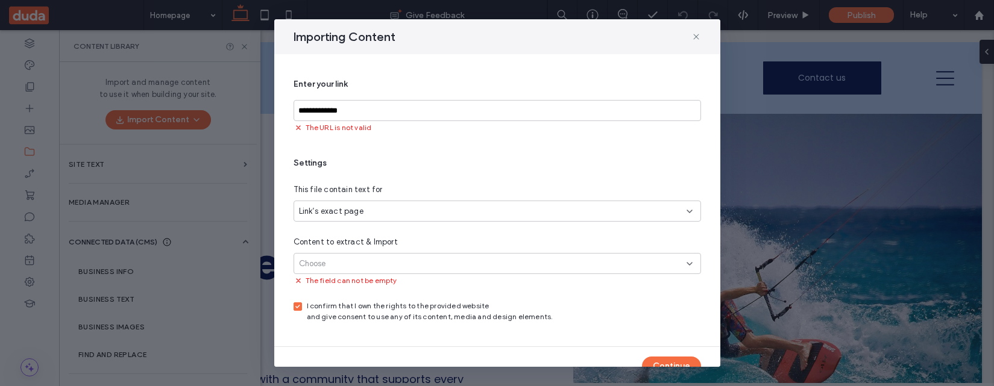
click at [489, 259] on div "Choose" at bounding box center [496, 263] width 407 height 21
click at [450, 302] on div "Media" at bounding box center [501, 305] width 378 height 21
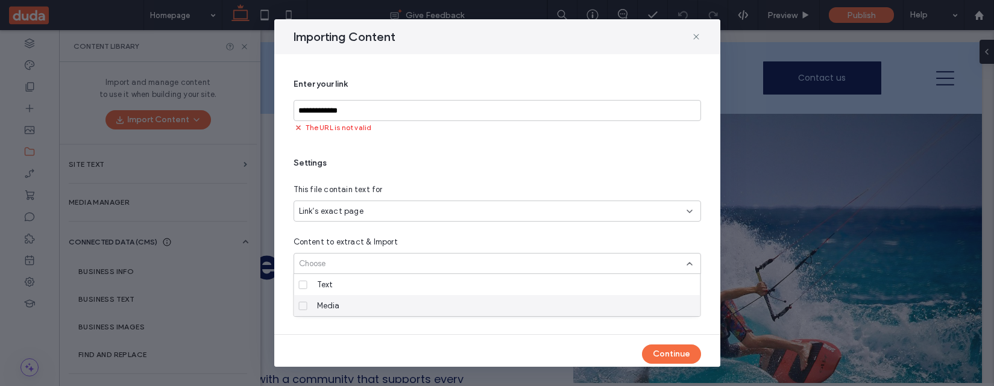
click at [362, 302] on div "Media" at bounding box center [501, 305] width 378 height 21
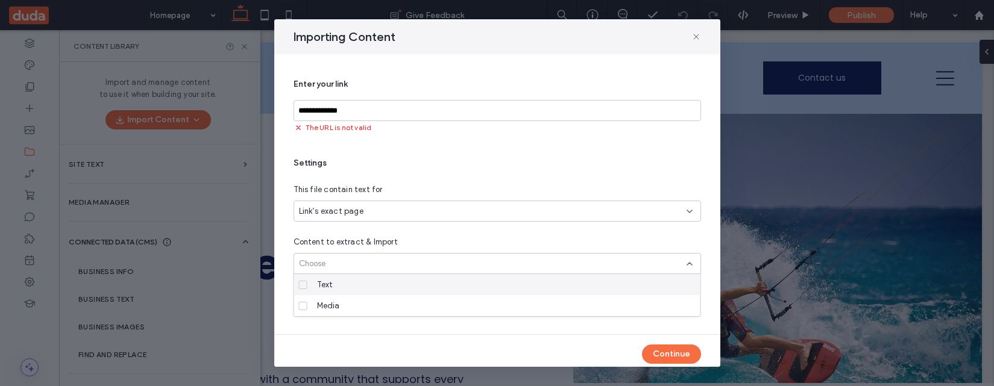
click at [420, 241] on div "Content to extract & Import" at bounding box center [496, 242] width 407 height 12
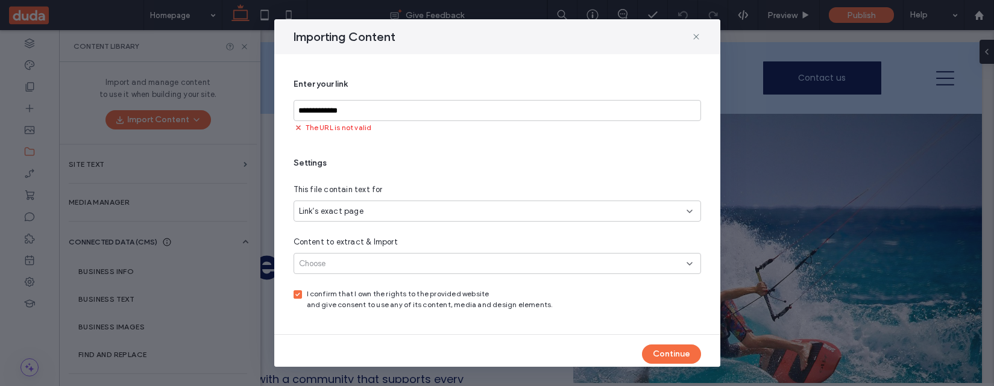
click at [388, 259] on div "Choose" at bounding box center [496, 263] width 407 height 21
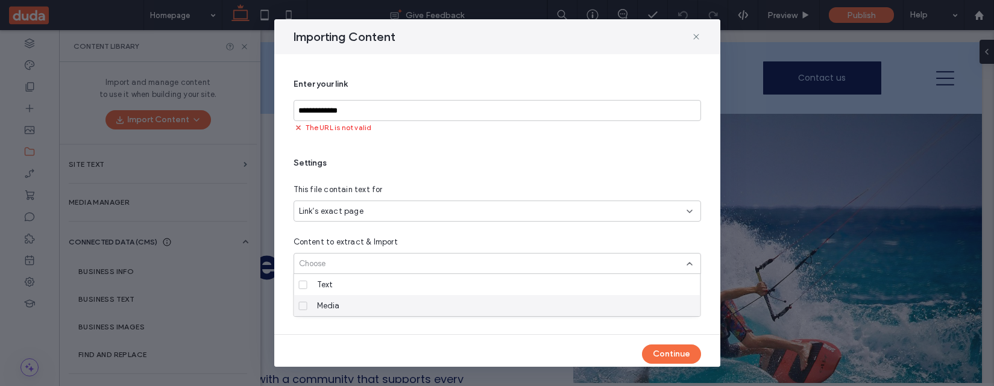
click at [388, 298] on div "Media" at bounding box center [501, 305] width 378 height 21
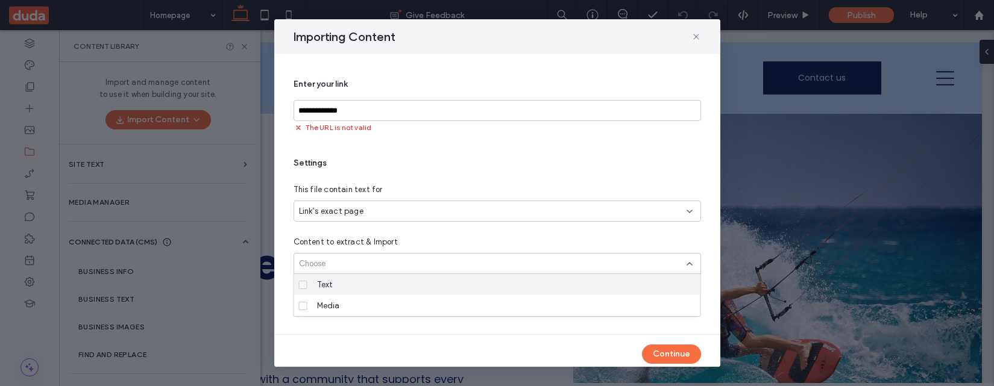
click at [388, 286] on div "Text" at bounding box center [501, 284] width 378 height 21
click at [438, 235] on div "Settings This file contain text for Link’s exact page Content to extract & Impo…" at bounding box center [496, 233] width 407 height 153
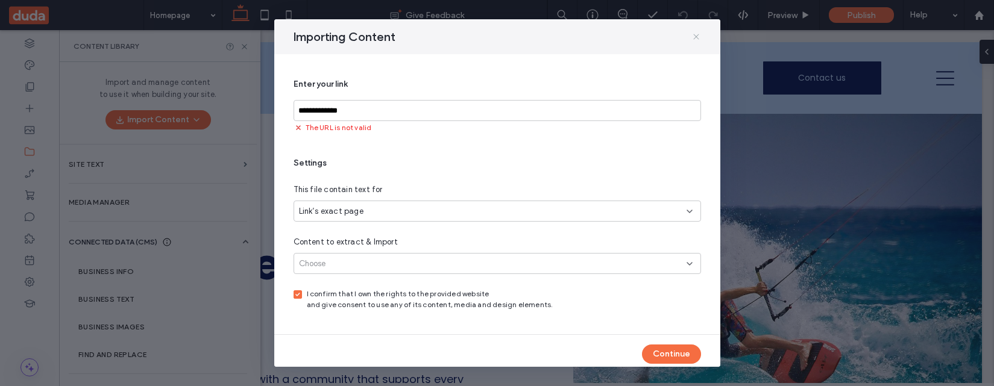
click at [693, 35] on icon at bounding box center [696, 37] width 10 height 10
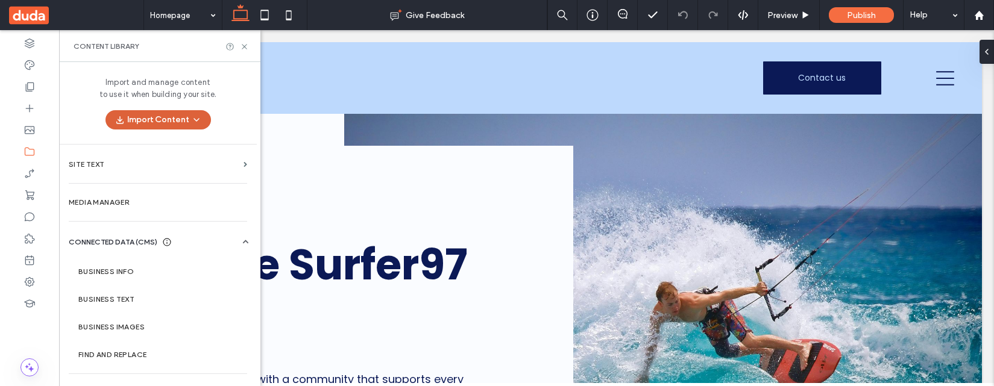
click at [183, 115] on button "Import Content" at bounding box center [157, 119] width 105 height 19
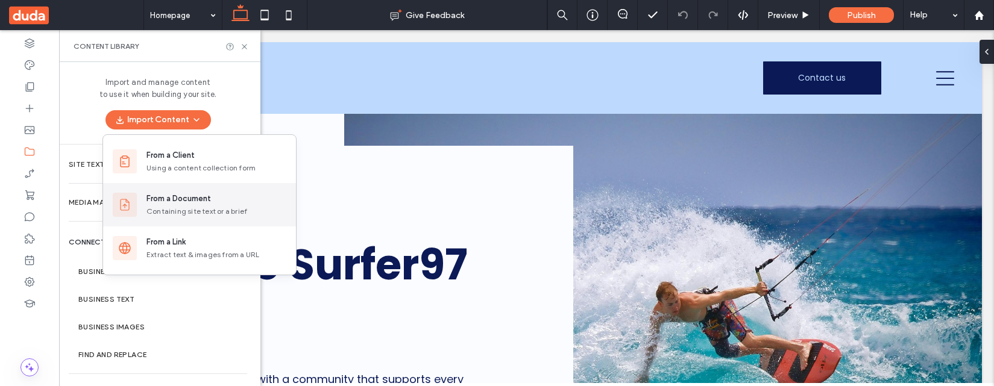
click at [184, 200] on div "From a Document" at bounding box center [178, 199] width 64 height 12
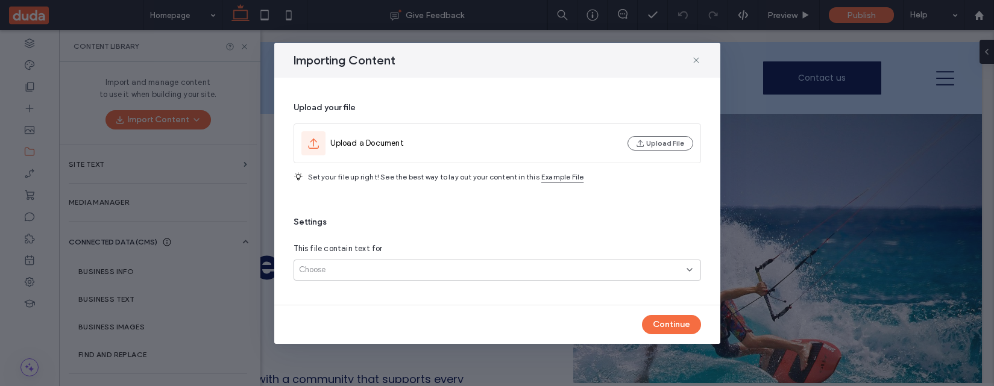
click at [368, 266] on div "Choose" at bounding box center [493, 270] width 388 height 12
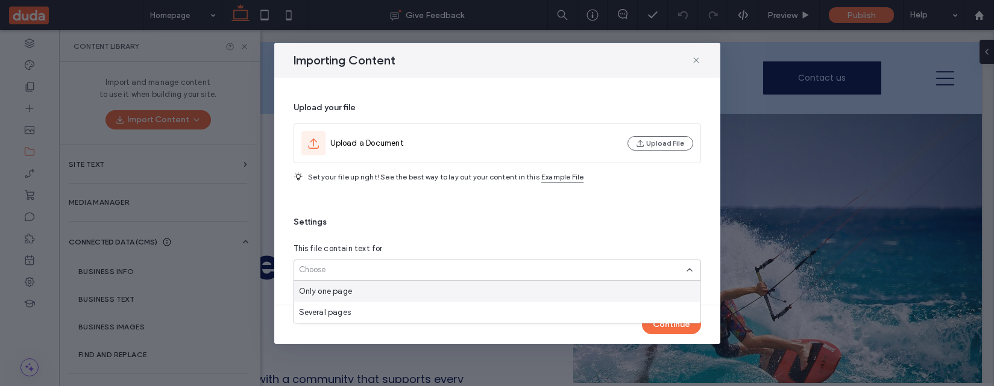
click at [709, 57] on div "Importing Content" at bounding box center [497, 60] width 446 height 35
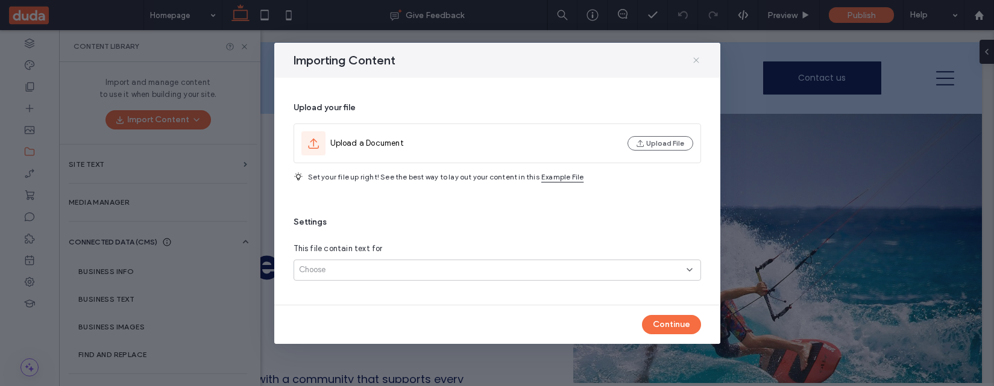
click at [700, 59] on icon at bounding box center [696, 60] width 10 height 10
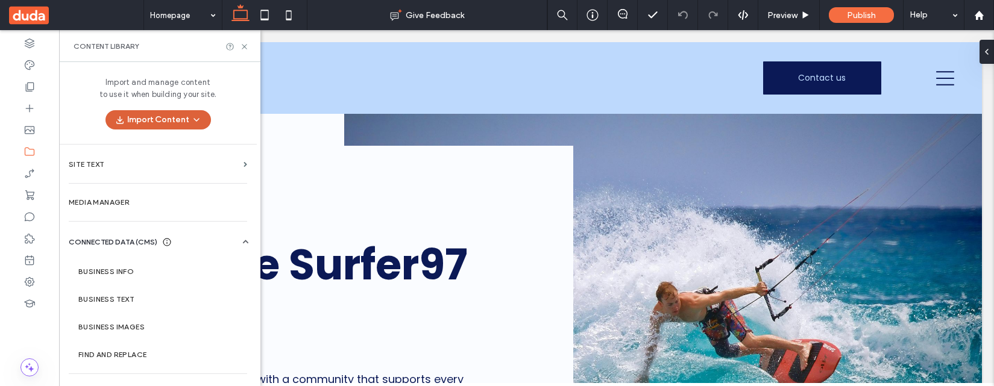
click at [162, 123] on button "Import Content" at bounding box center [157, 119] width 105 height 19
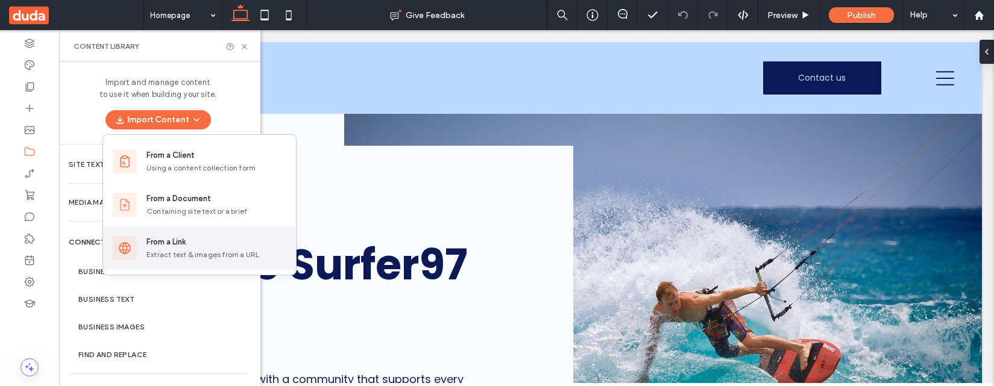
click at [175, 242] on div "From a Link" at bounding box center [165, 242] width 39 height 12
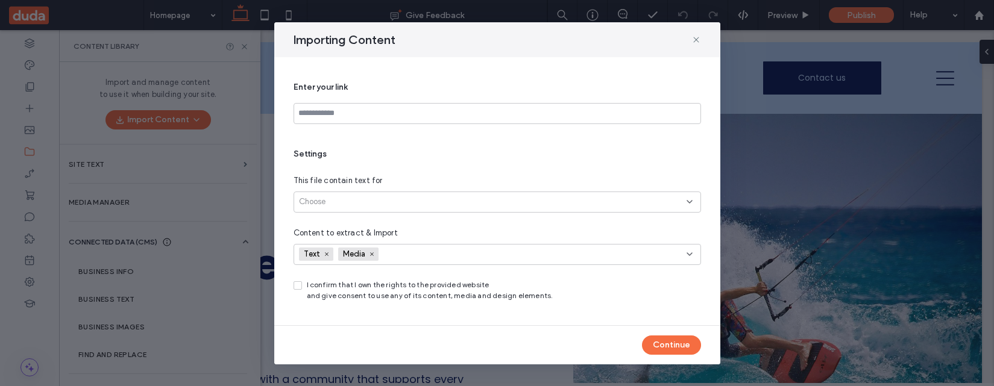
click at [407, 251] on div "Text Media" at bounding box center [473, 254] width 349 height 18
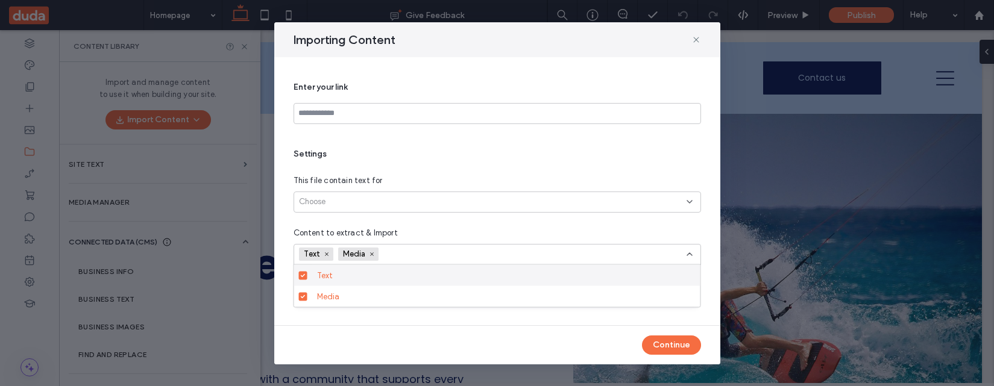
click at [401, 274] on div "Text" at bounding box center [501, 275] width 378 height 21
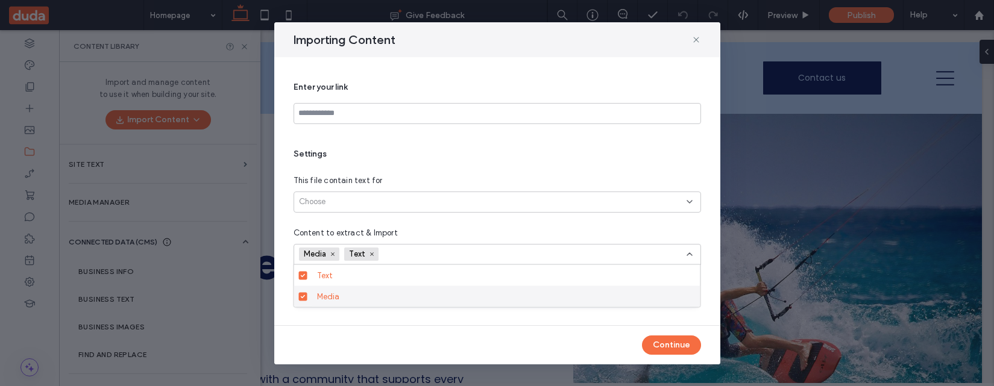
click at [405, 290] on div "Media" at bounding box center [501, 296] width 378 height 21
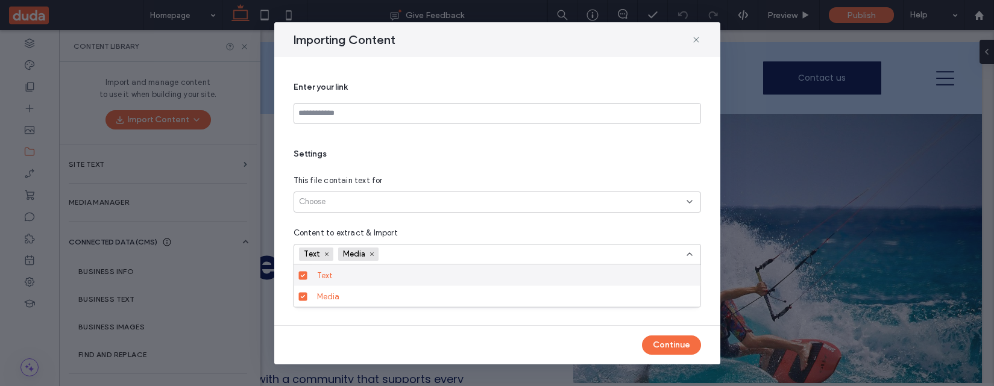
click at [405, 280] on div "Text" at bounding box center [501, 275] width 378 height 21
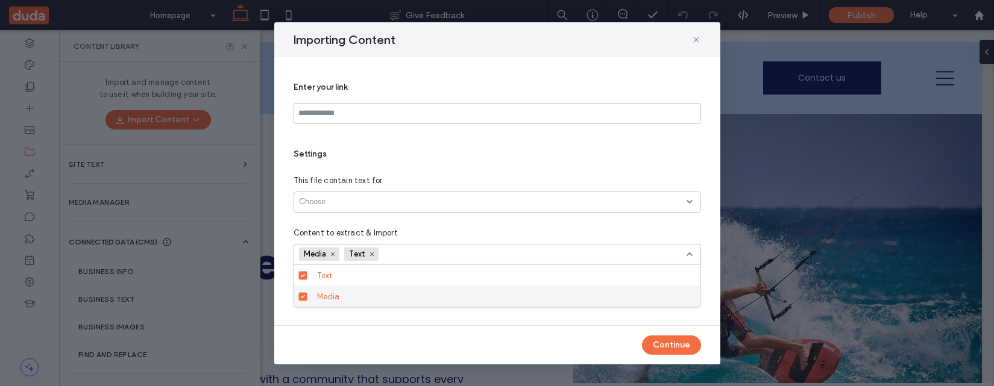
click at [405, 293] on div "Media" at bounding box center [501, 296] width 378 height 21
drag, startPoint x: 304, startPoint y: 290, endPoint x: 304, endPoint y: 274, distance: 15.7
click at [304, 289] on label "Media" at bounding box center [495, 296] width 392 height 21
click at [319, 303] on div "Media" at bounding box center [501, 296] width 378 height 21
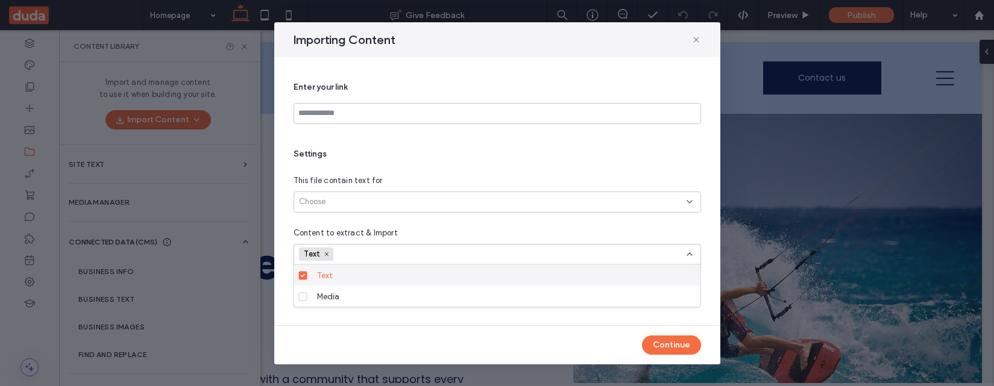
click at [333, 273] on div "Text" at bounding box center [501, 275] width 378 height 21
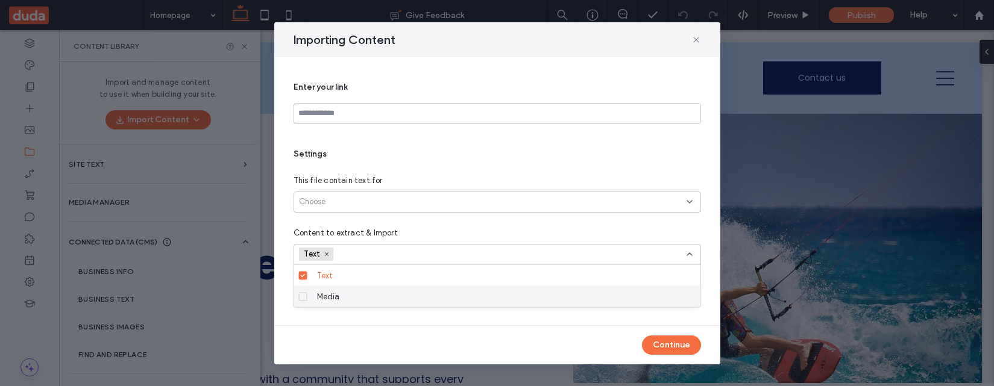
click at [336, 298] on span "Media" at bounding box center [328, 296] width 23 height 12
click at [564, 296] on div "Media" at bounding box center [501, 296] width 378 height 21
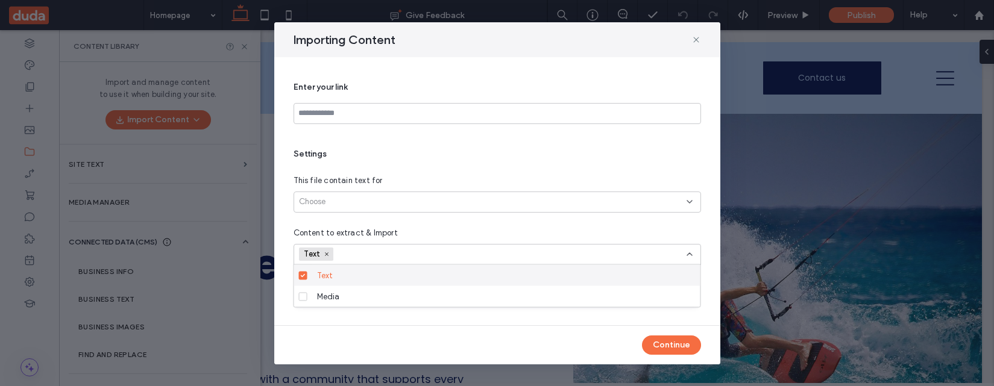
click at [565, 276] on div "Text" at bounding box center [501, 275] width 378 height 21
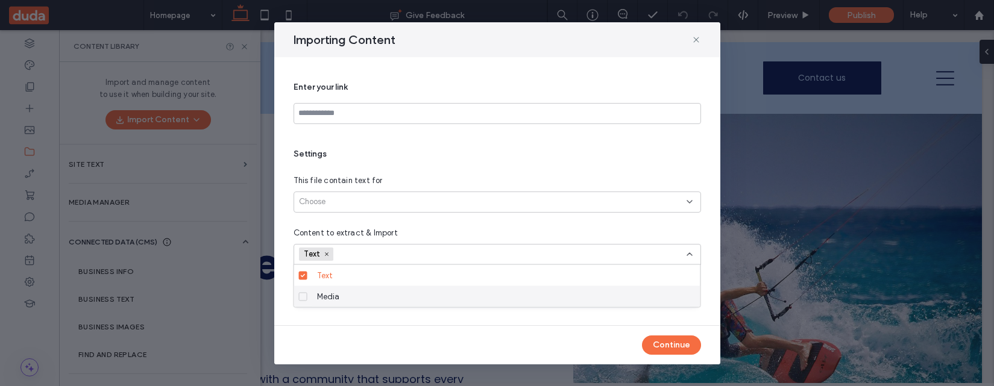
click at [565, 292] on div "Media" at bounding box center [501, 296] width 378 height 21
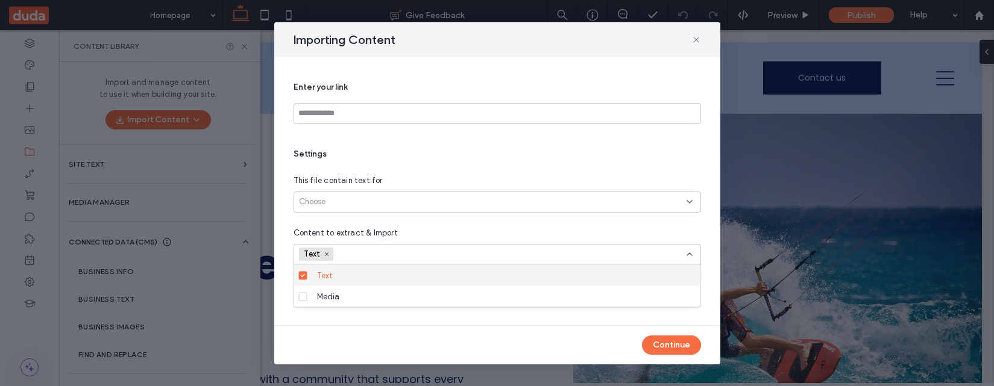
click at [565, 275] on div "Text" at bounding box center [501, 275] width 378 height 21
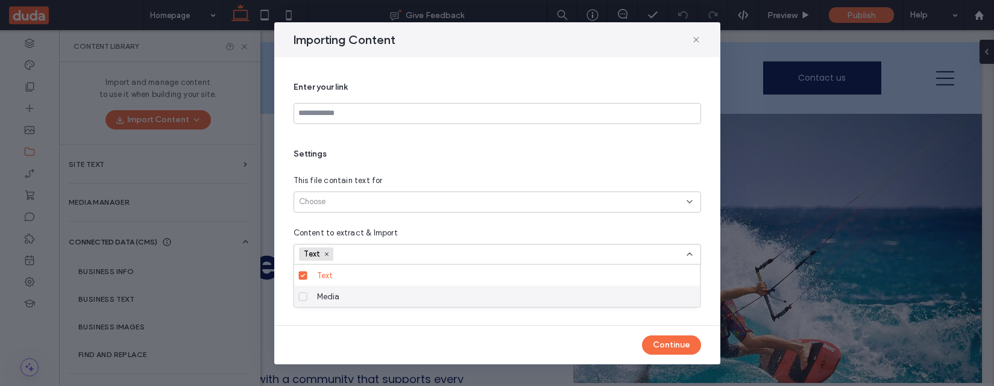
click at [564, 299] on div "Media" at bounding box center [501, 296] width 378 height 21
click at [302, 298] on icon at bounding box center [303, 297] width 4 height 4
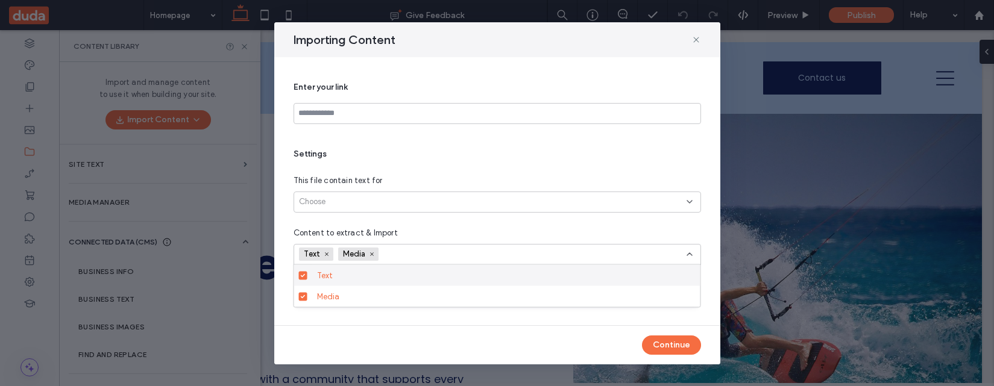
click at [303, 277] on icon at bounding box center [303, 276] width 5 height 4
click at [301, 275] on icon at bounding box center [303, 276] width 4 height 4
click at [353, 280] on div "Text" at bounding box center [501, 275] width 378 height 21
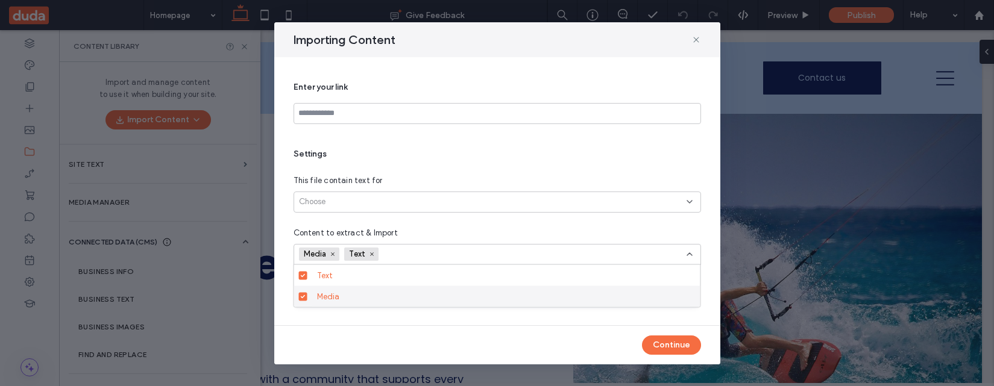
click at [355, 294] on div "Media" at bounding box center [501, 296] width 378 height 21
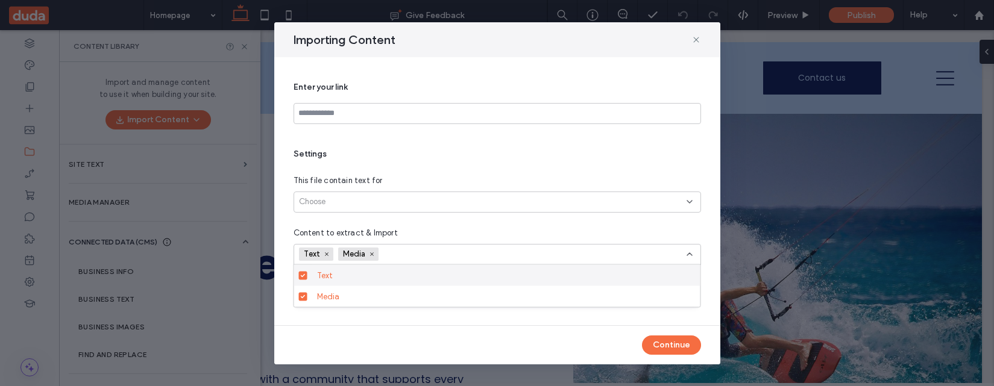
click at [356, 281] on div "Text" at bounding box center [501, 275] width 378 height 21
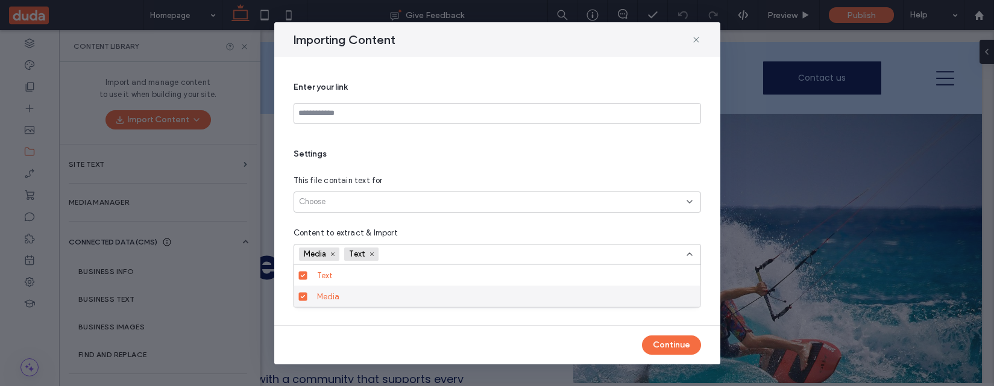
click at [356, 292] on div "Media" at bounding box center [501, 296] width 378 height 21
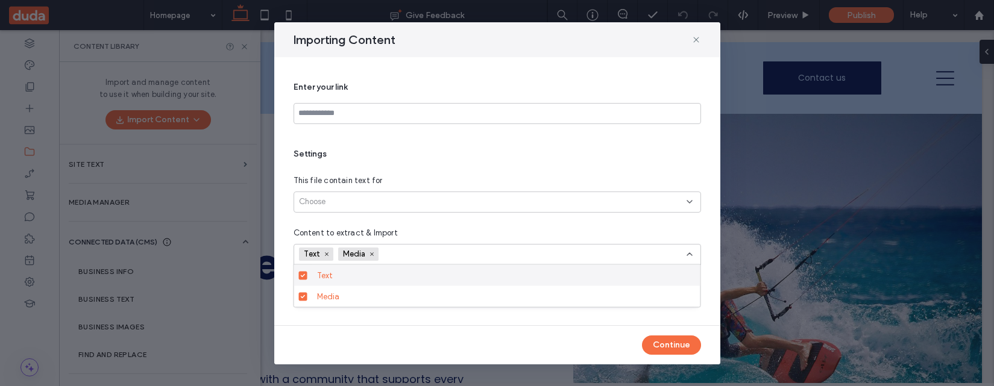
click at [356, 277] on div "Text" at bounding box center [501, 275] width 378 height 21
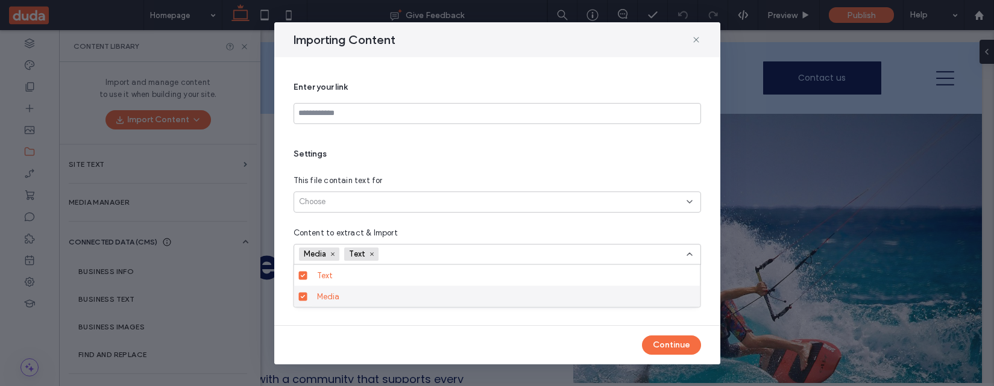
click at [356, 290] on div "Media" at bounding box center [501, 296] width 378 height 21
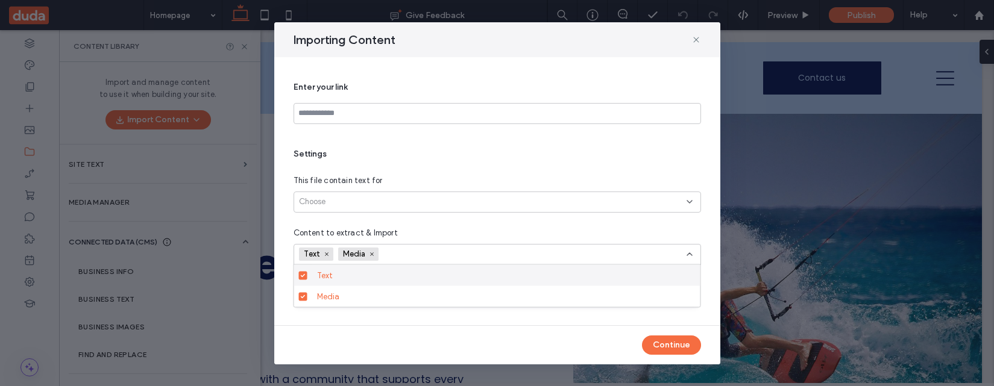
click at [302, 277] on icon at bounding box center [303, 276] width 4 height 4
click at [302, 275] on icon at bounding box center [303, 276] width 5 height 4
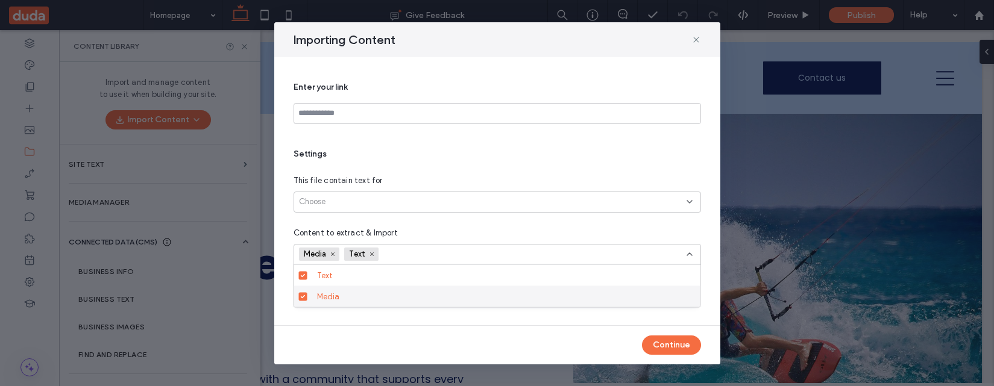
click at [362, 299] on div "Media" at bounding box center [501, 296] width 378 height 21
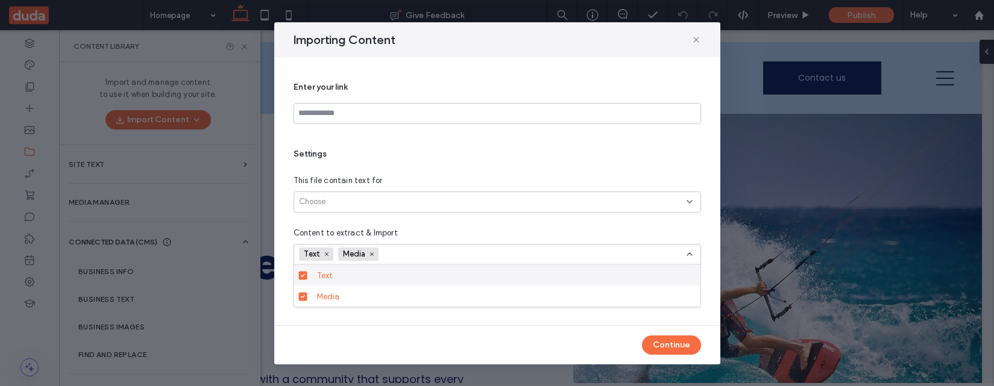
click at [377, 274] on div "Text" at bounding box center [501, 275] width 378 height 21
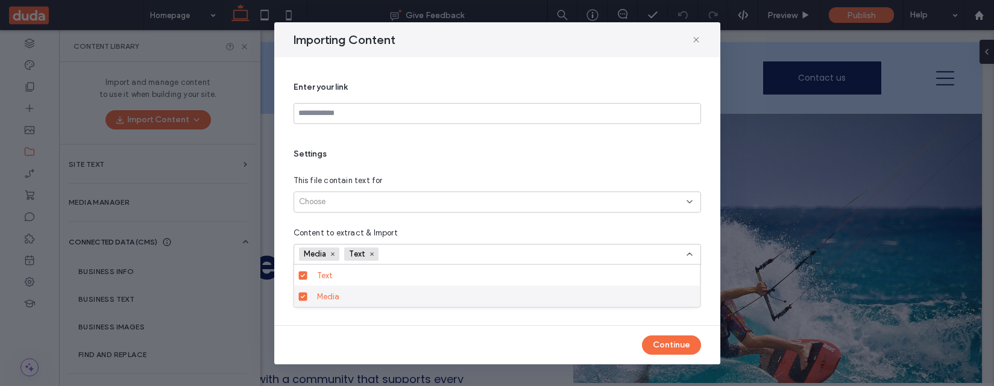
click at [383, 296] on div "Media" at bounding box center [501, 296] width 378 height 21
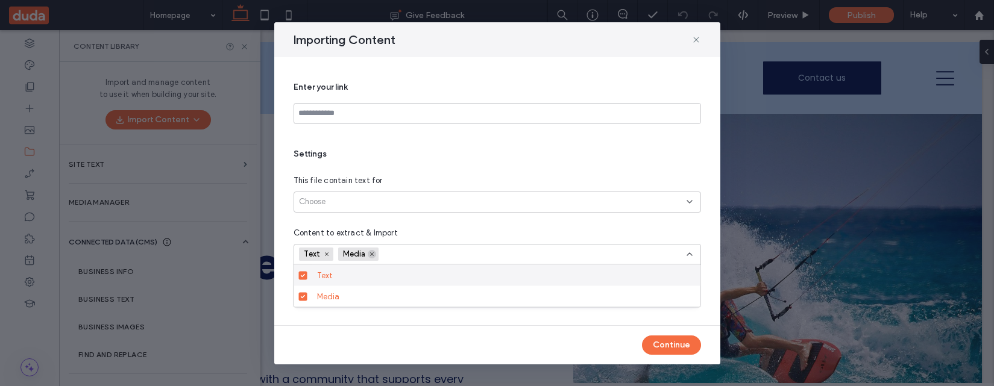
click at [371, 253] on use at bounding box center [372, 255] width 4 height 4
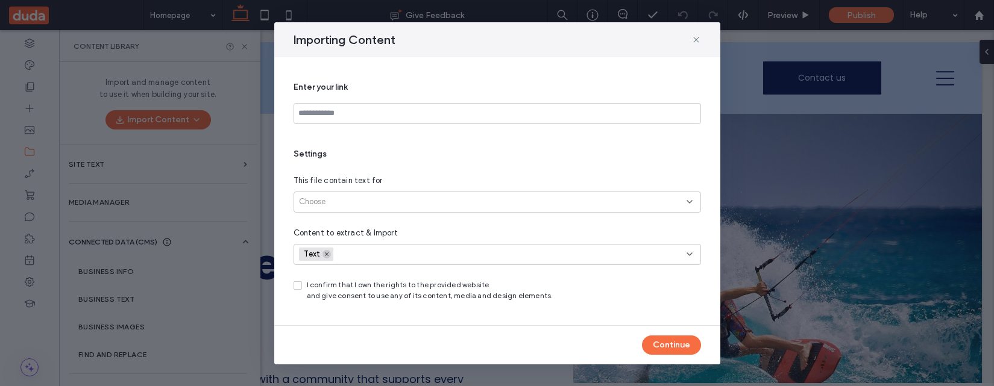
click at [327, 254] on icon at bounding box center [327, 254] width 6 height 6
click at [368, 253] on div "Choose" at bounding box center [496, 254] width 407 height 21
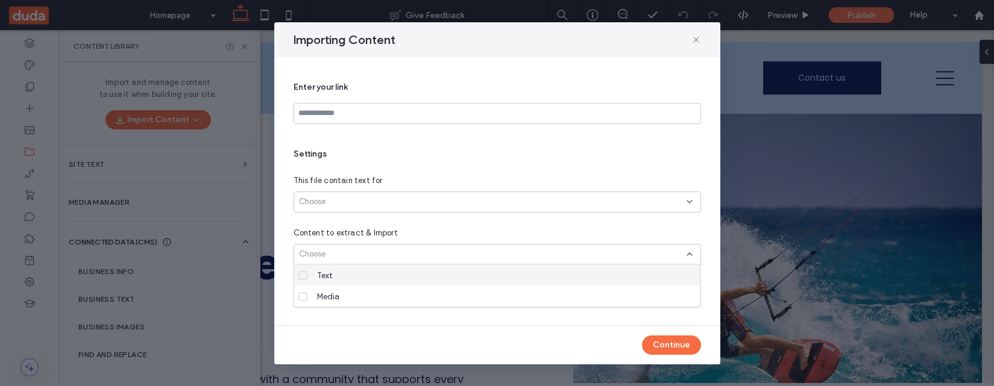
click at [359, 280] on div "Text" at bounding box center [501, 275] width 378 height 21
click at [303, 277] on span at bounding box center [303, 275] width 8 height 8
click at [499, 207] on div "Choose" at bounding box center [493, 202] width 388 height 12
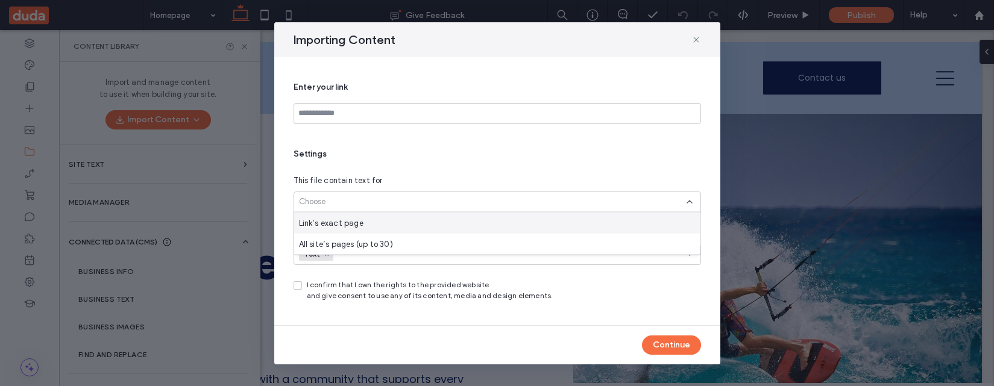
click at [513, 168] on div "Settings This file contain text for Choose Content to extract & Import Text I c…" at bounding box center [496, 224] width 407 height 153
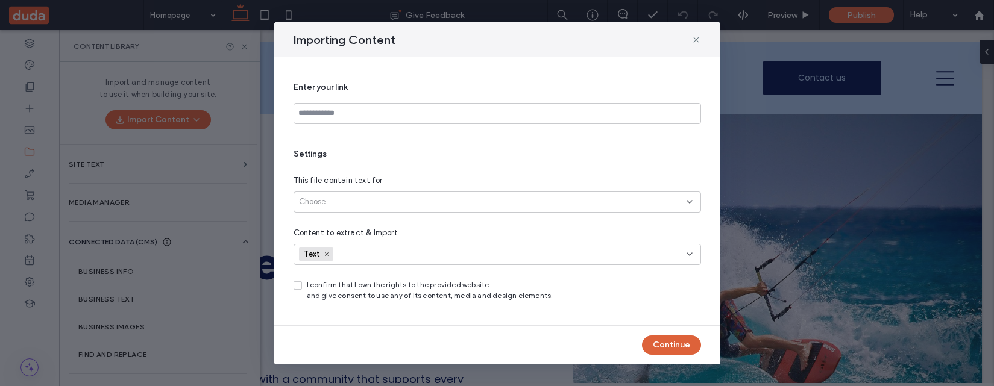
click at [682, 322] on button "Continue" at bounding box center [671, 345] width 59 height 19
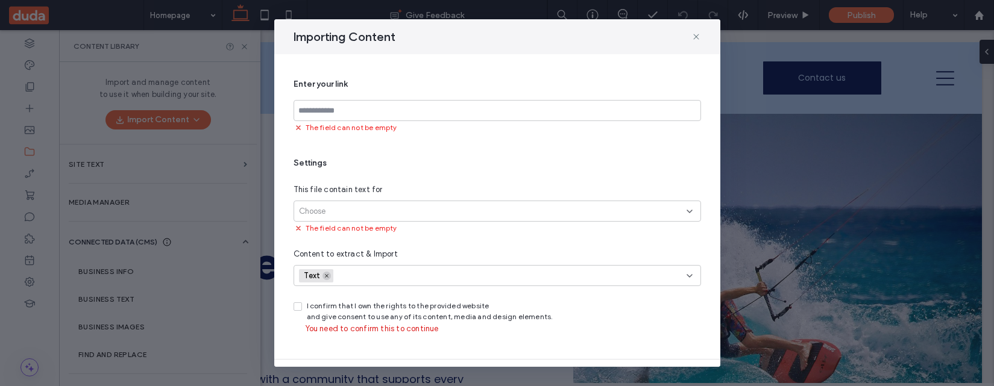
click at [327, 274] on icon at bounding box center [327, 276] width 6 height 6
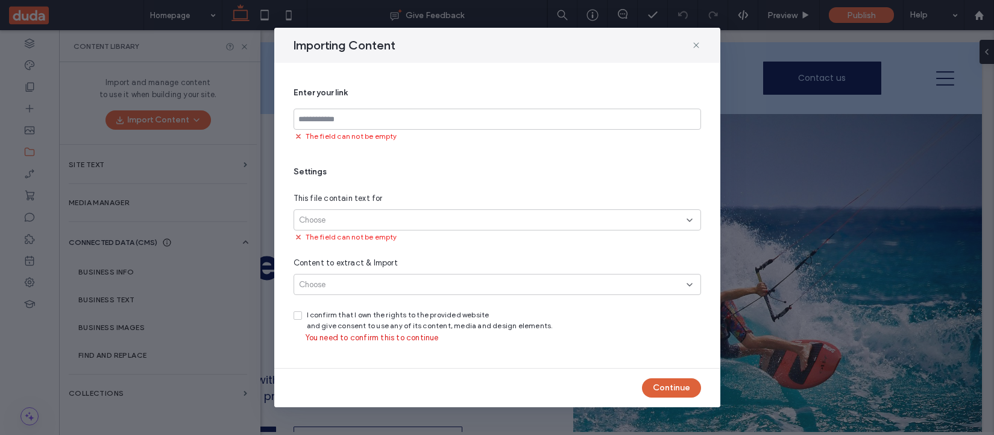
click at [671, 322] on button "Continue" at bounding box center [671, 387] width 59 height 19
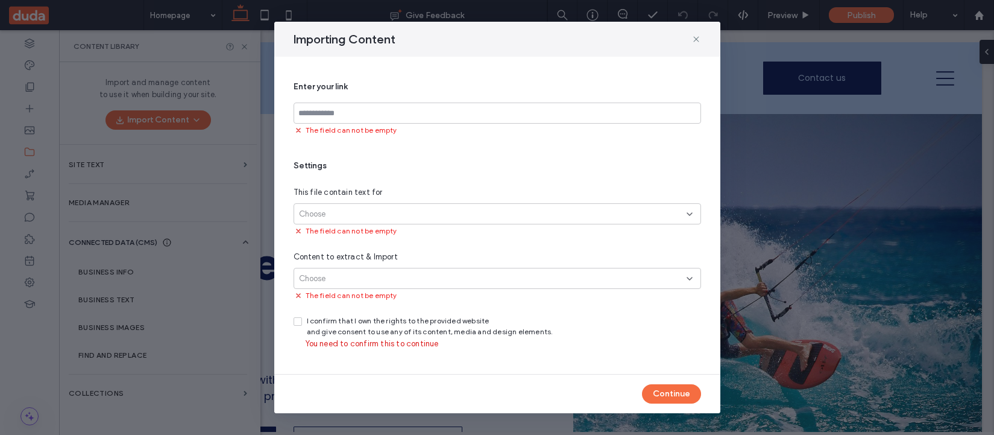
click at [321, 278] on span "Choose" at bounding box center [312, 278] width 27 height 12
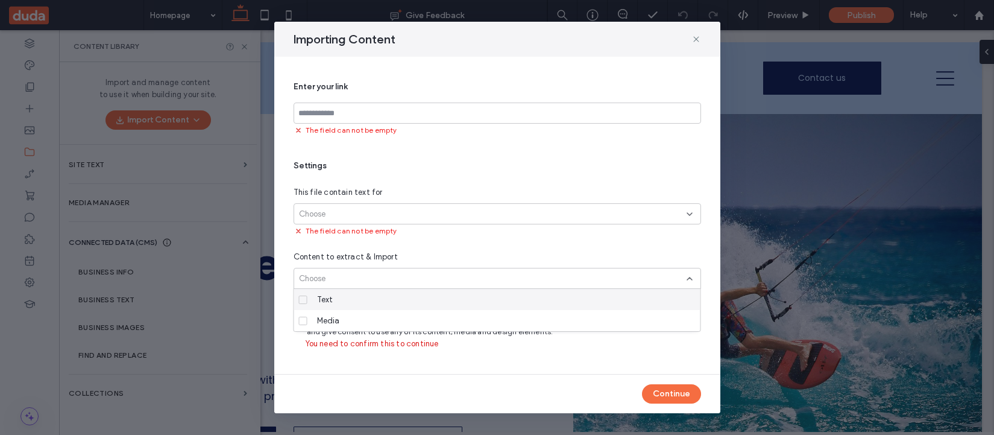
click at [351, 301] on div "Text" at bounding box center [501, 299] width 378 height 21
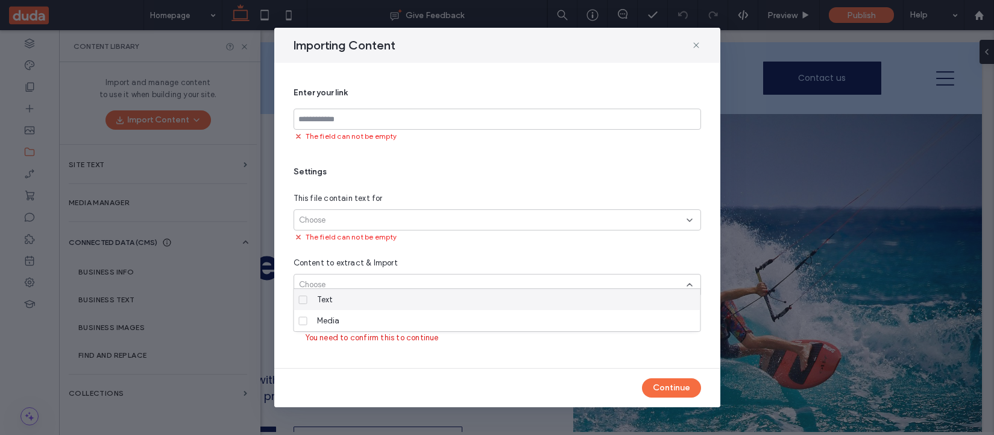
click at [421, 252] on div "Settings This file contain text for Choose The field can not be empty Content t…" at bounding box center [496, 255] width 407 height 178
click at [427, 287] on div "Choose" at bounding box center [496, 284] width 407 height 21
click at [303, 303] on span at bounding box center [303, 305] width 8 height 8
click at [450, 260] on div "Content to extract & Import" at bounding box center [496, 263] width 407 height 12
click at [324, 285] on icon at bounding box center [327, 284] width 6 height 6
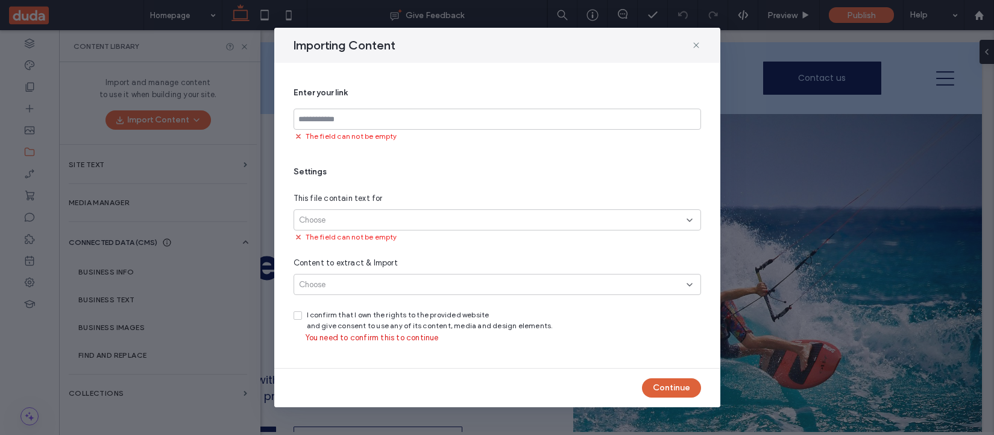
click at [659, 322] on button "Continue" at bounding box center [671, 387] width 59 height 19
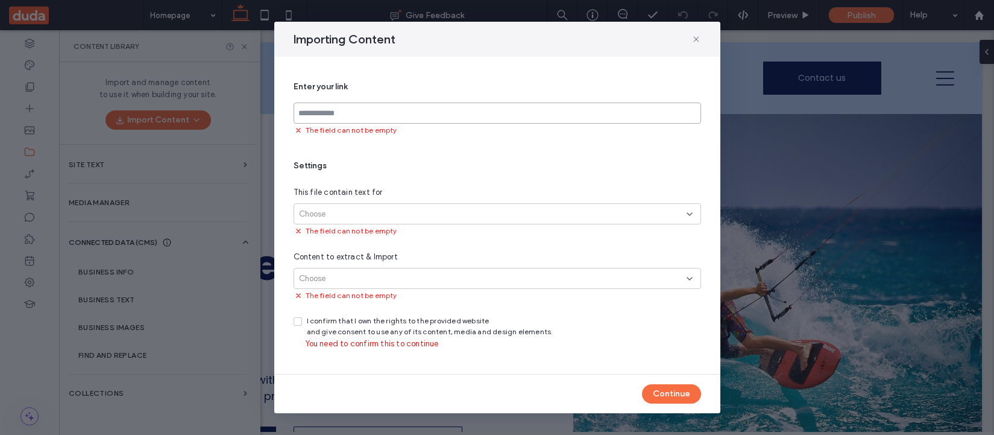
click at [582, 115] on input at bounding box center [496, 112] width 407 height 21
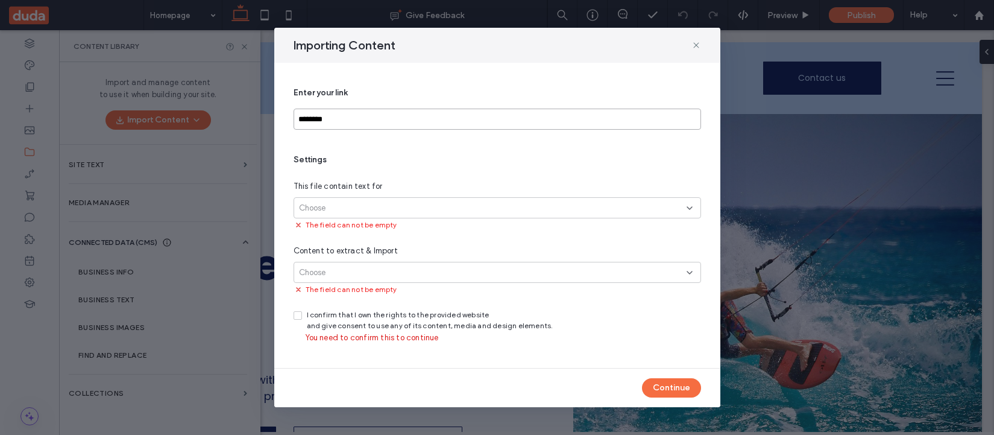
type input "********"
click at [402, 187] on div "This file contain text for" at bounding box center [496, 186] width 407 height 12
click at [402, 204] on div "Choose" at bounding box center [493, 208] width 388 height 12
click at [403, 230] on div "Link’s exact page" at bounding box center [497, 228] width 406 height 21
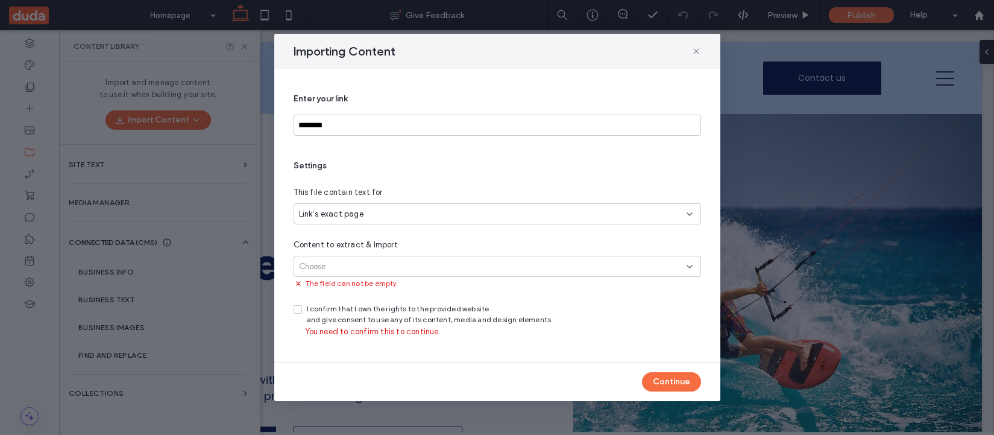
click at [411, 262] on div "Choose" at bounding box center [496, 266] width 407 height 21
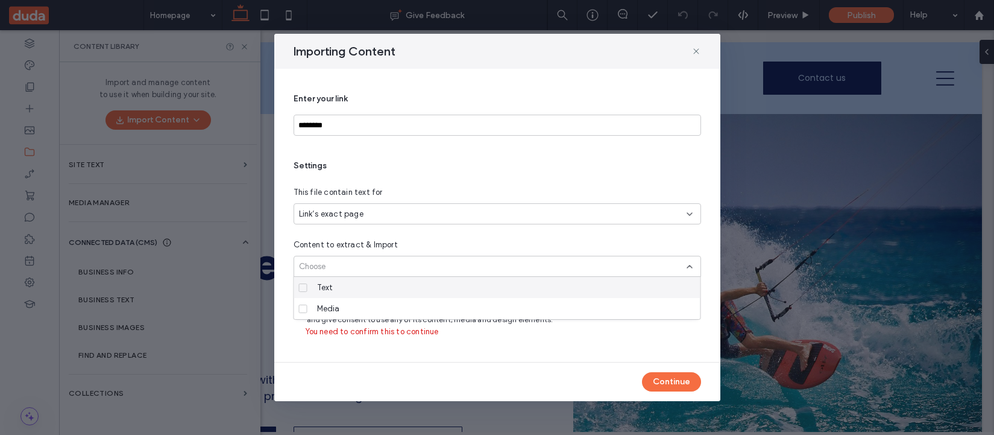
click at [417, 290] on div "Text" at bounding box center [501, 287] width 378 height 21
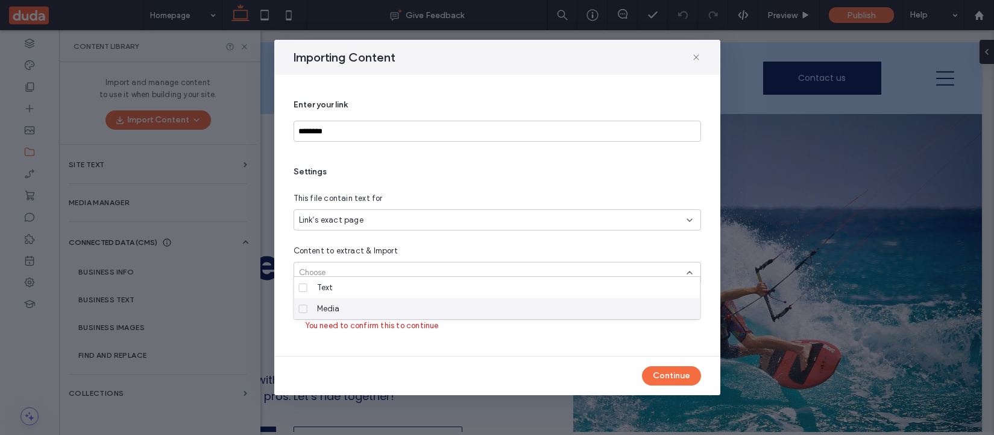
click at [518, 322] on div "Continue" at bounding box center [497, 375] width 446 height 39
click at [435, 304] on span "I confirm that I own the rights to the provided website and give consent to use…" at bounding box center [430, 308] width 246 height 22
click at [295, 306] on span at bounding box center [297, 303] width 8 height 8
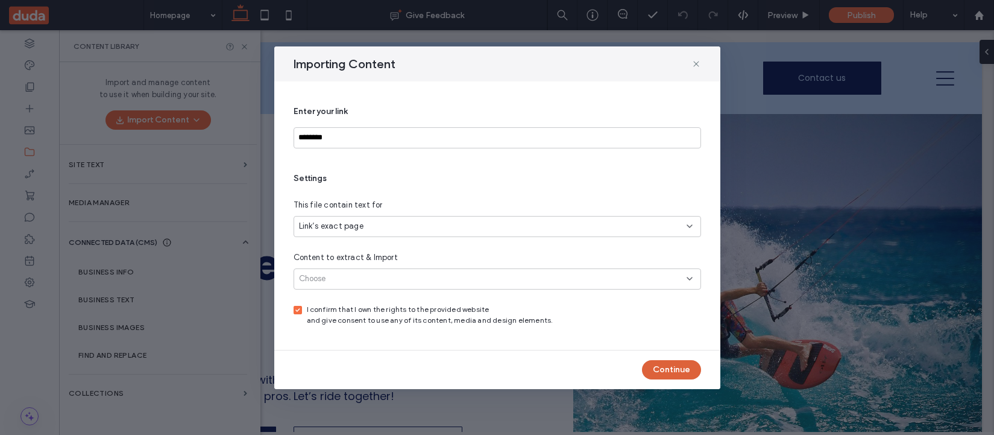
click at [691, 322] on button "Continue" at bounding box center [671, 369] width 59 height 19
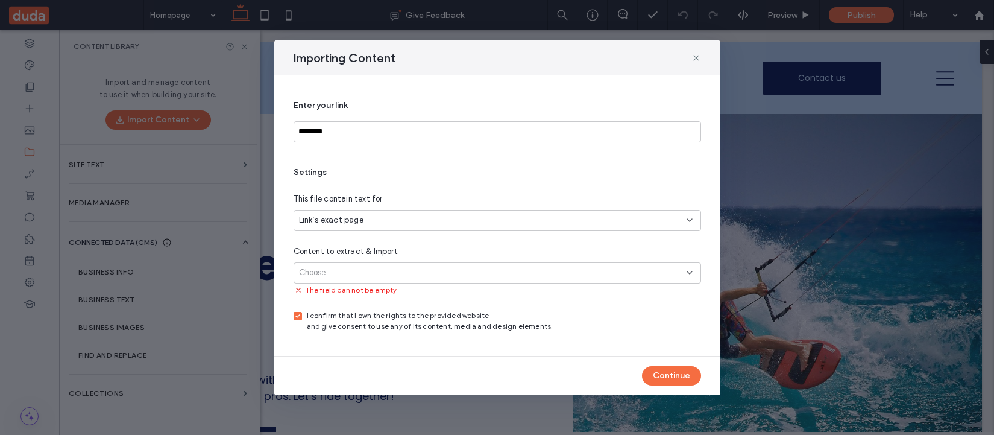
click at [609, 319] on div "I confirm that I own the rights to the provided website and give consent to use…" at bounding box center [496, 321] width 407 height 22
